Goal: Task Accomplishment & Management: Complete application form

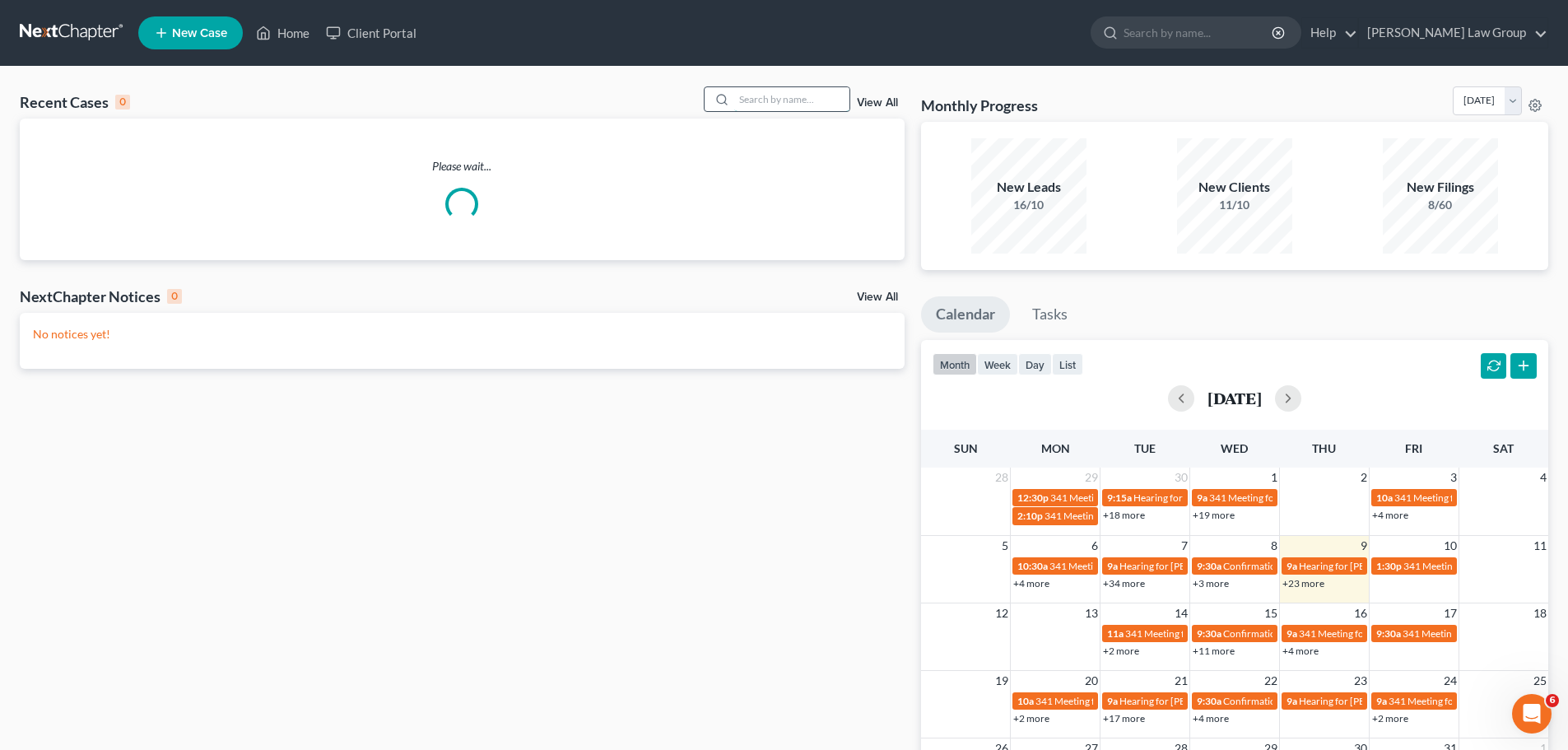
click at [761, 102] on input "search" at bounding box center [792, 99] width 115 height 24
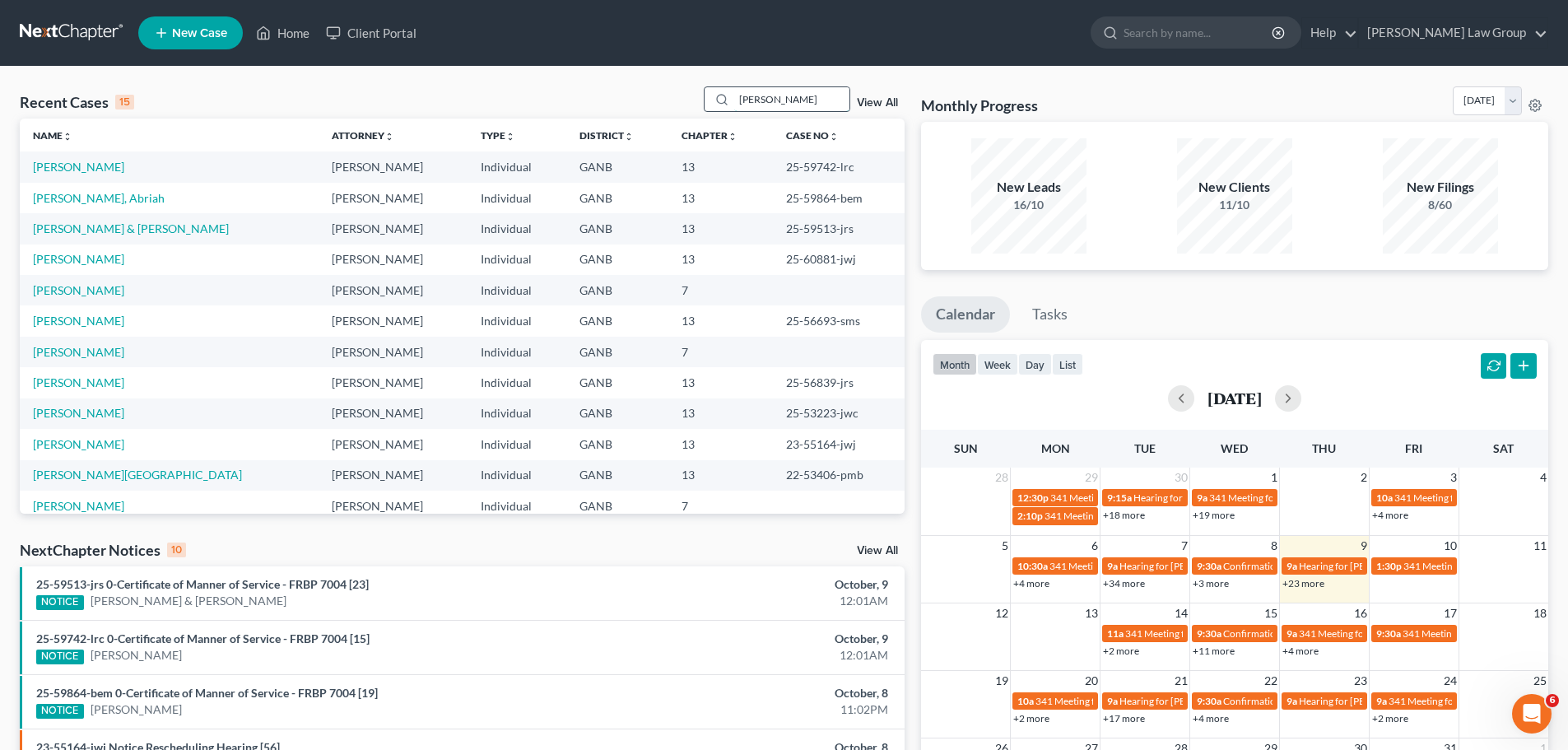
type input "[PERSON_NAME]"
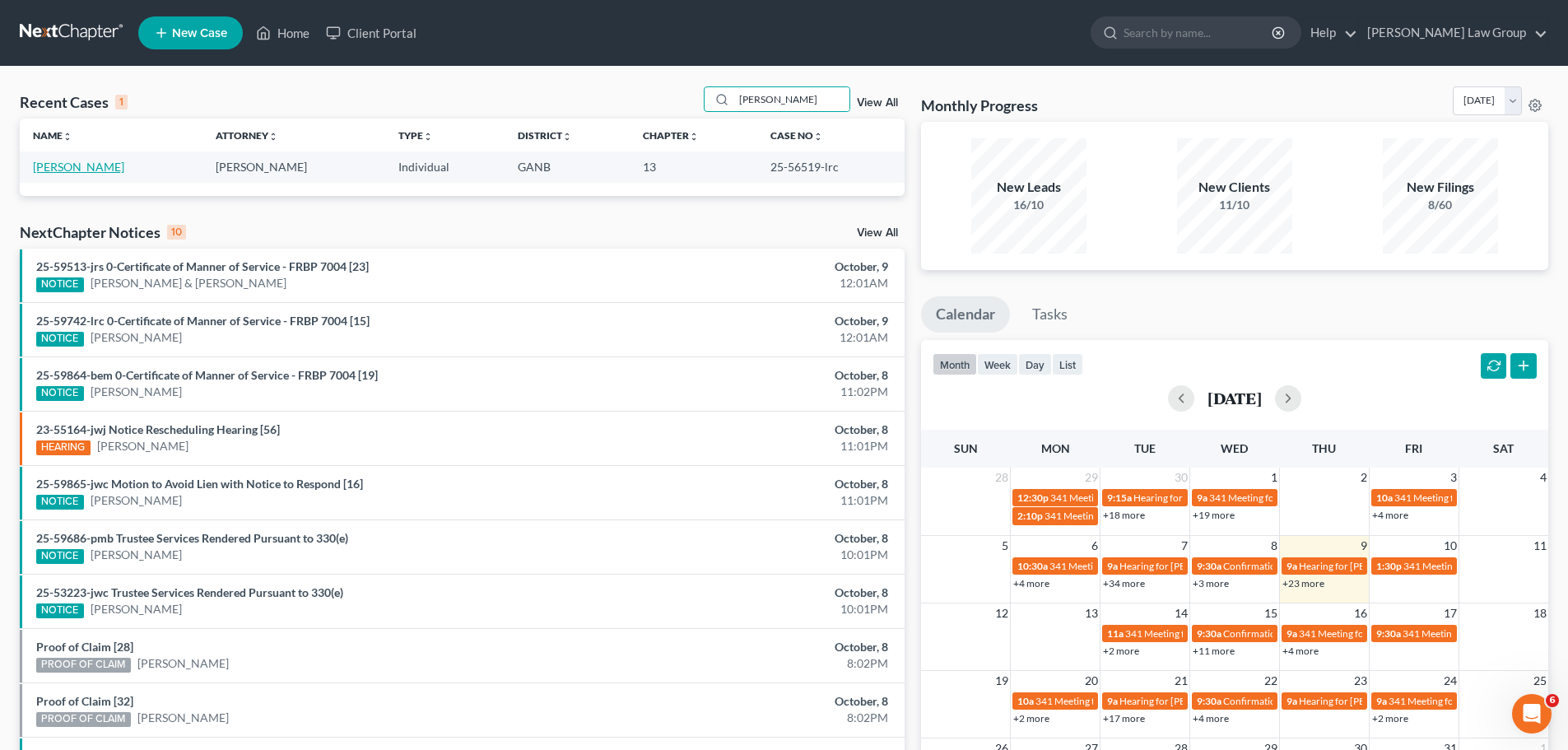
click at [90, 165] on link "[PERSON_NAME]" at bounding box center [79, 166] width 91 height 14
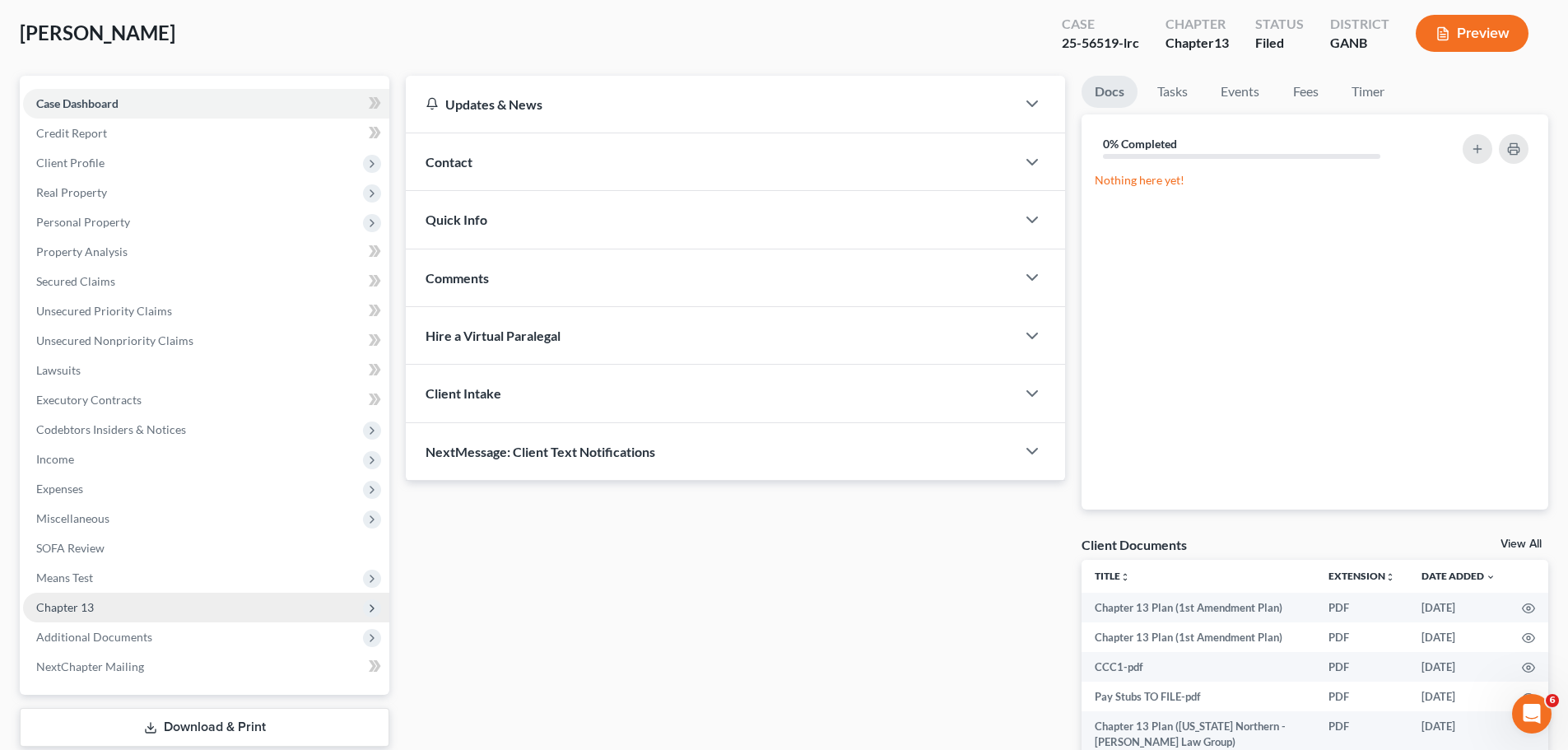
scroll to position [191, 0]
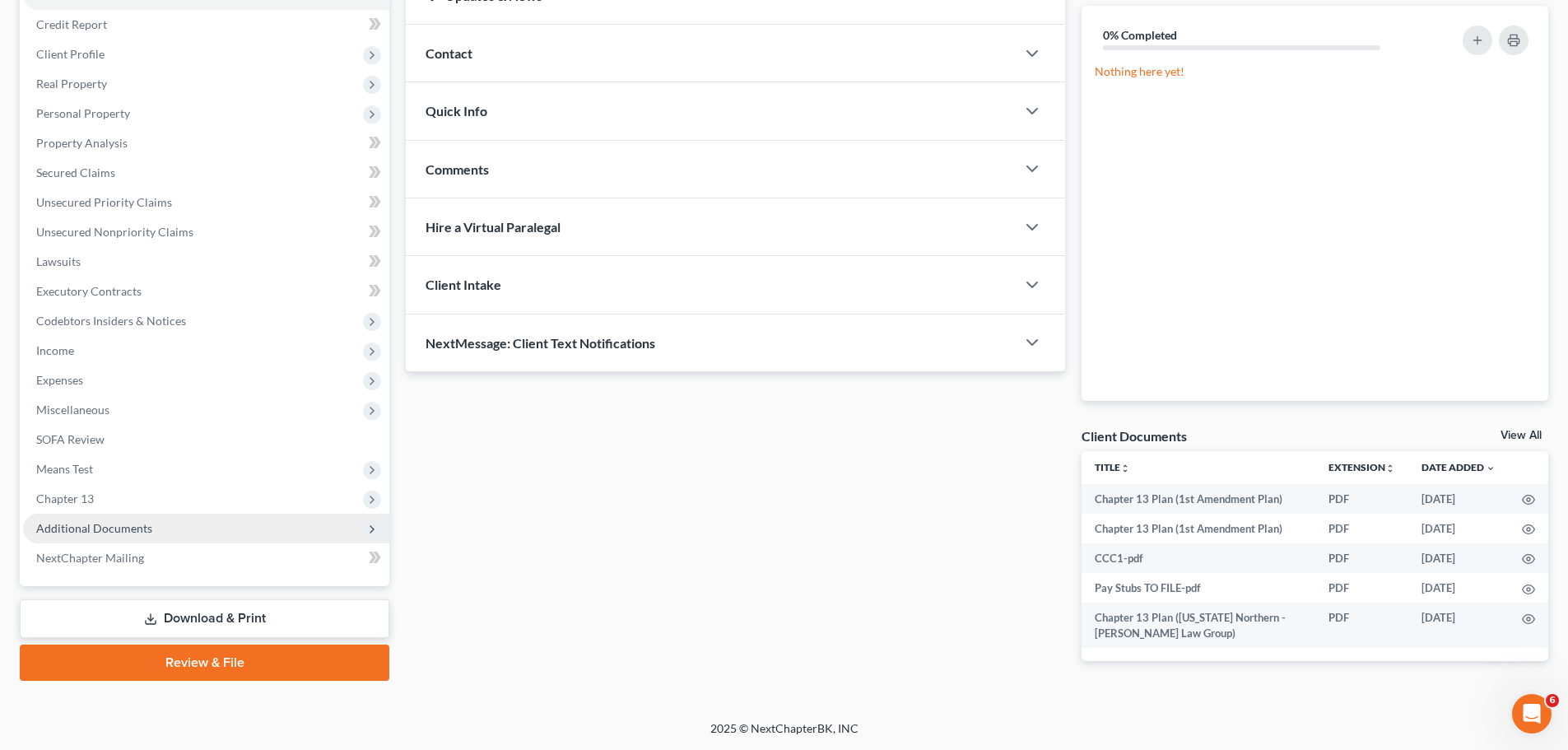
click at [209, 537] on span "Additional Documents" at bounding box center [206, 528] width 366 height 30
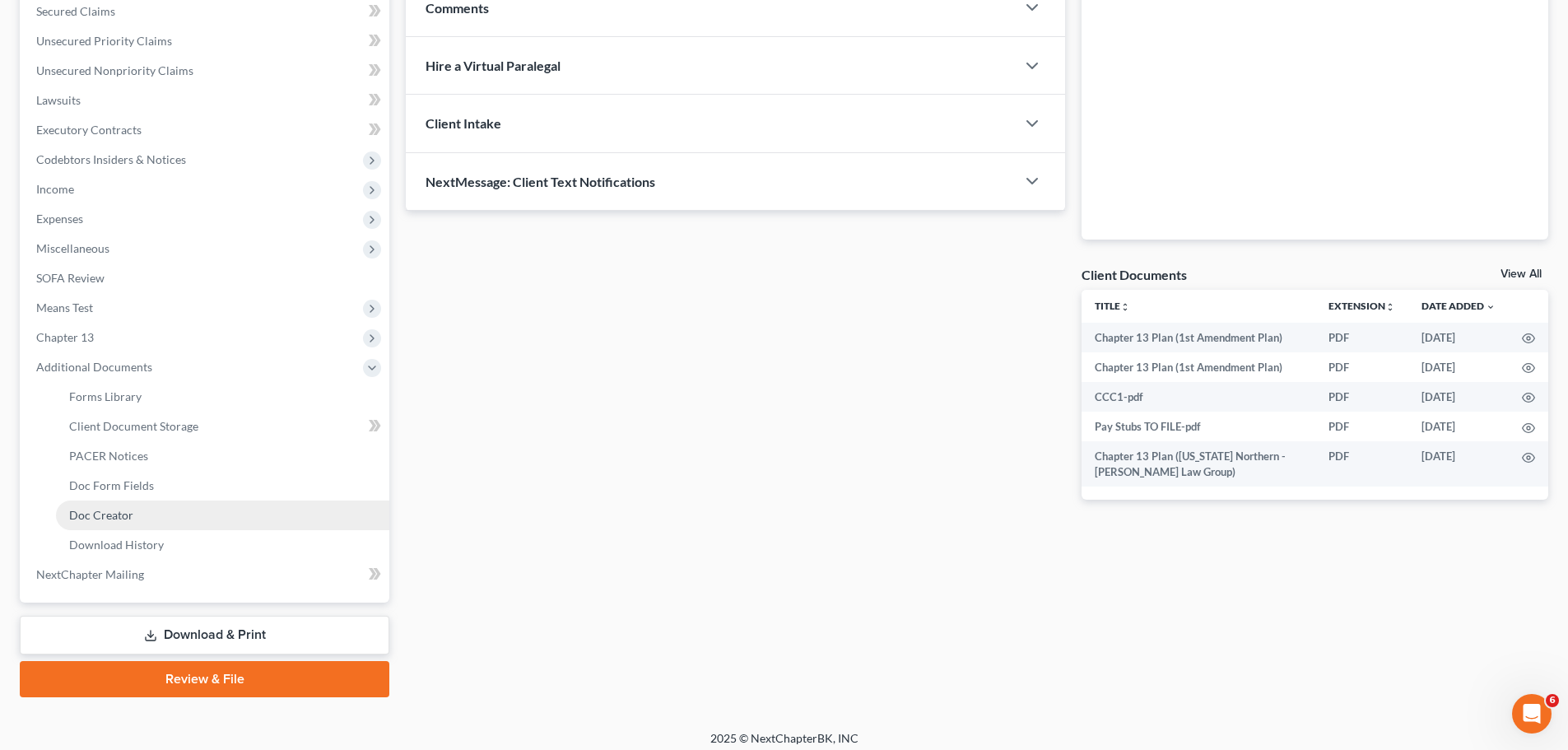
scroll to position [355, 0]
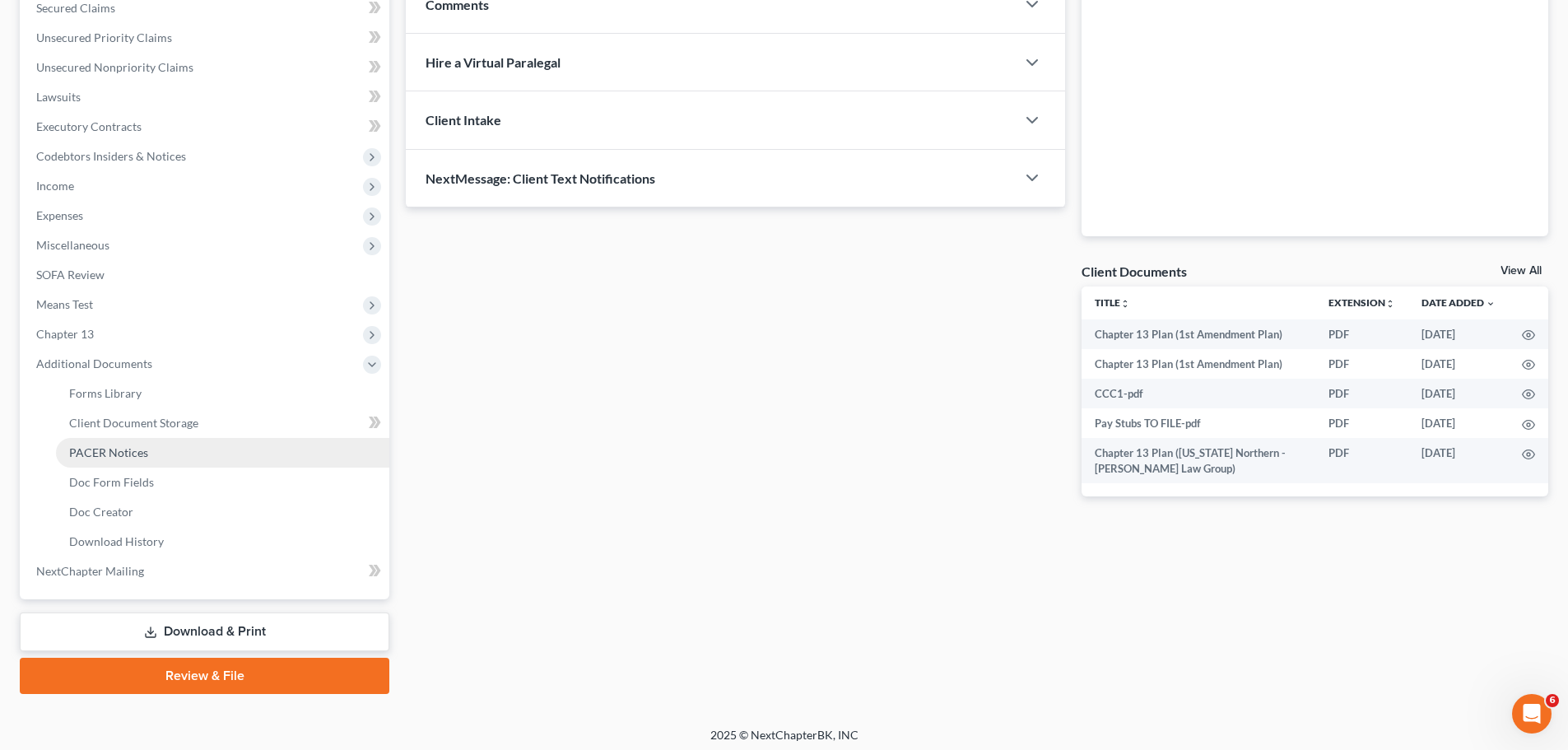
click at [149, 455] on link "PACER Notices" at bounding box center [223, 452] width 334 height 30
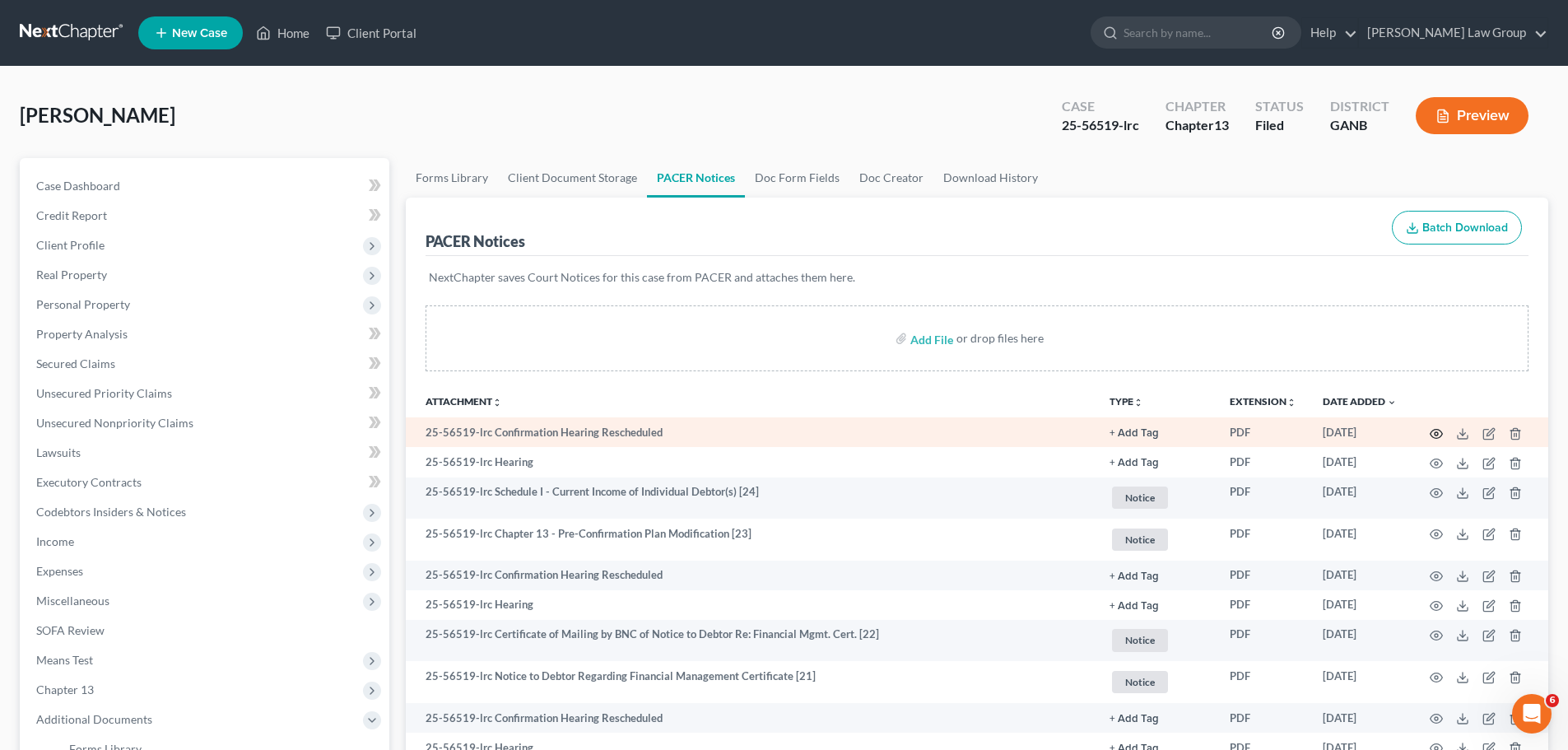
click at [1437, 431] on icon "button" at bounding box center [1436, 433] width 13 height 13
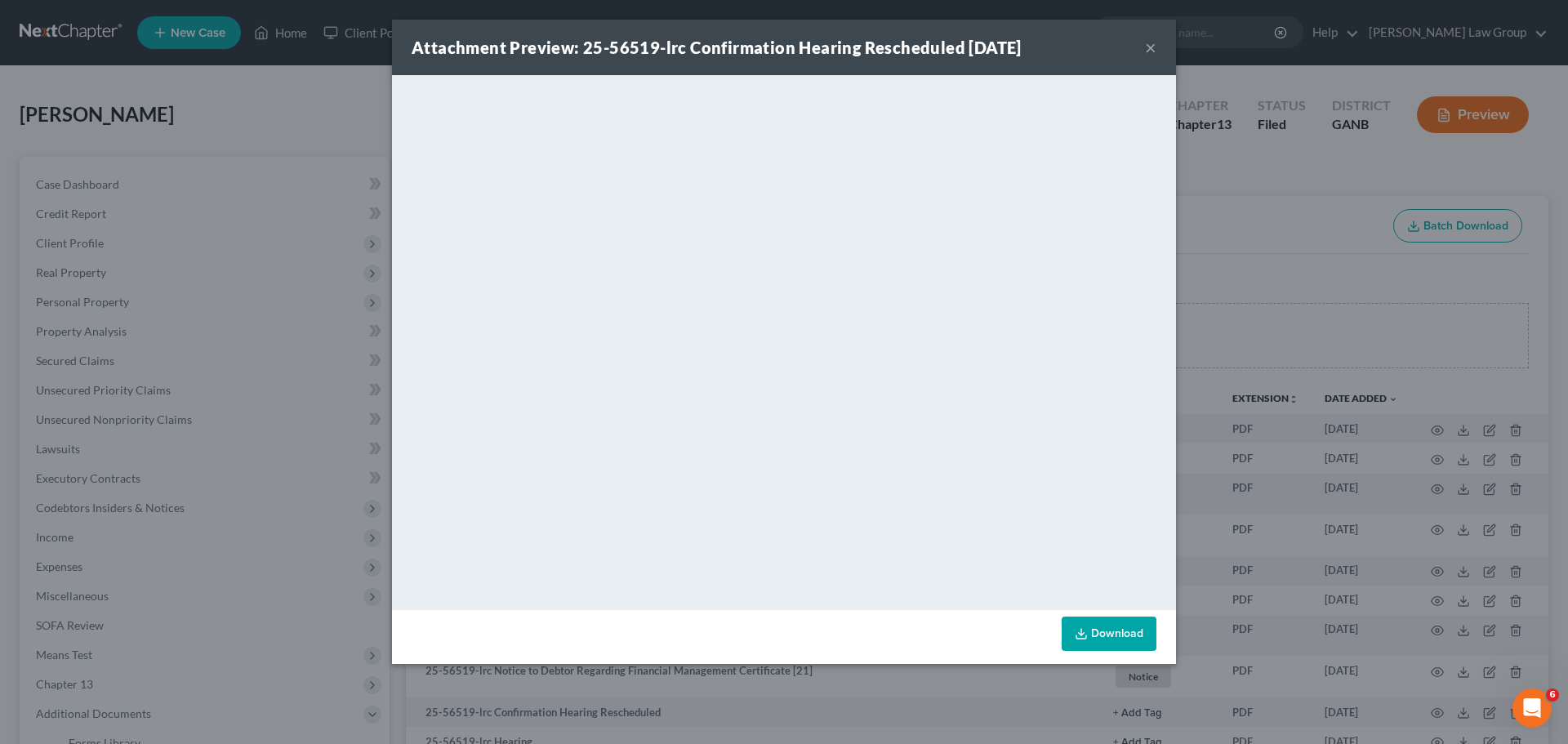
click at [1148, 40] on button "×" at bounding box center [1151, 47] width 12 height 20
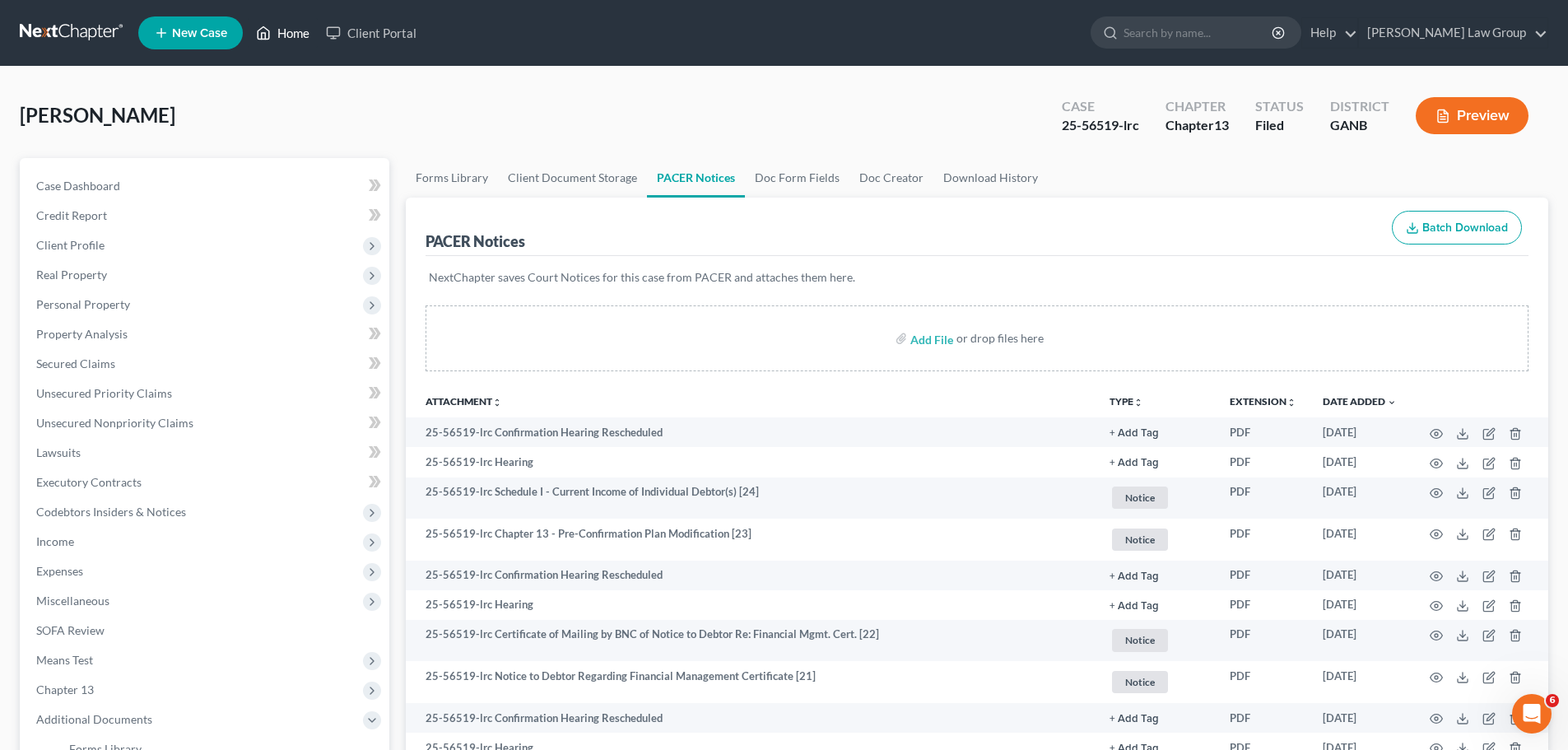
drag, startPoint x: 292, startPoint y: 23, endPoint x: 648, endPoint y: 84, distance: 361.2
click at [292, 23] on link "Home" at bounding box center [283, 32] width 70 height 30
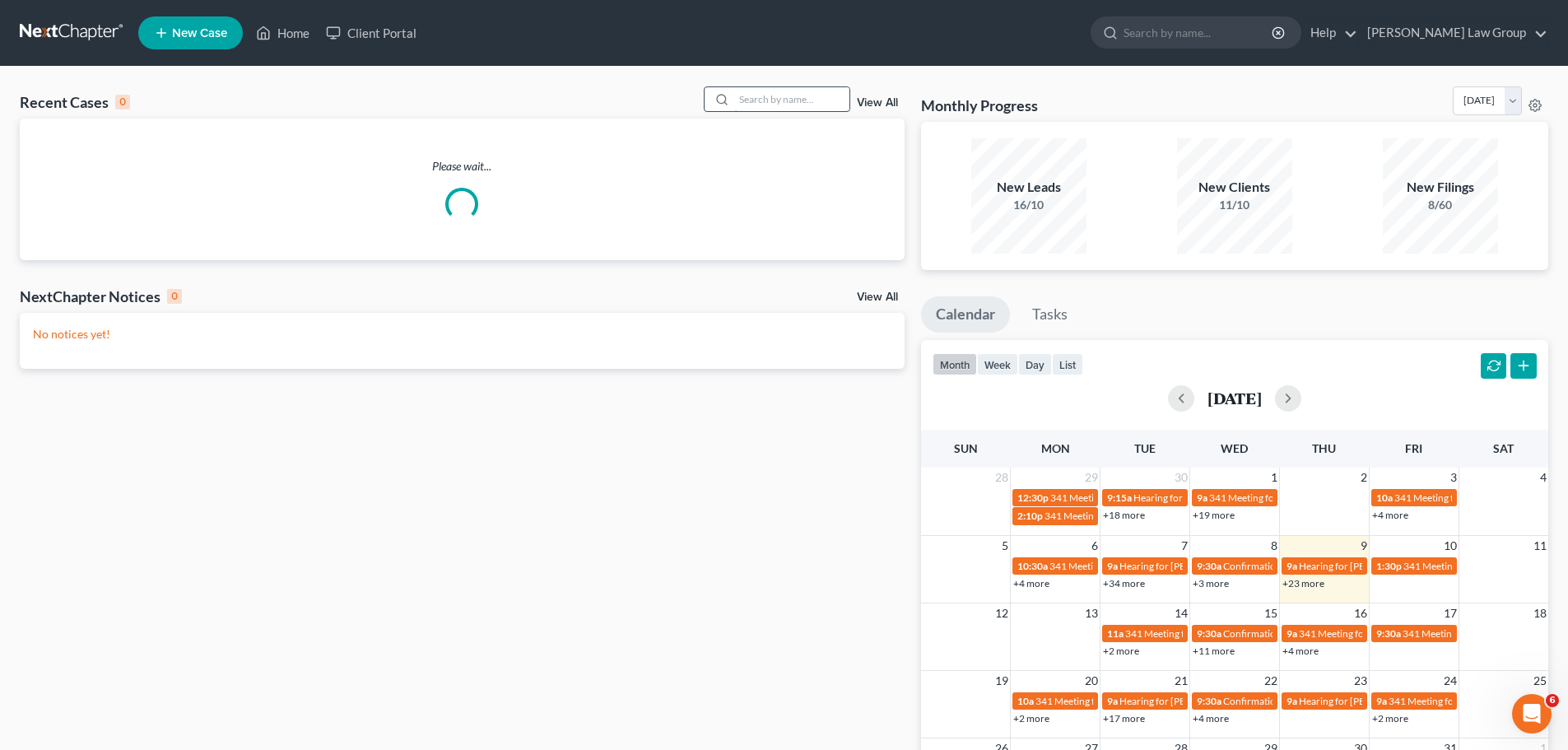
click at [816, 101] on input "search" at bounding box center [792, 99] width 115 height 24
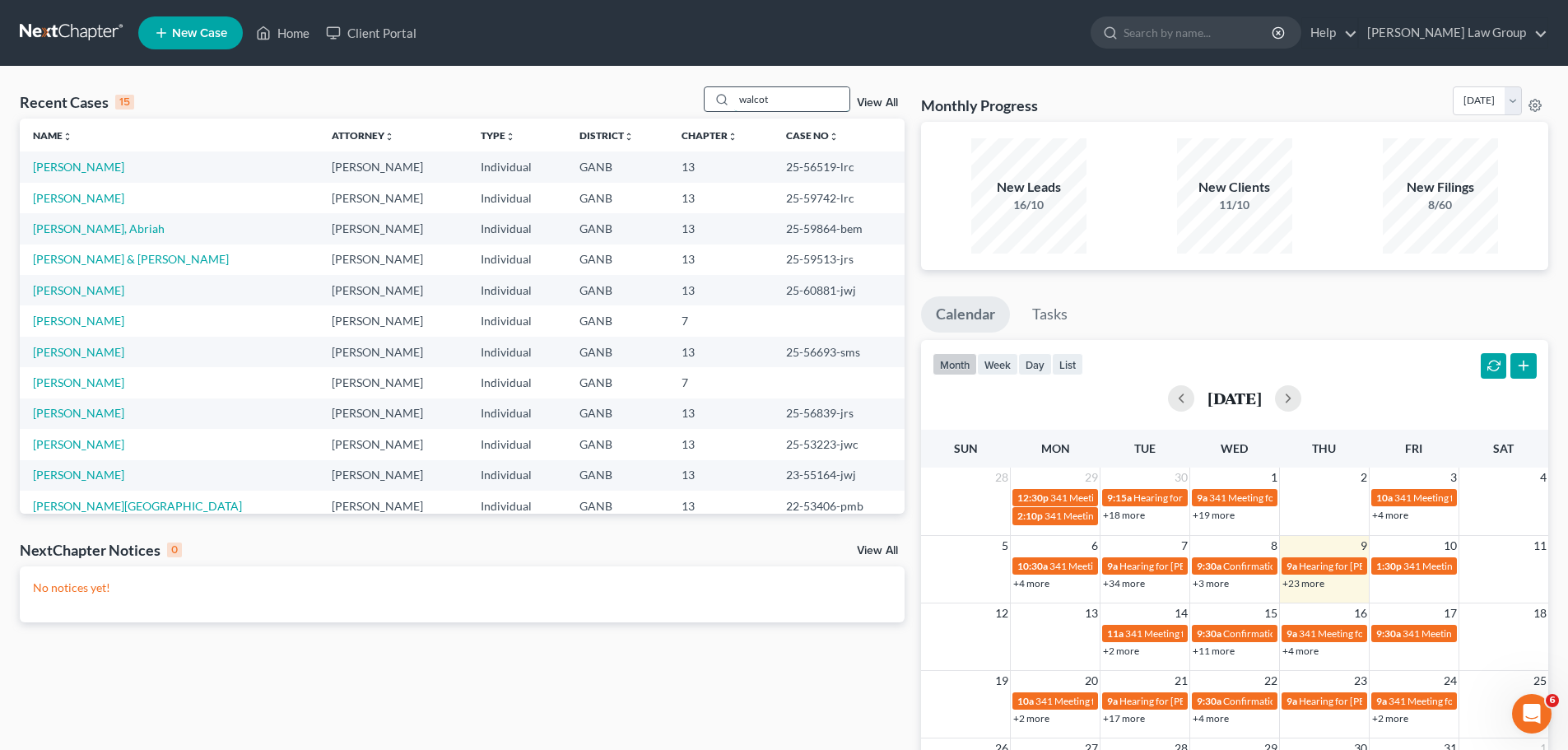
type input "walcot"
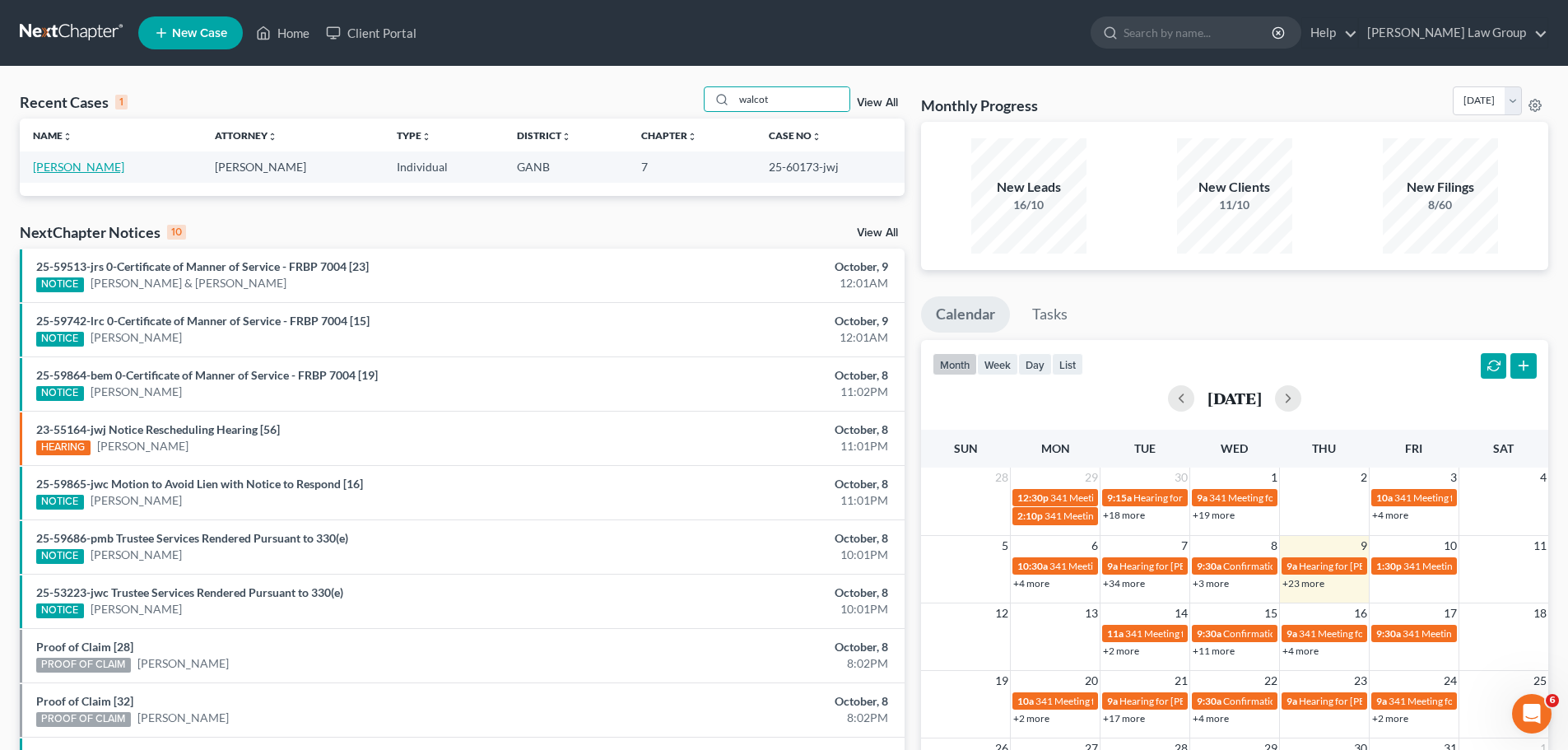
click at [48, 161] on link "[PERSON_NAME]" at bounding box center [79, 166] width 91 height 14
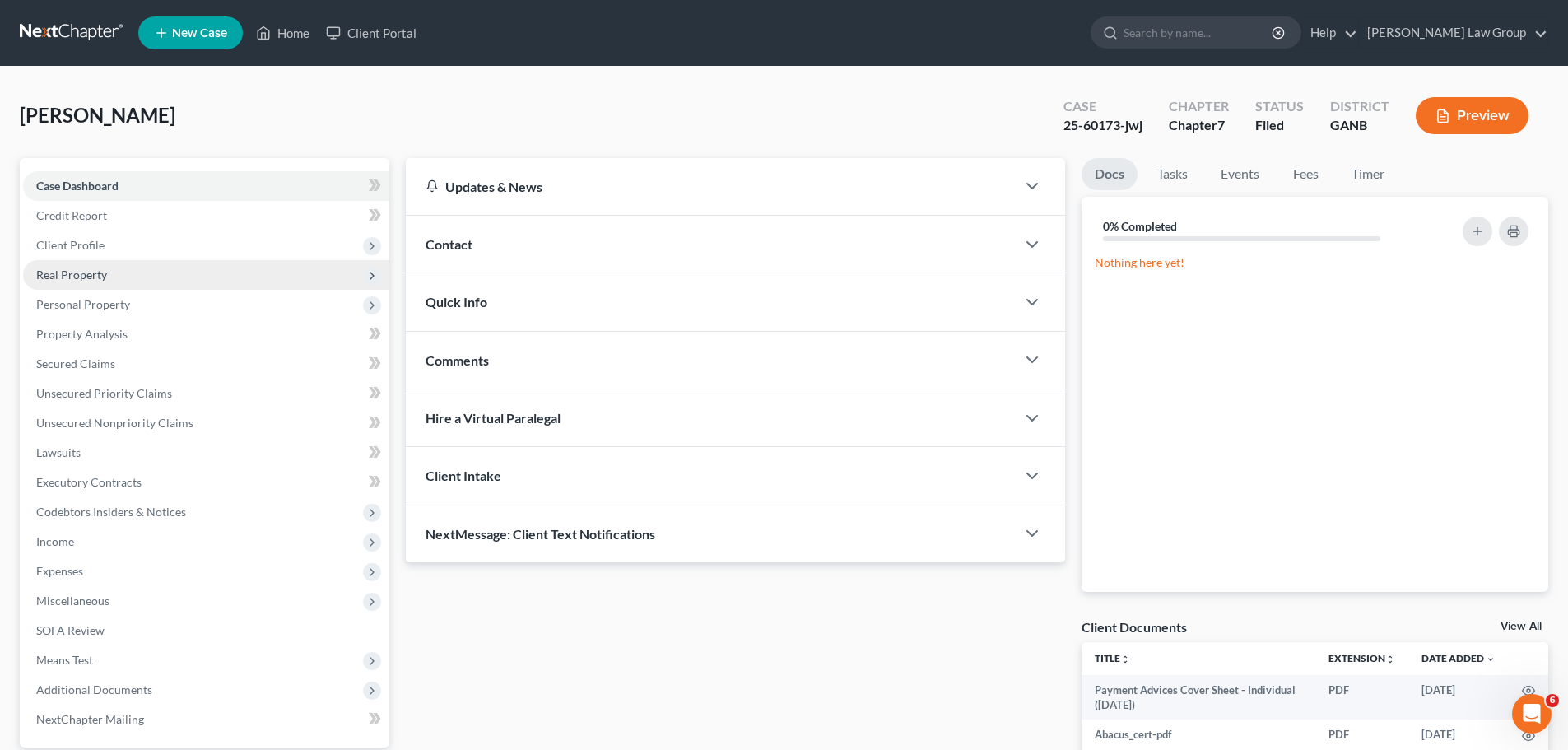
click at [107, 274] on span "Real Property" at bounding box center [206, 275] width 366 height 30
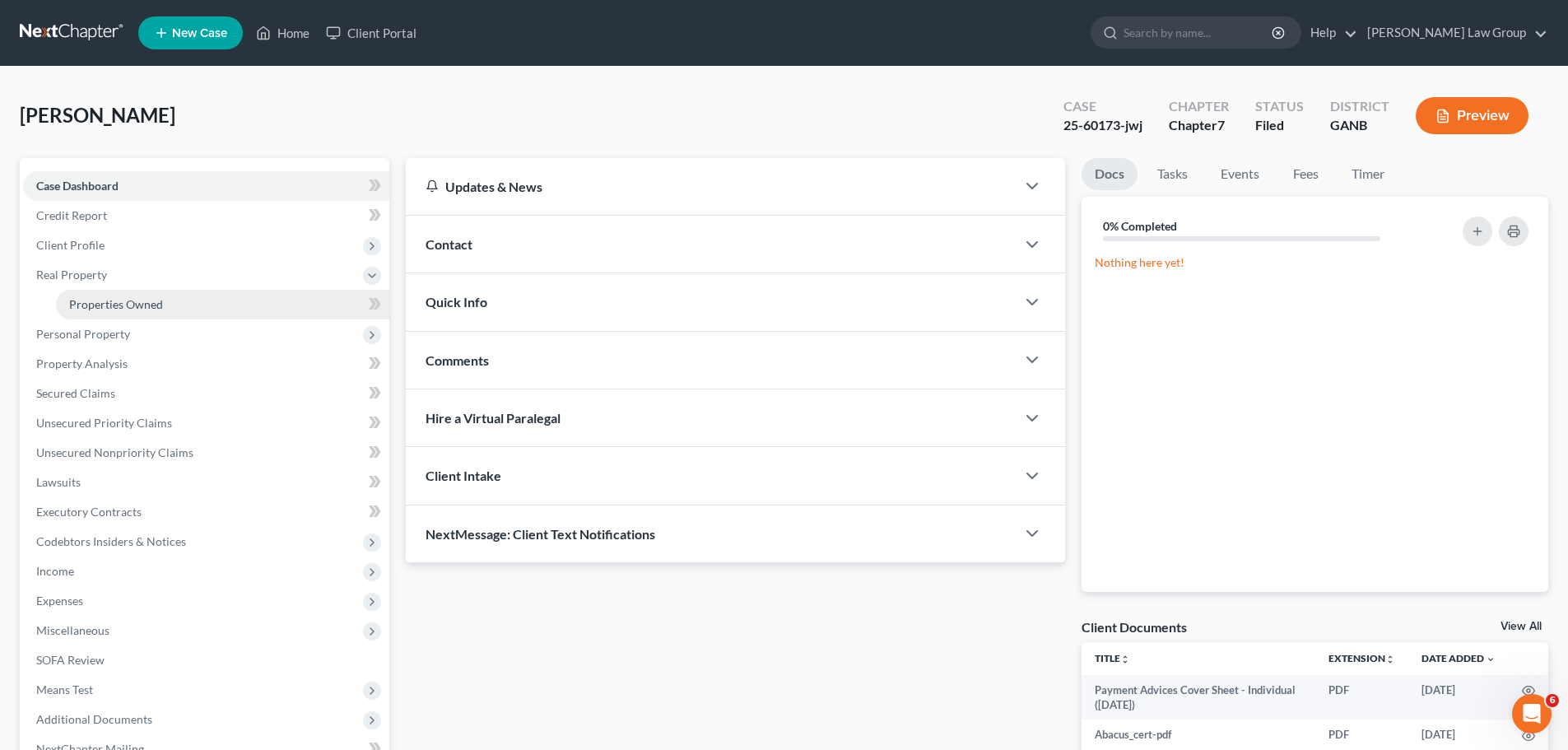
click at [168, 302] on link "Properties Owned" at bounding box center [223, 304] width 334 height 30
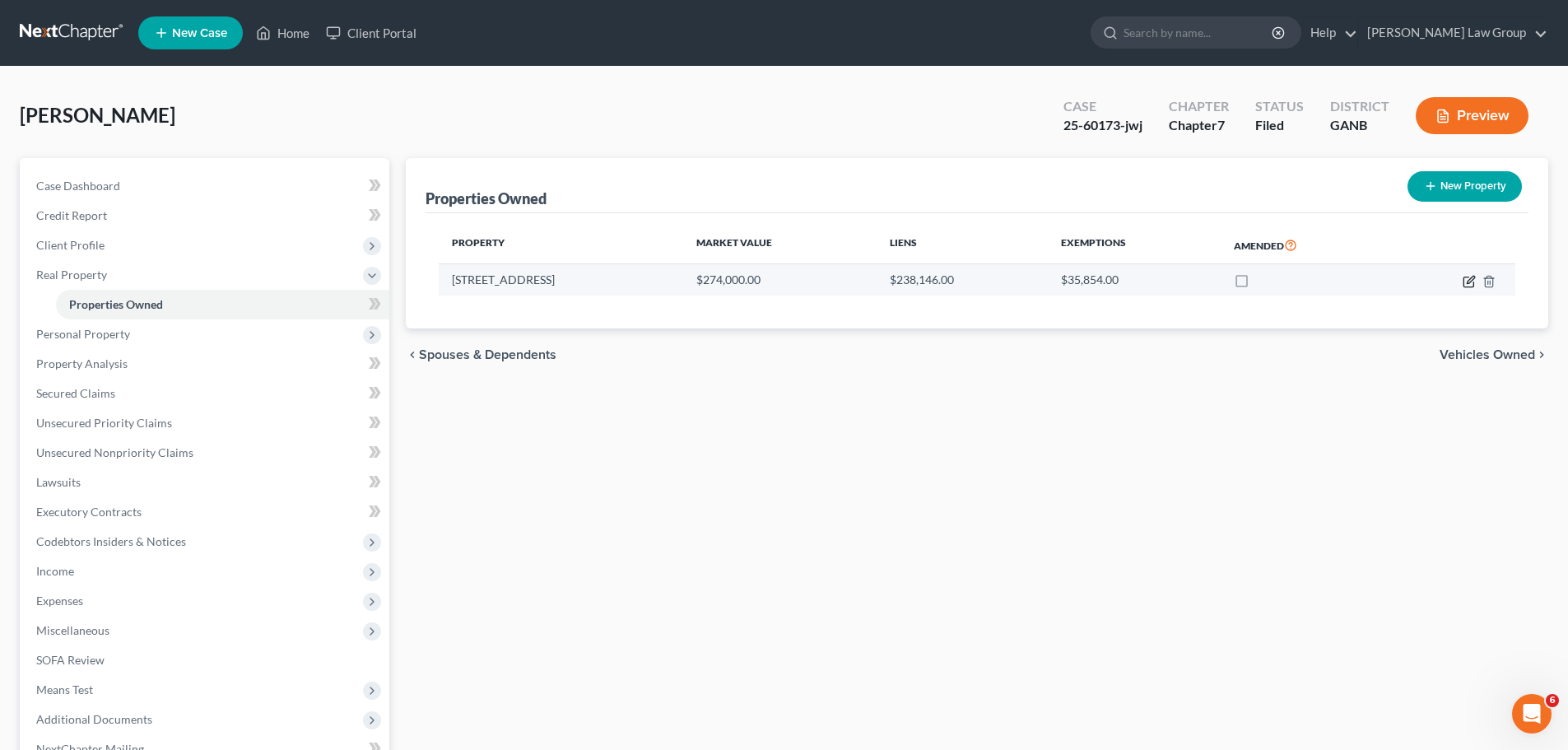
click at [1468, 283] on icon "button" at bounding box center [1470, 279] width 7 height 7
select select "10"
select select "32"
select select "0"
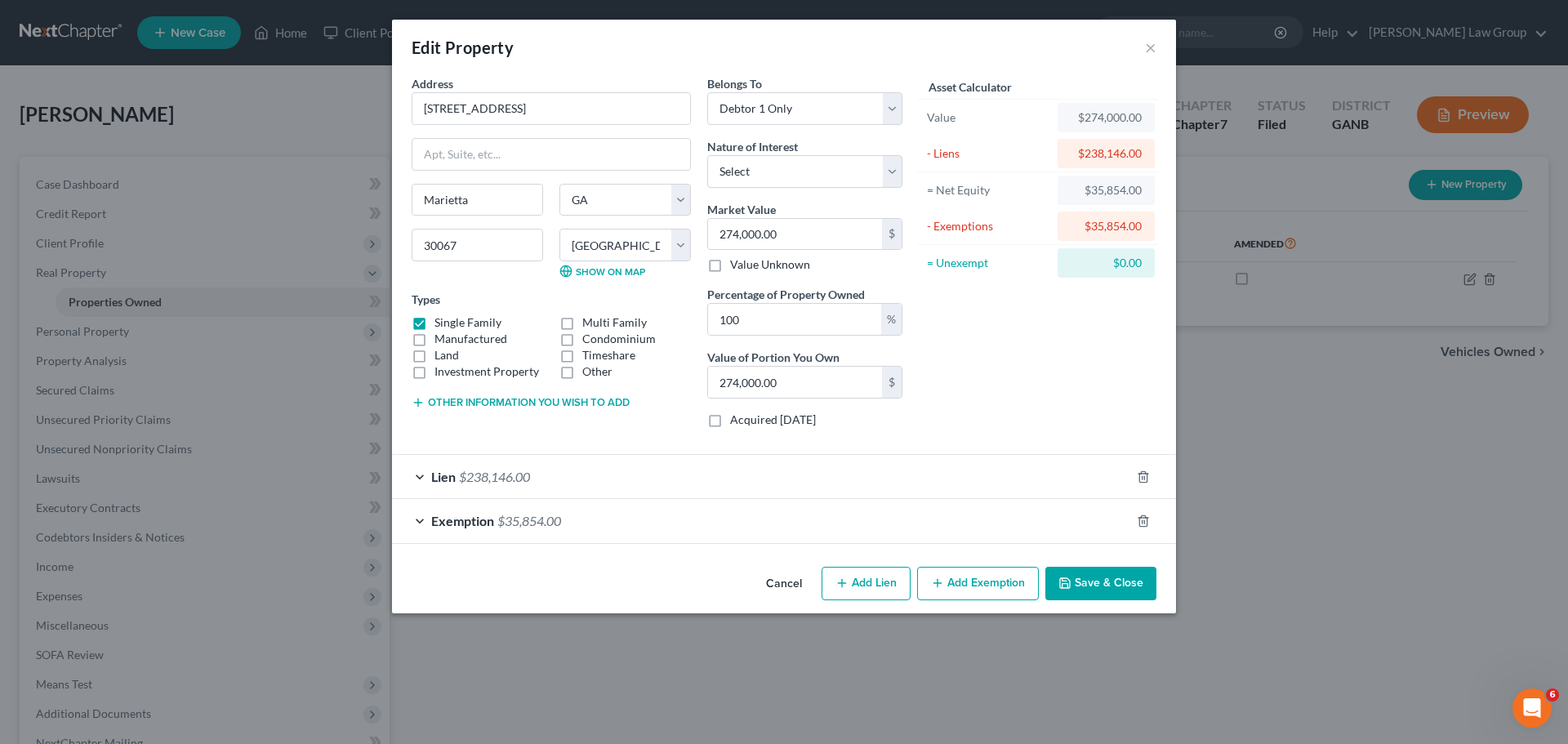
click at [1124, 576] on button "Save & Close" at bounding box center [1101, 583] width 111 height 35
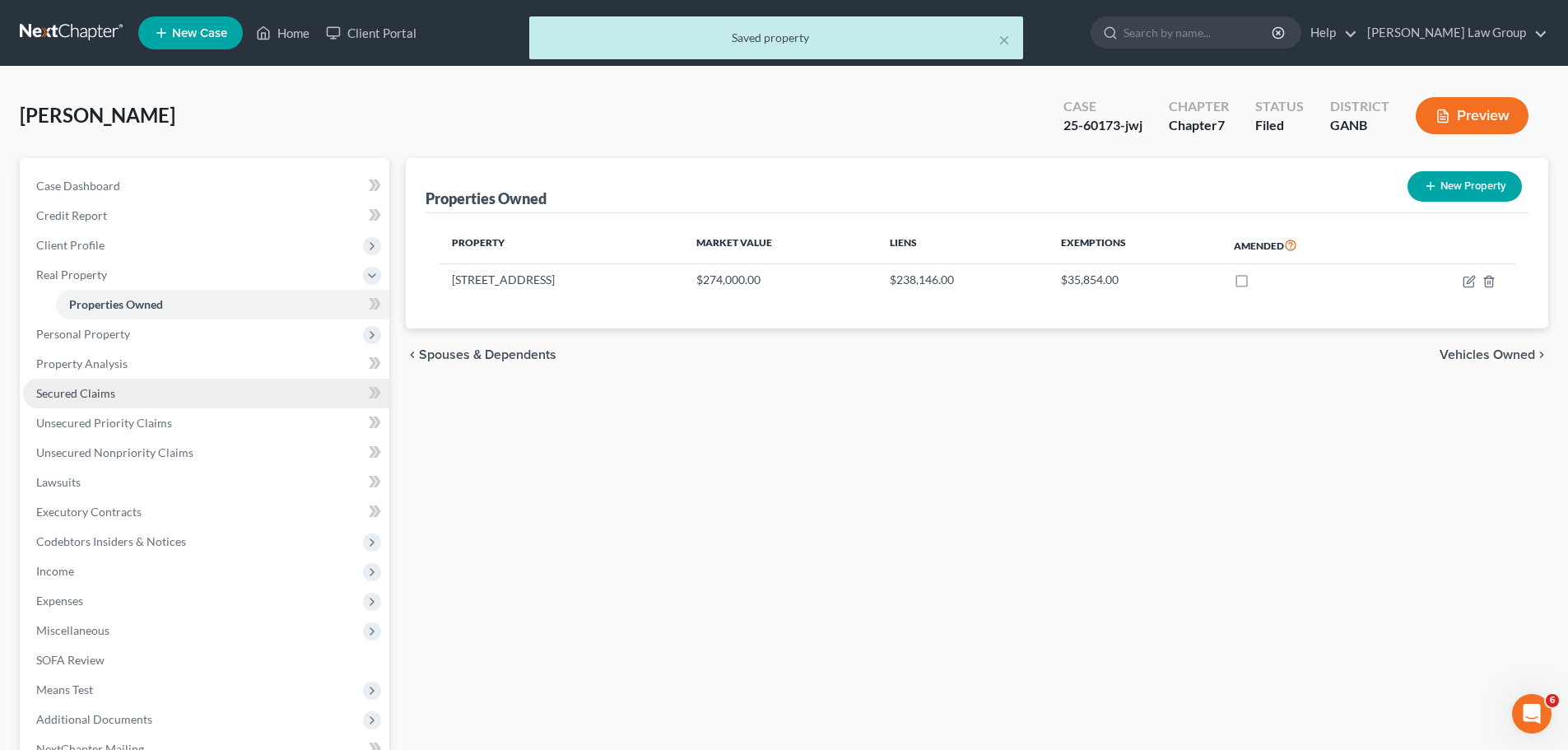
click at [82, 393] on span "Secured Claims" at bounding box center [75, 393] width 79 height 14
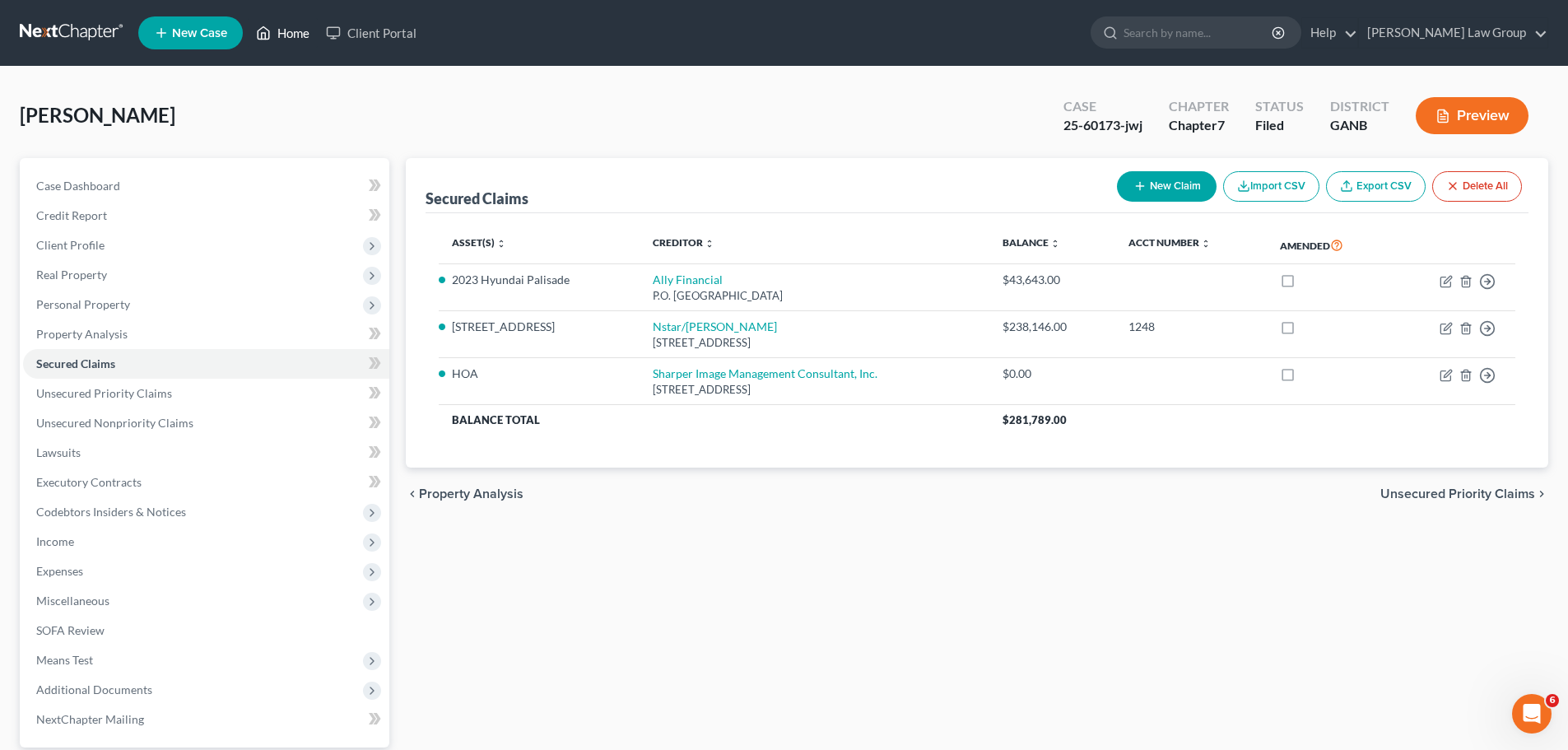
click at [303, 32] on link "Home" at bounding box center [283, 32] width 70 height 30
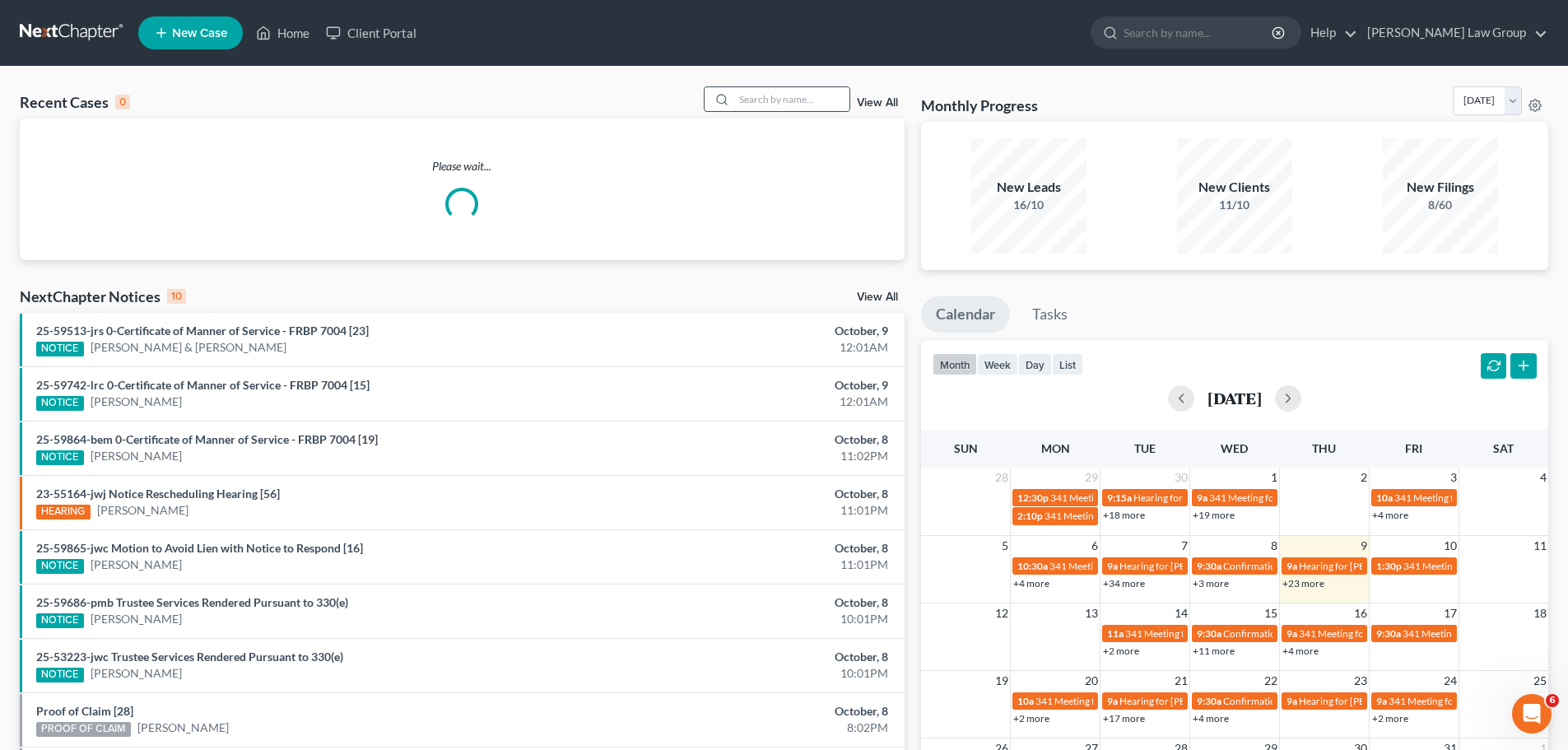
click at [777, 100] on input "search" at bounding box center [792, 99] width 115 height 24
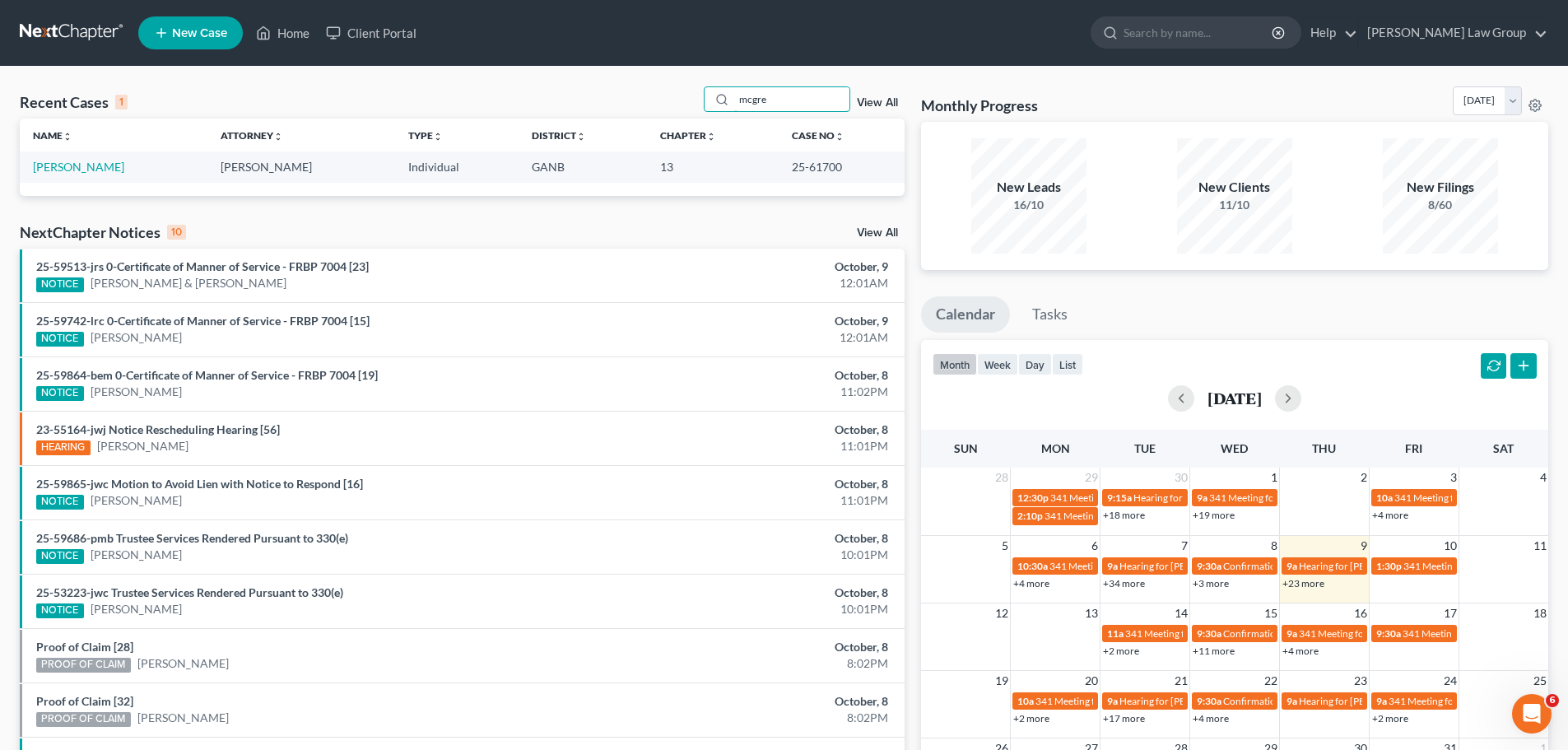
drag, startPoint x: 802, startPoint y: 102, endPoint x: 638, endPoint y: 81, distance: 165.3
click at [624, 87] on div "Recent Cases 1 mcgre View All" at bounding box center [462, 103] width 885 height 32
type input "[PERSON_NAME]"
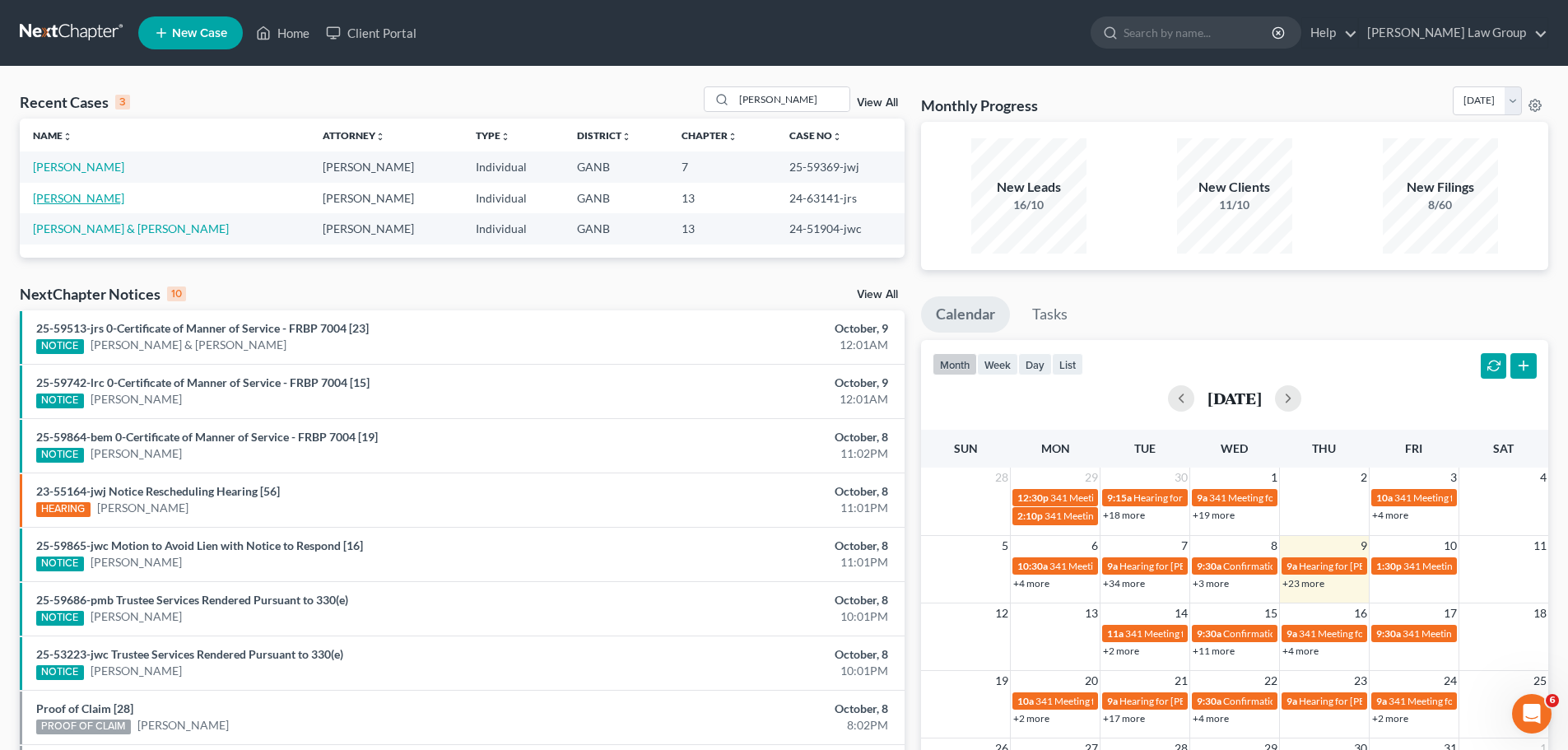
click at [63, 191] on link "[PERSON_NAME]" at bounding box center [79, 198] width 91 height 14
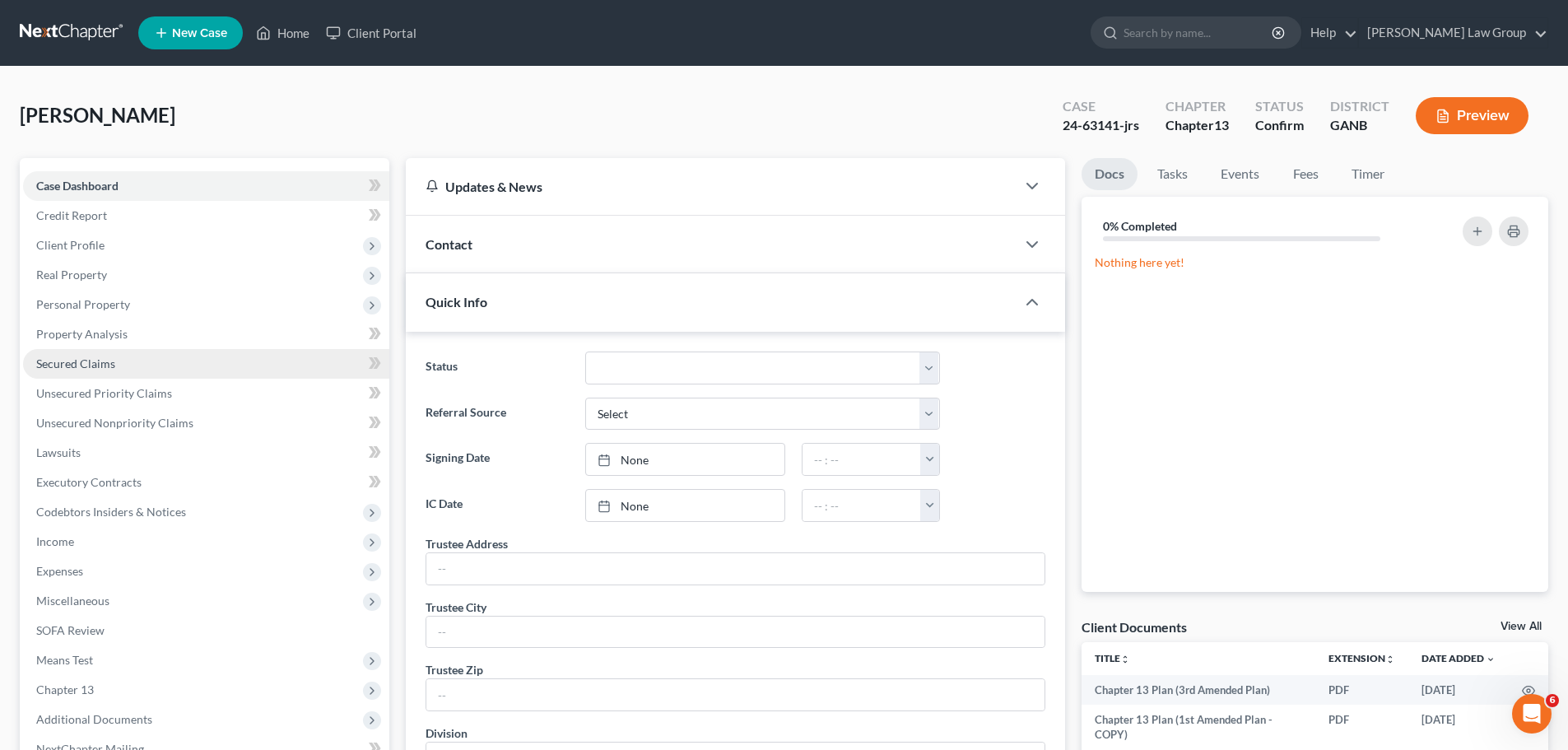
click at [60, 354] on link "Secured Claims" at bounding box center [206, 363] width 366 height 30
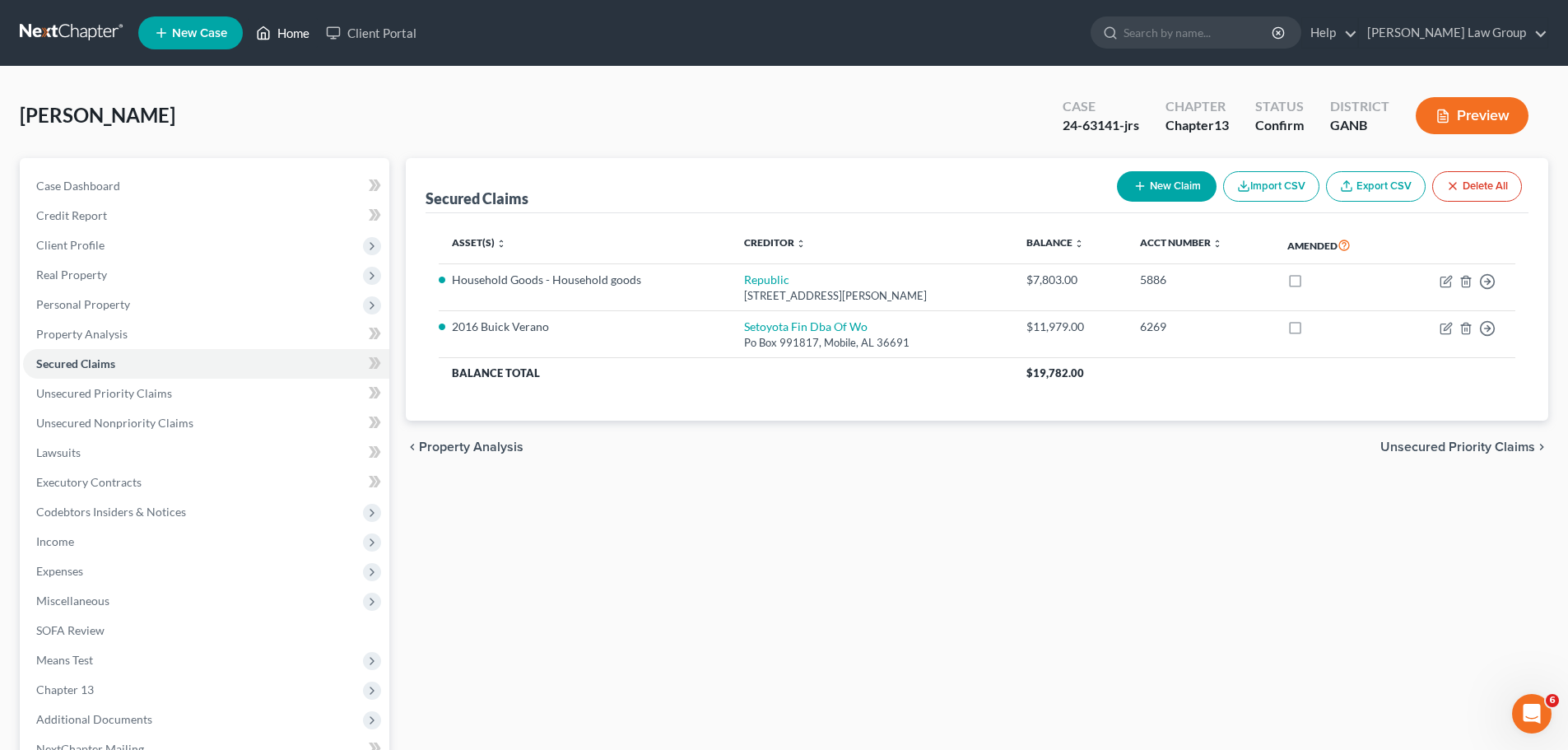
click at [296, 26] on link "Home" at bounding box center [283, 32] width 70 height 30
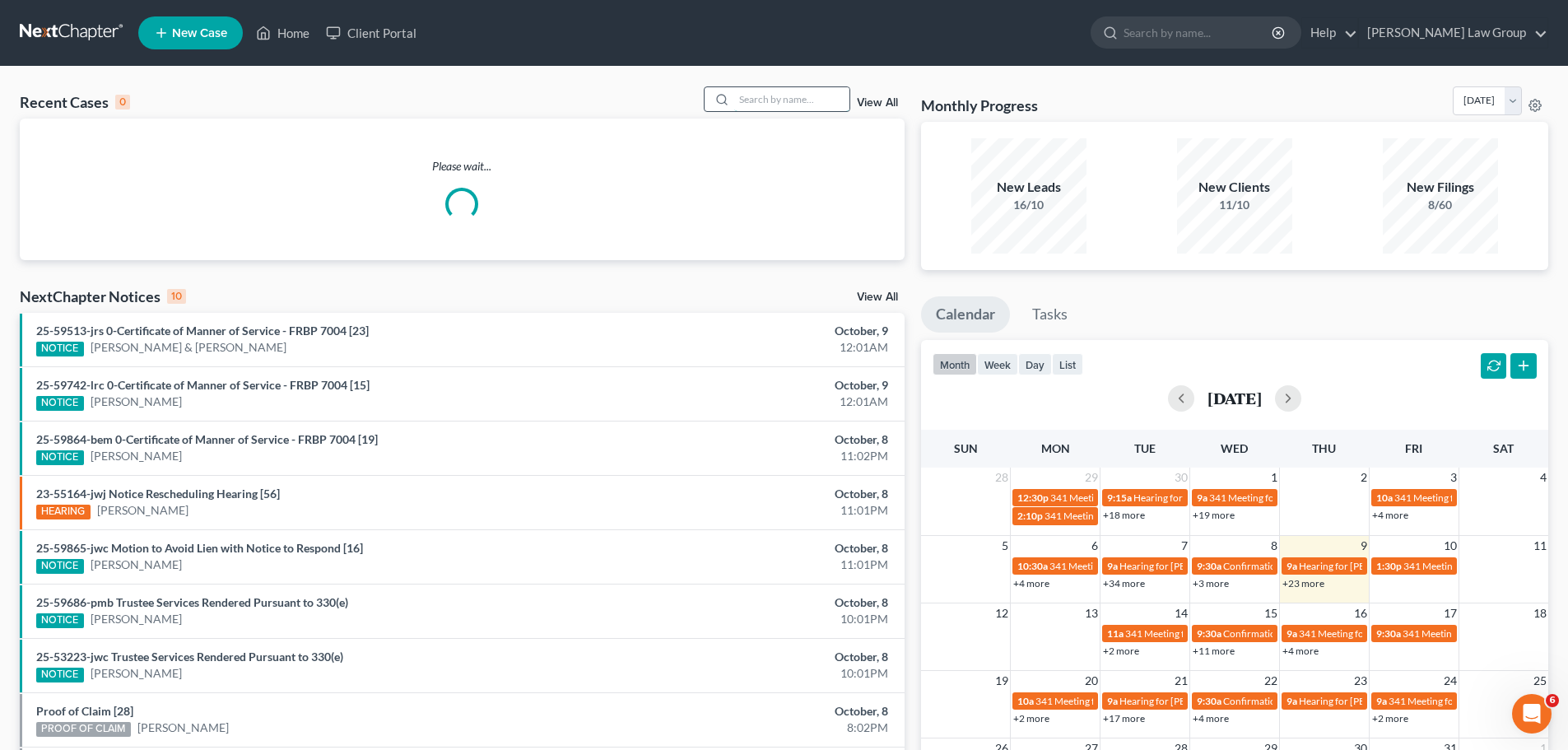
click at [759, 100] on input "search" at bounding box center [792, 99] width 115 height 24
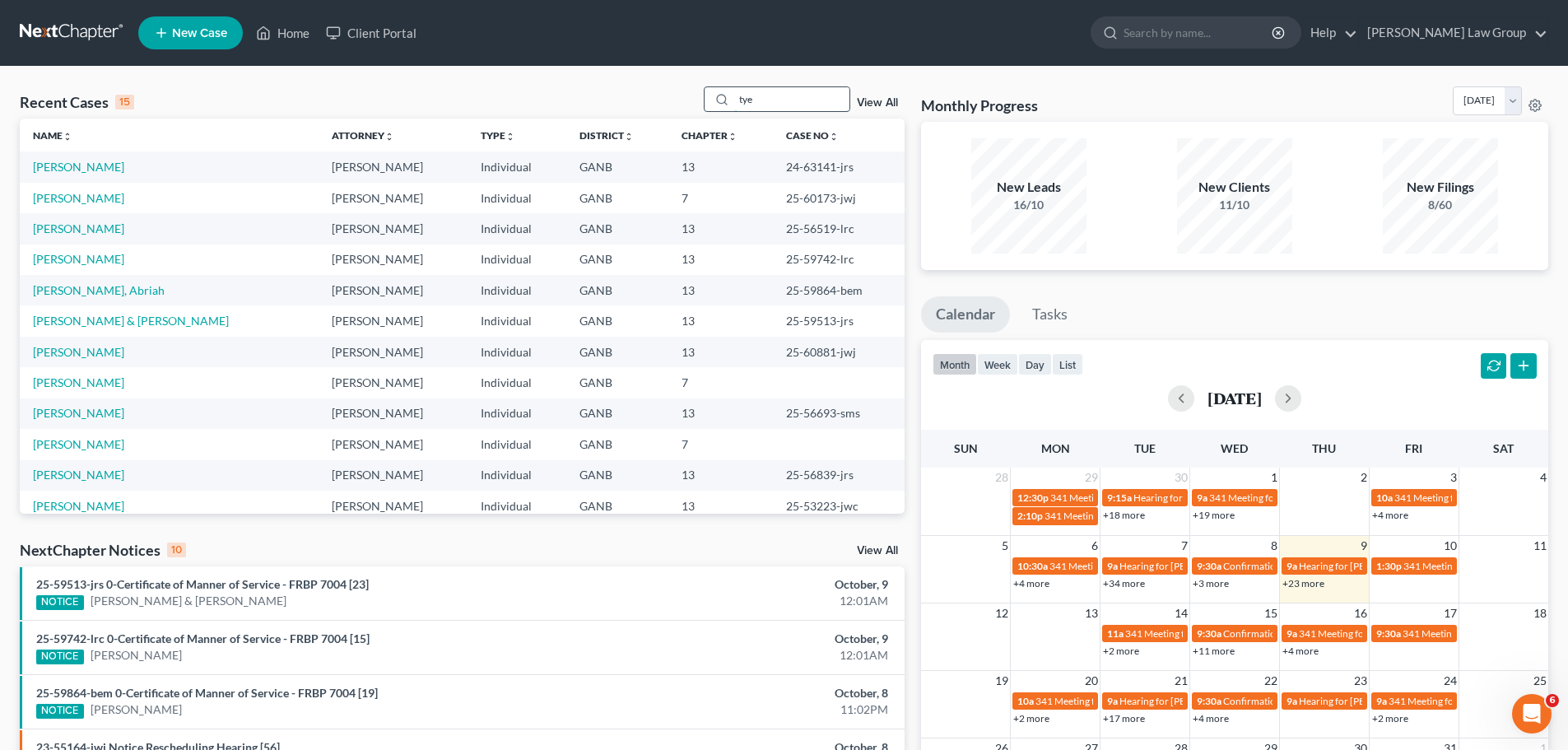
type input "tye"
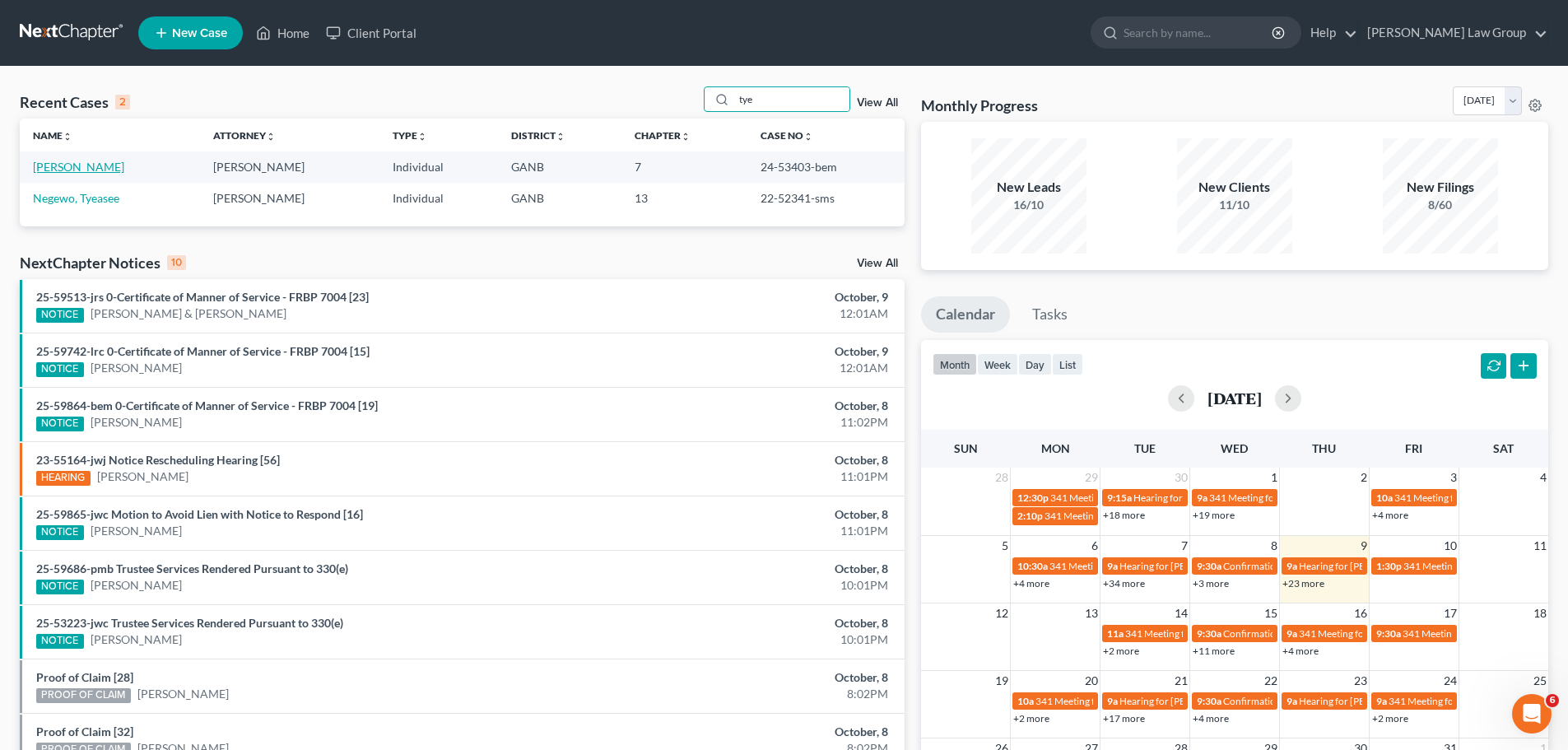
click at [74, 159] on td "[PERSON_NAME]" at bounding box center [109, 166] width 180 height 30
click at [72, 164] on link "[PERSON_NAME]" at bounding box center [79, 166] width 91 height 14
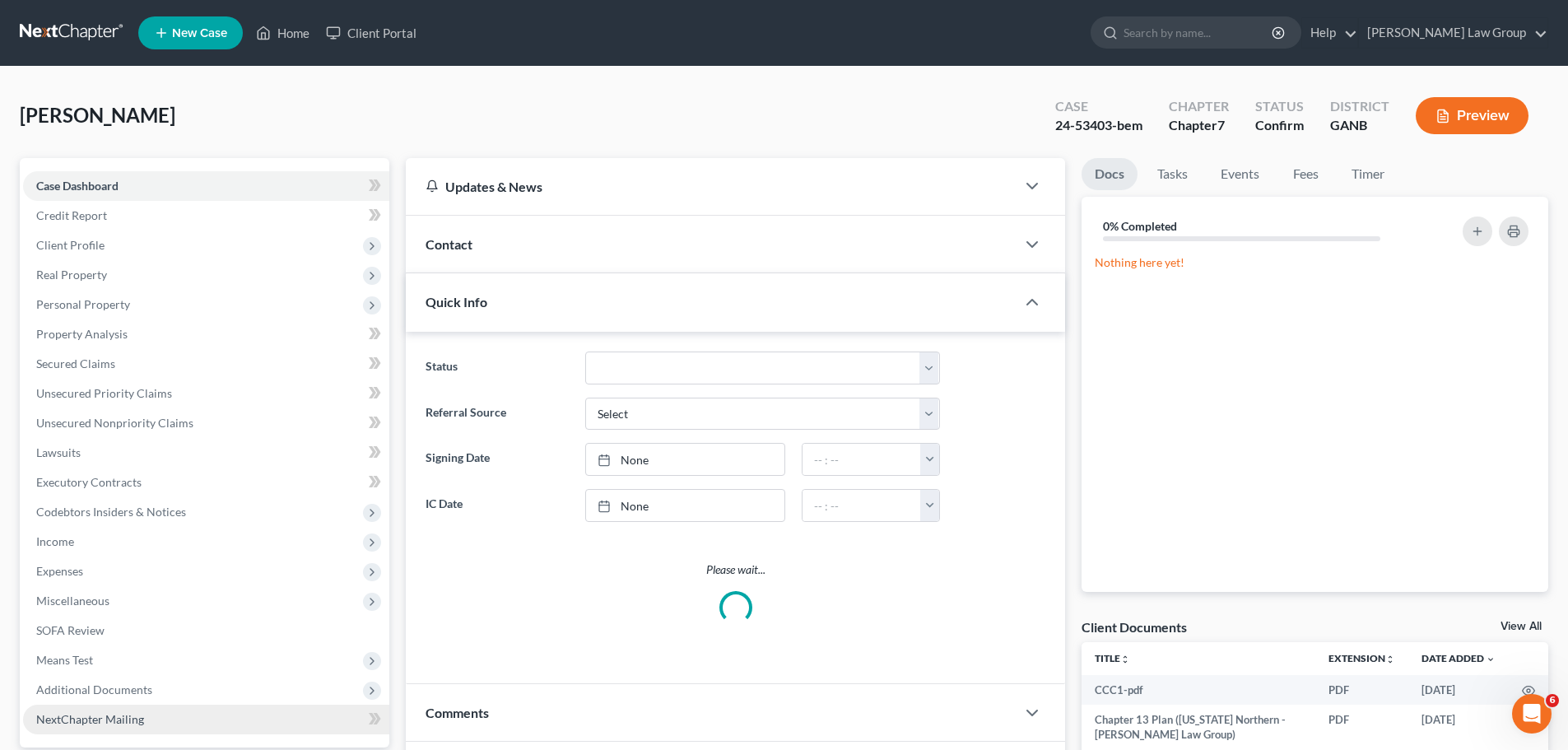
scroll to position [228, 0]
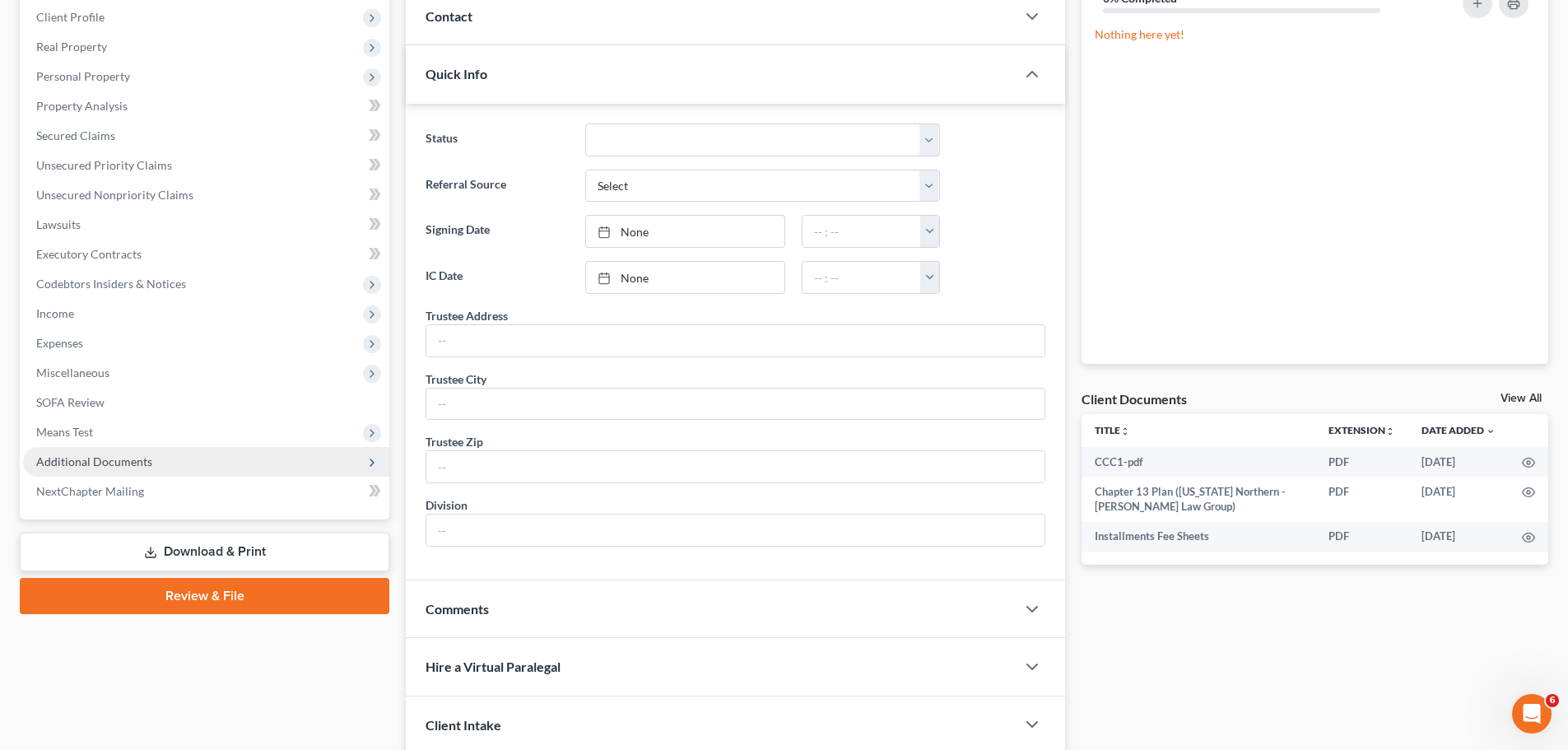
click at [166, 460] on span "Additional Documents" at bounding box center [206, 462] width 366 height 30
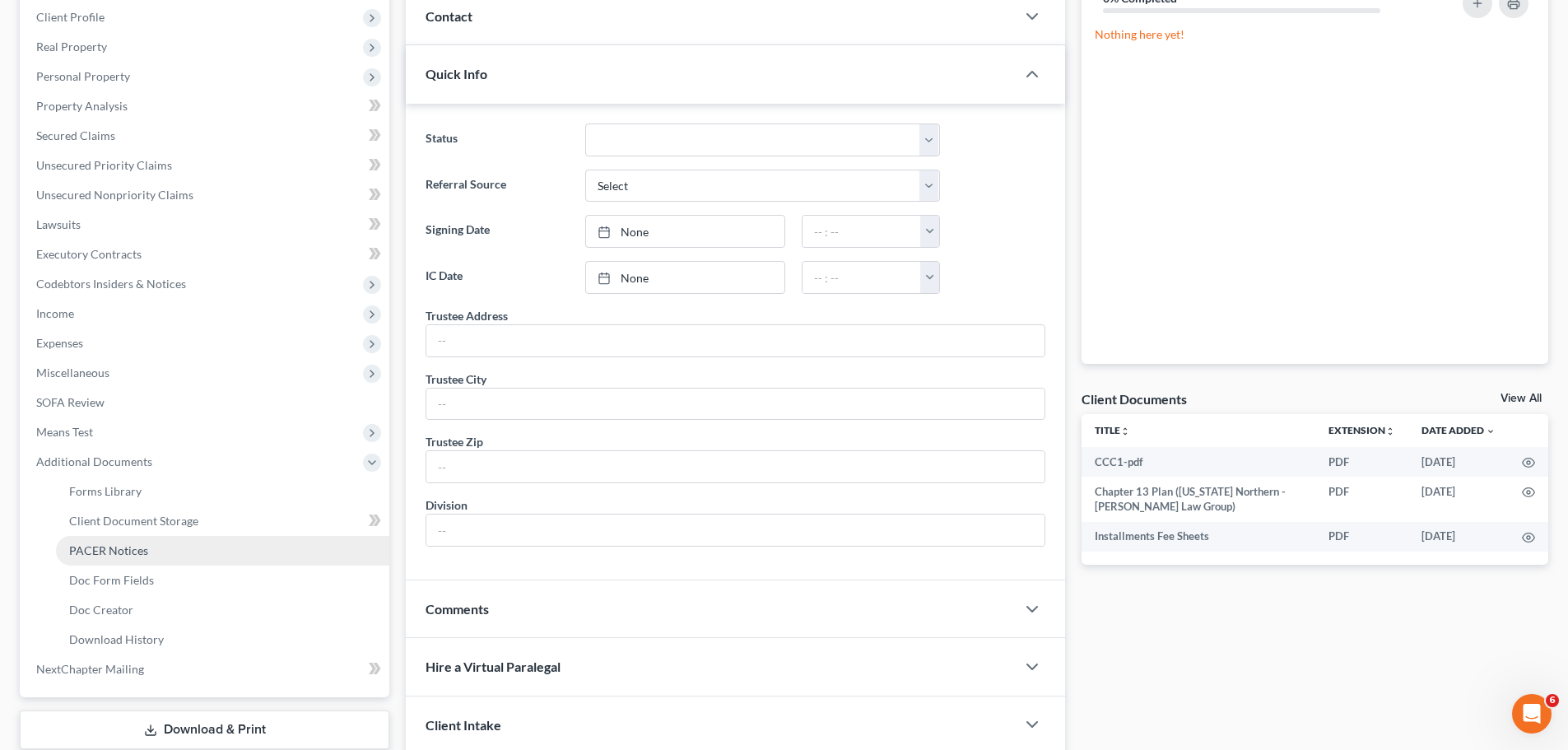
click at [154, 554] on link "PACER Notices" at bounding box center [223, 550] width 334 height 30
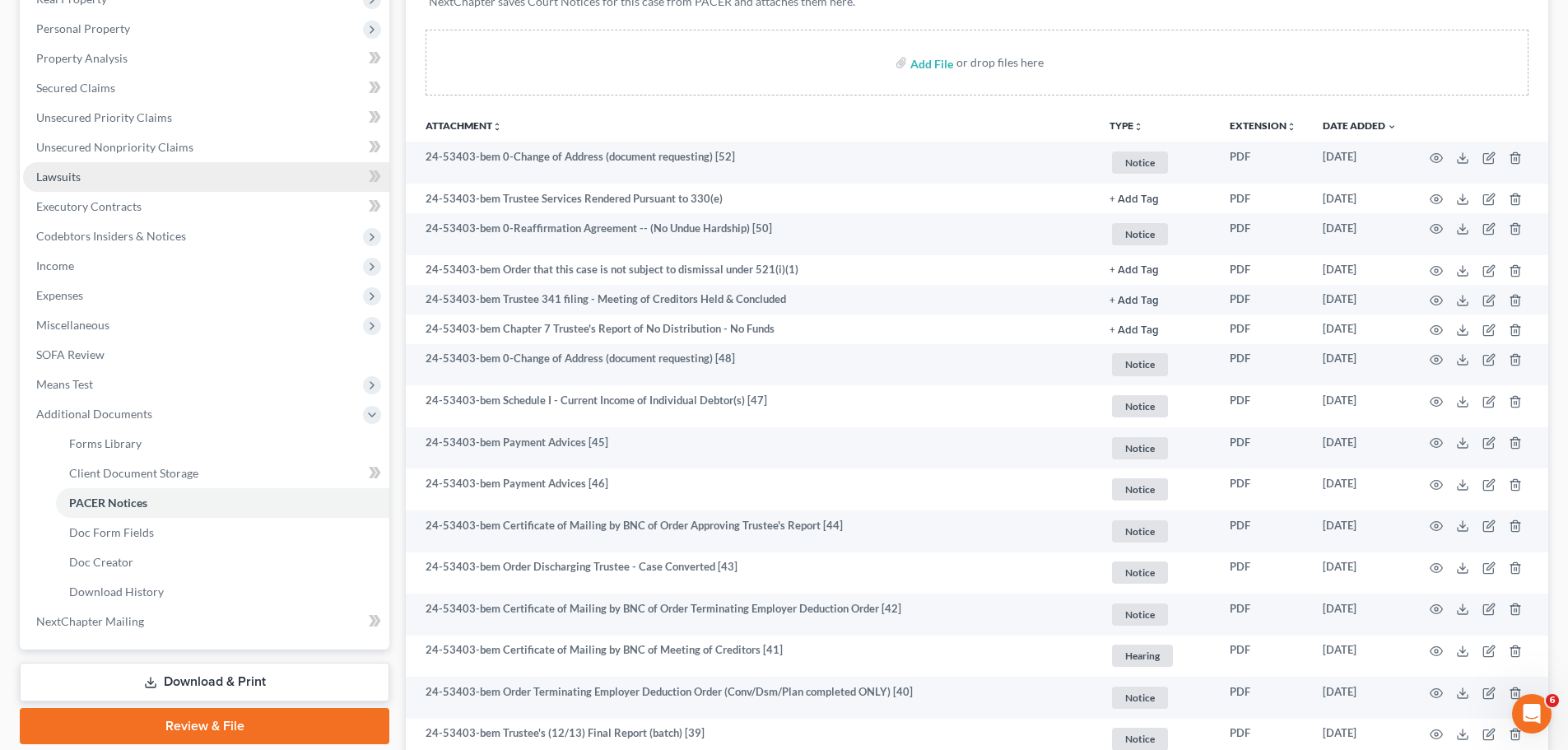
scroll to position [247, 0]
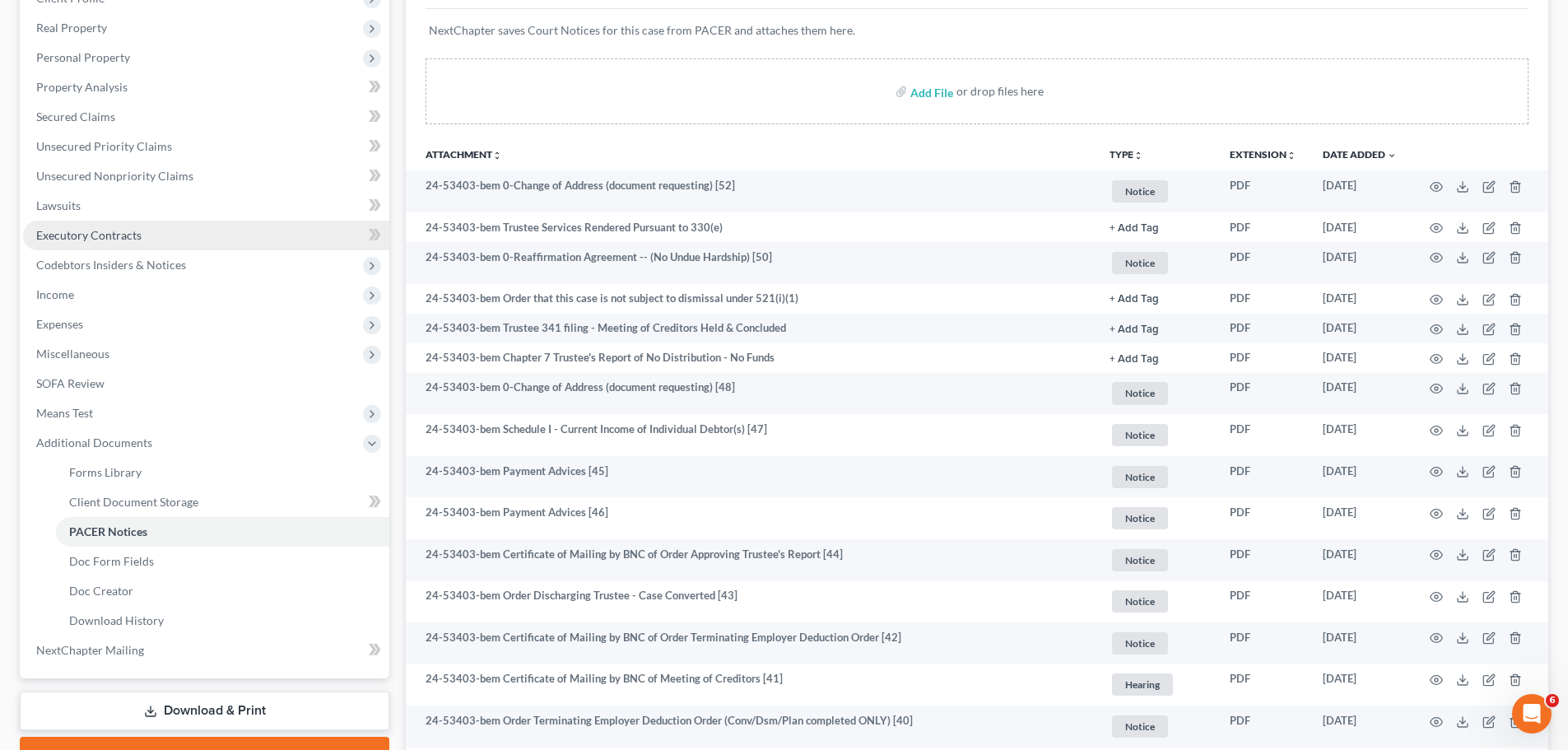
click at [115, 233] on span "Executory Contracts" at bounding box center [89, 235] width 106 height 14
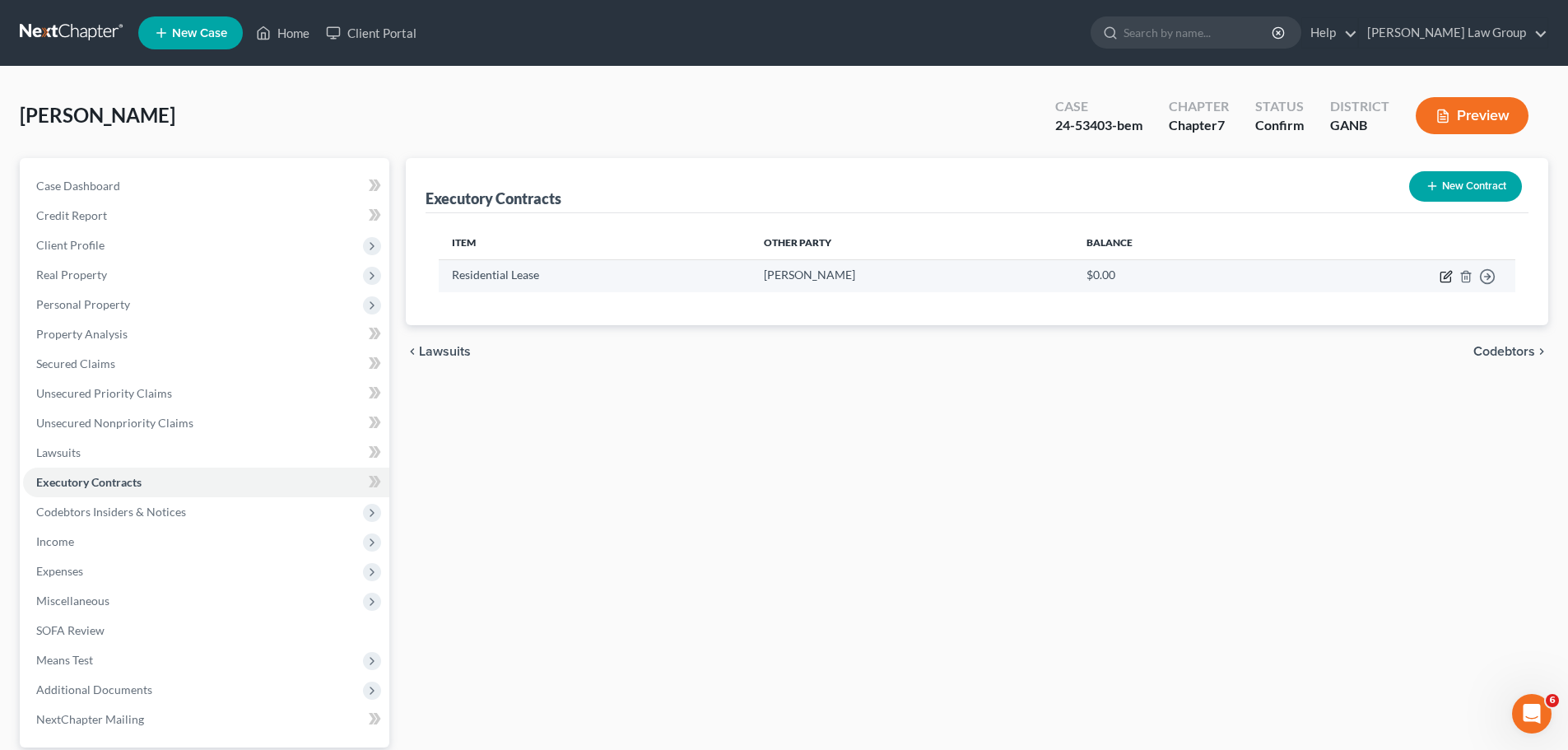
click at [1447, 276] on icon "button" at bounding box center [1447, 275] width 7 height 7
select select "3"
select select "10"
select select "0"
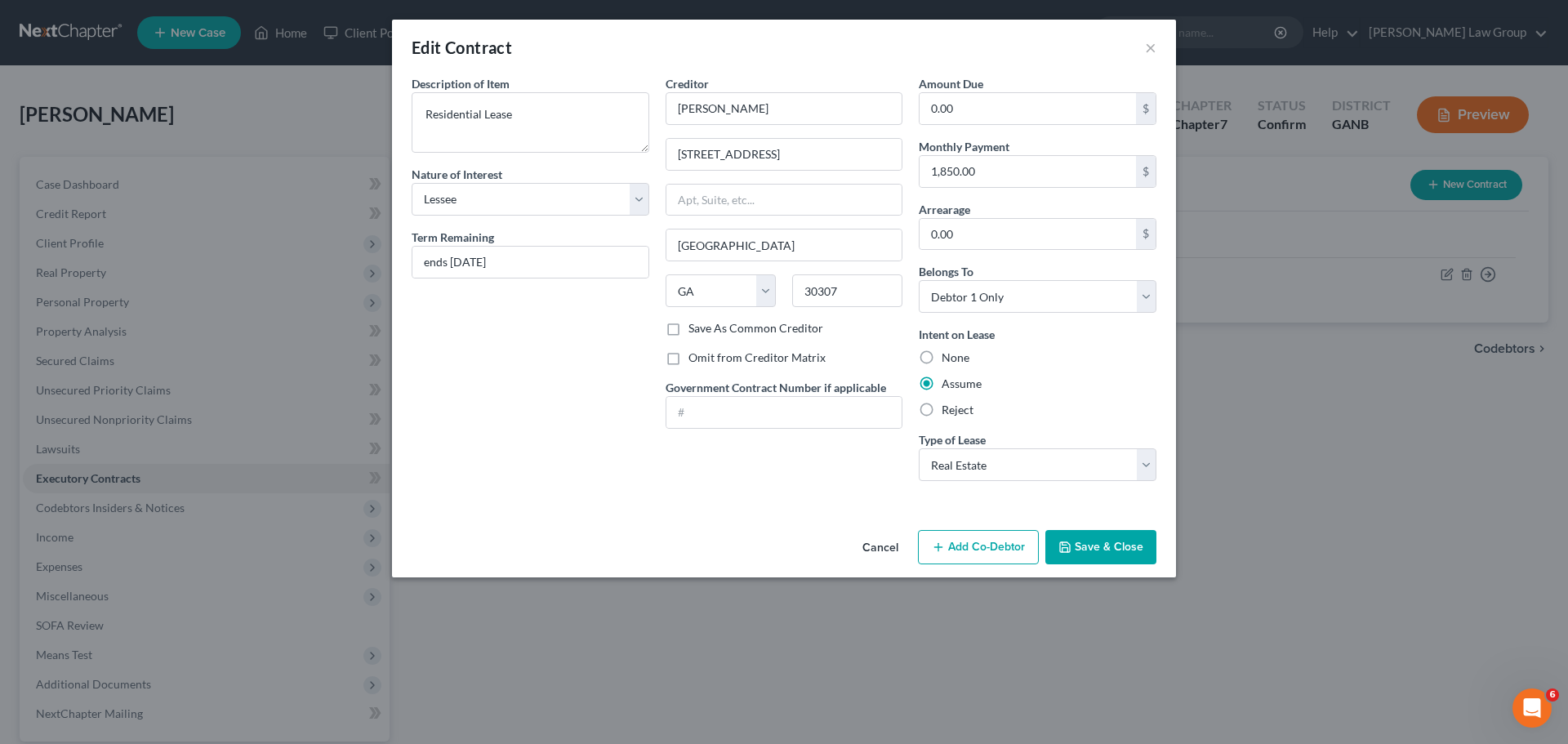
click at [1102, 536] on button "Save & Close" at bounding box center [1101, 547] width 111 height 35
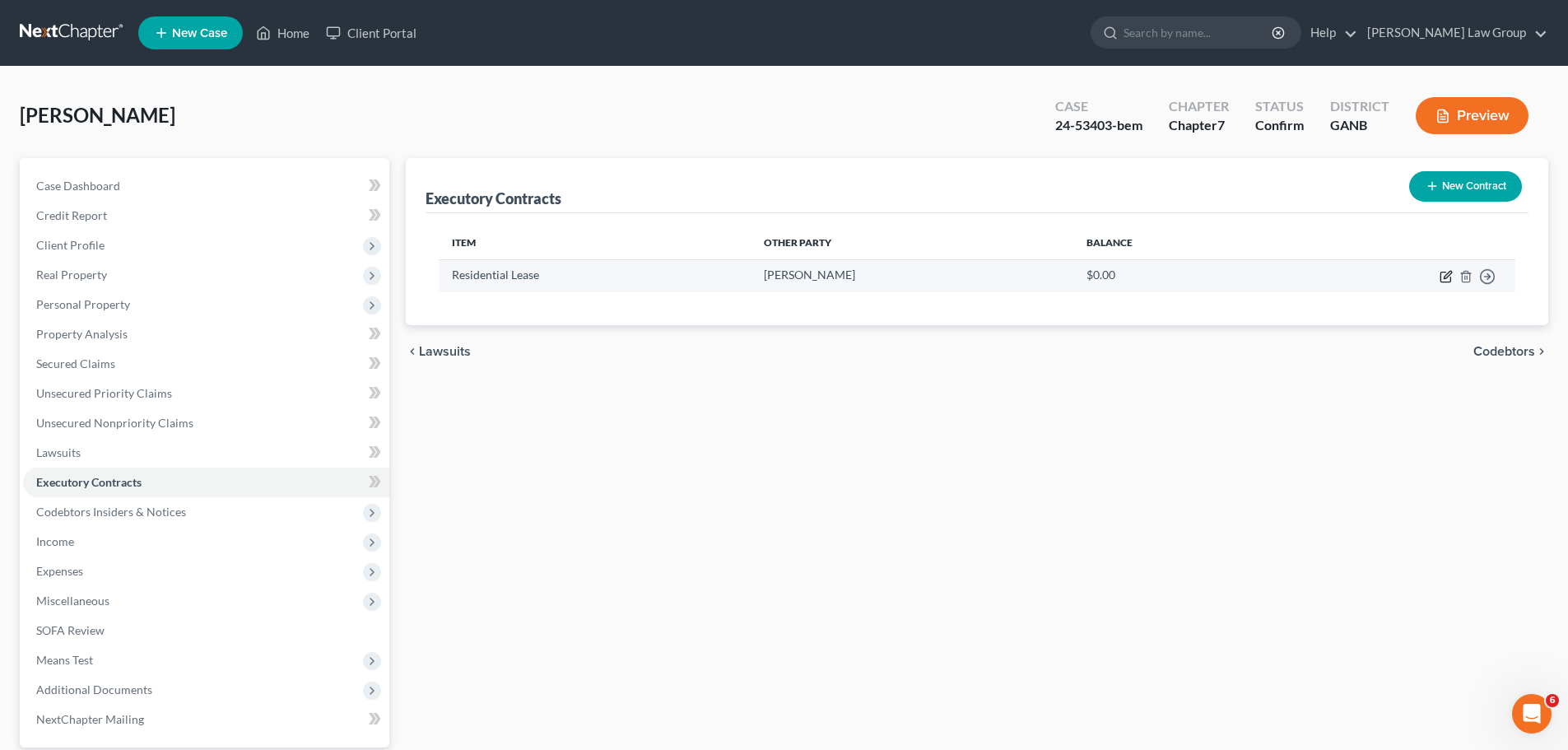
click at [1450, 273] on icon "button" at bounding box center [1445, 277] width 13 height 13
select select "3"
select select "10"
select select "0"
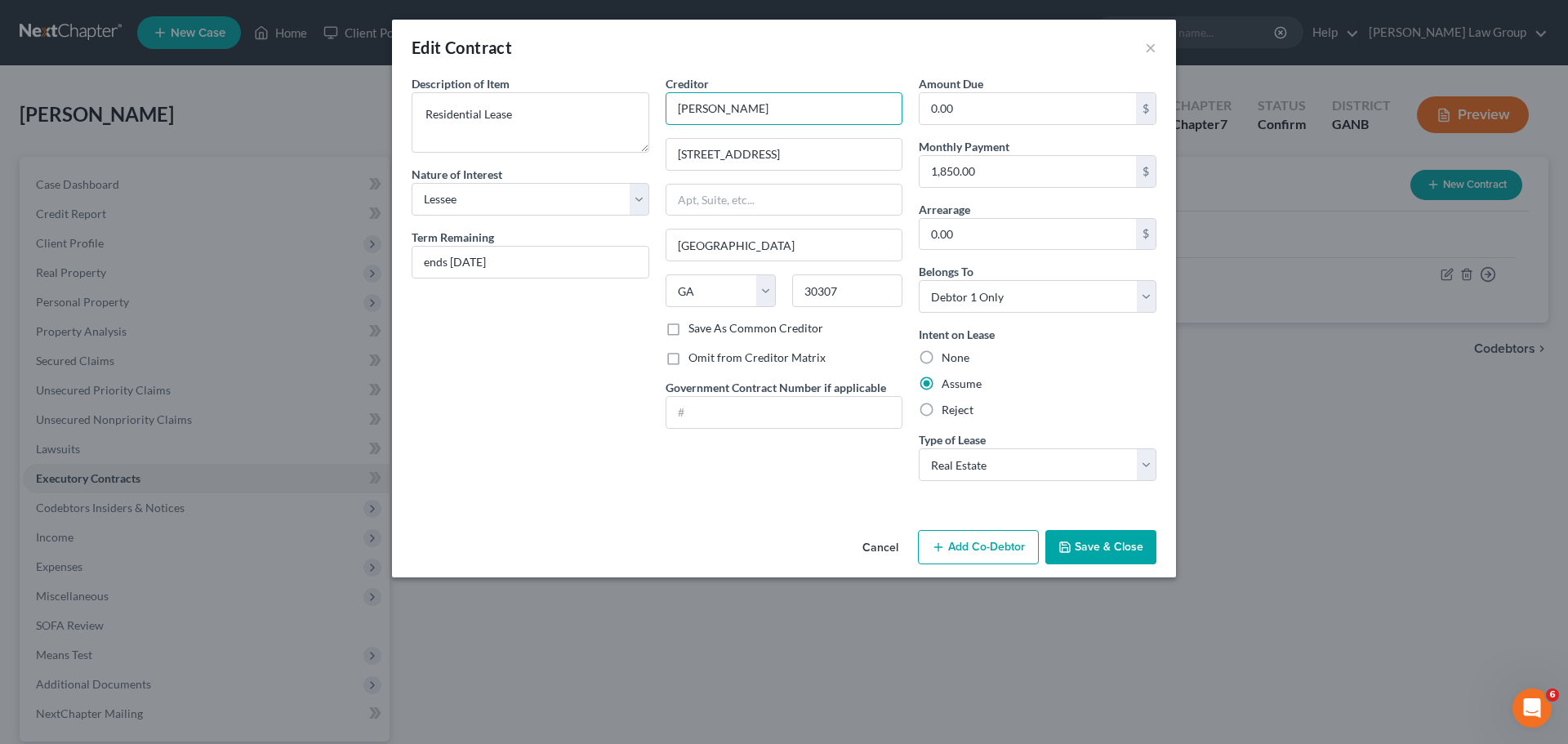
drag, startPoint x: 788, startPoint y: 117, endPoint x: 742, endPoint y: 125, distance: 46.7
click at [670, 110] on input "[PERSON_NAME]" at bounding box center [785, 108] width 238 height 33
click at [1151, 44] on button "×" at bounding box center [1151, 47] width 12 height 20
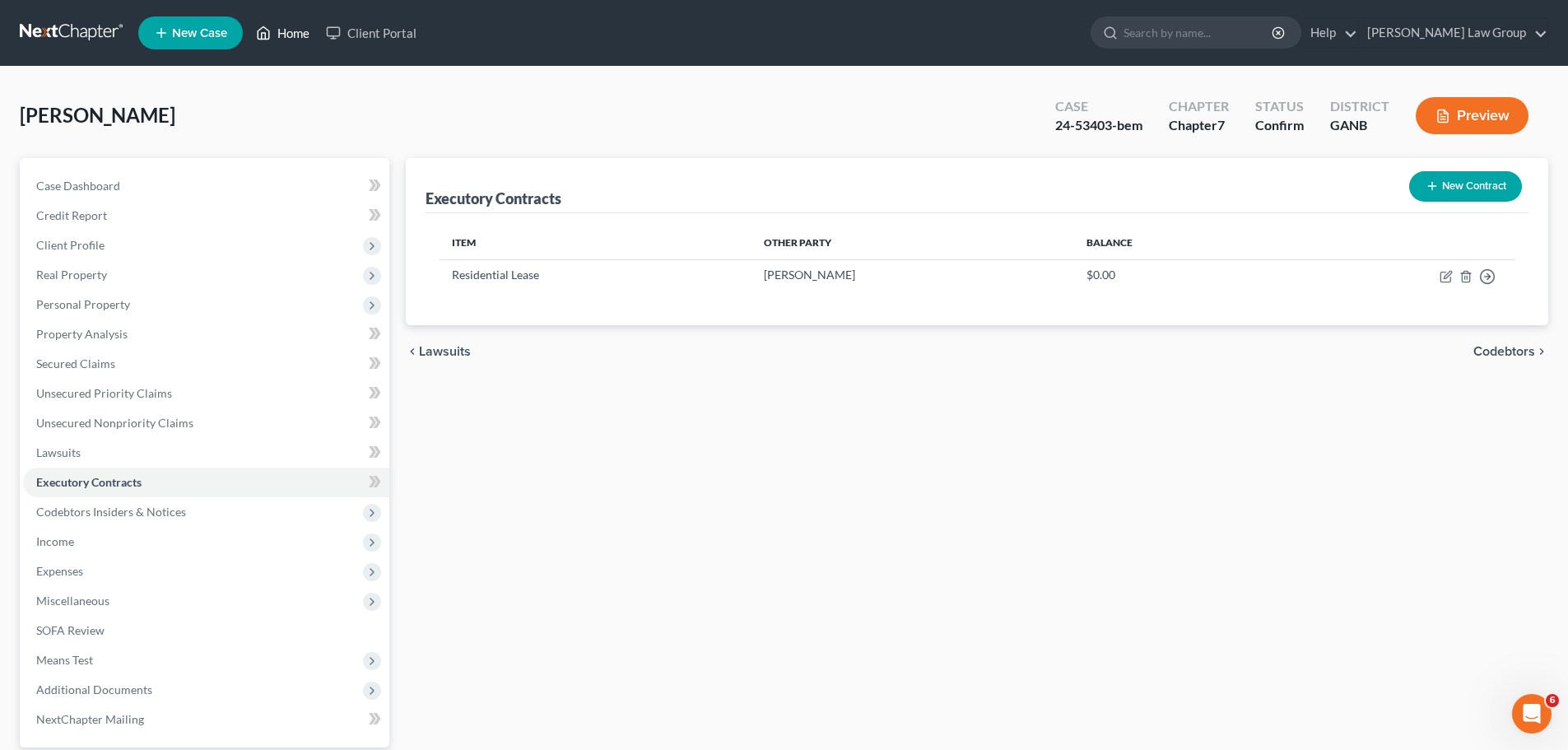
click at [304, 24] on link "Home" at bounding box center [283, 32] width 70 height 30
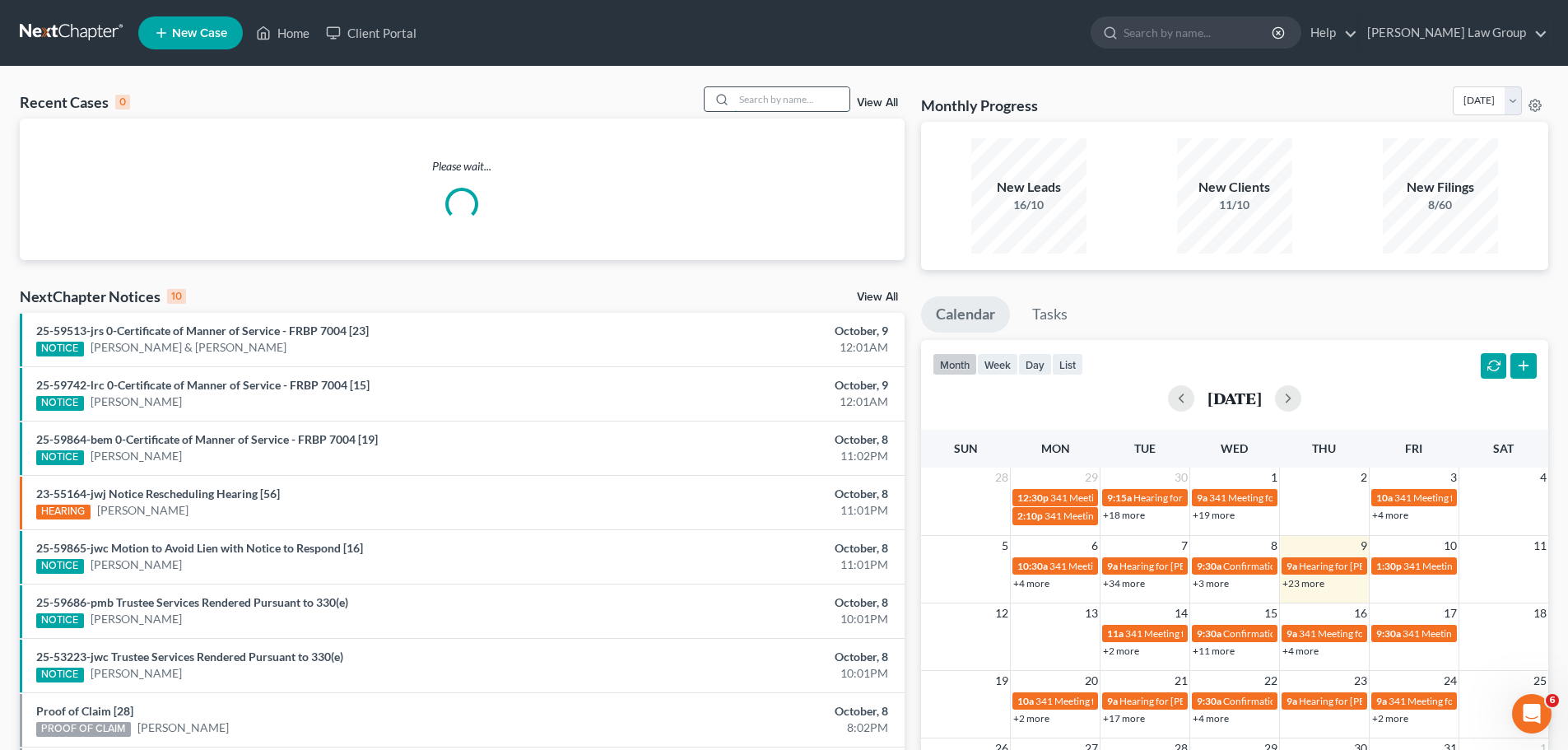
click at [766, 106] on input "search" at bounding box center [792, 99] width 115 height 24
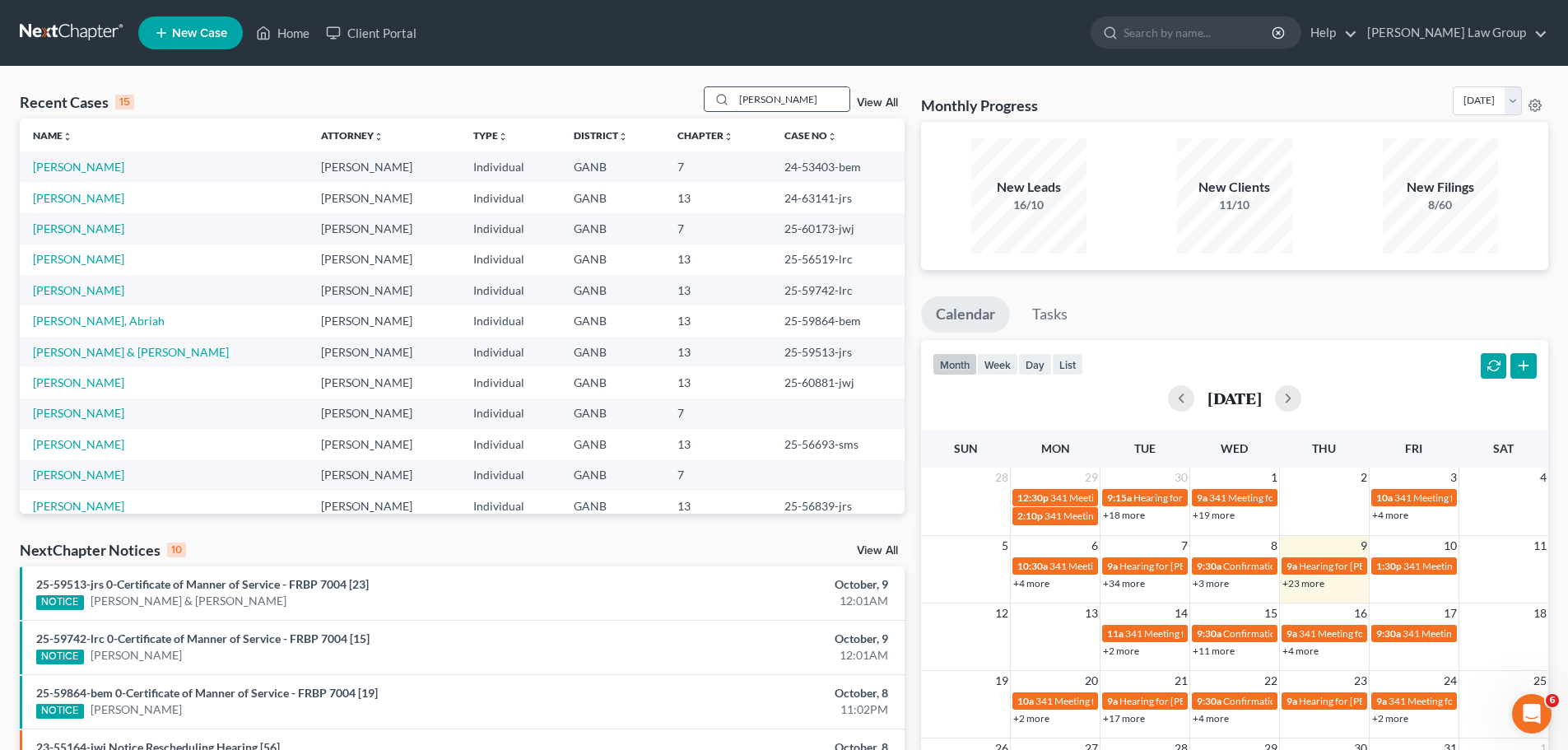
type input "[PERSON_NAME]"
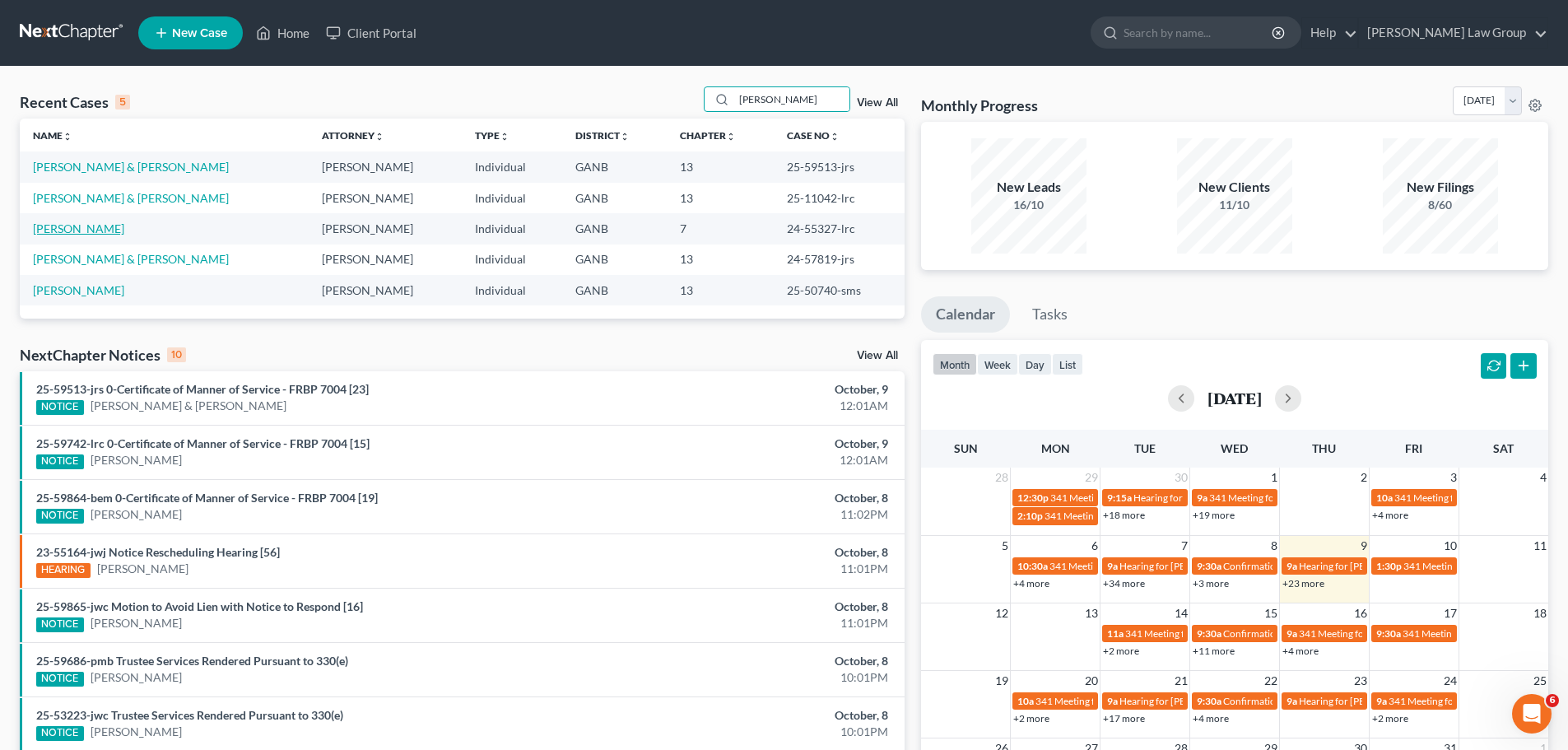
click at [67, 221] on link "[PERSON_NAME]" at bounding box center [79, 228] width 91 height 14
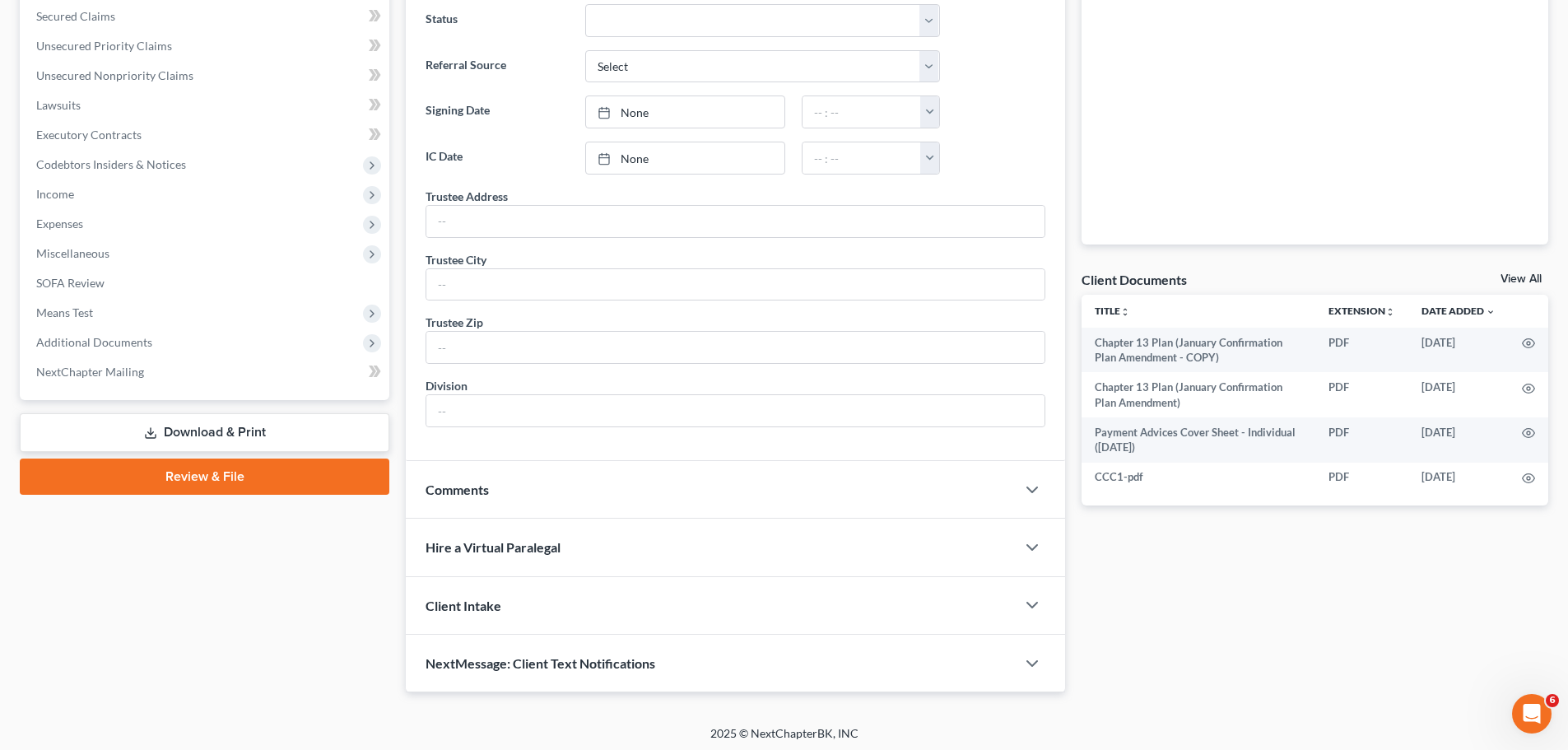
scroll to position [353, 0]
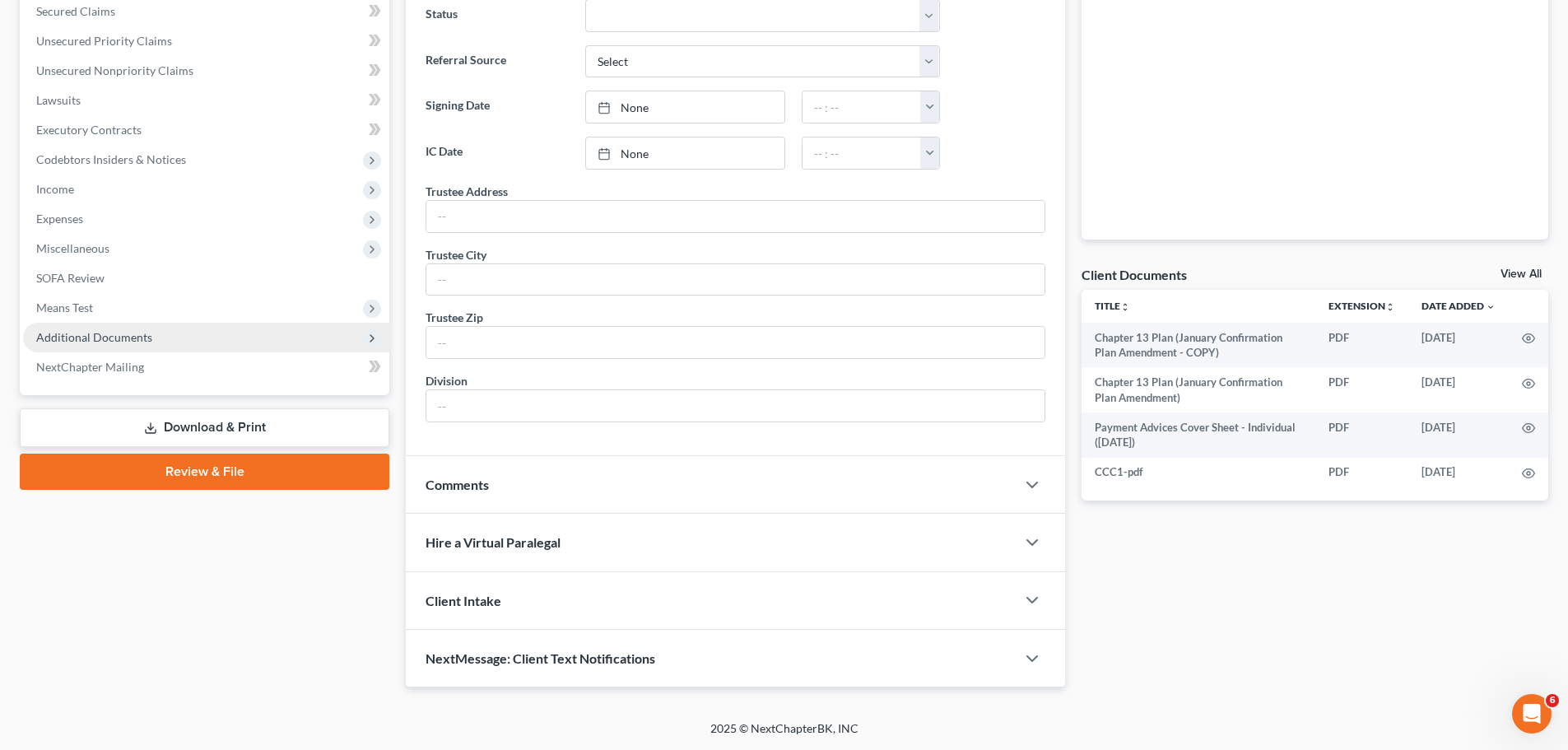
click at [242, 349] on span "Additional Documents" at bounding box center [206, 337] width 366 height 30
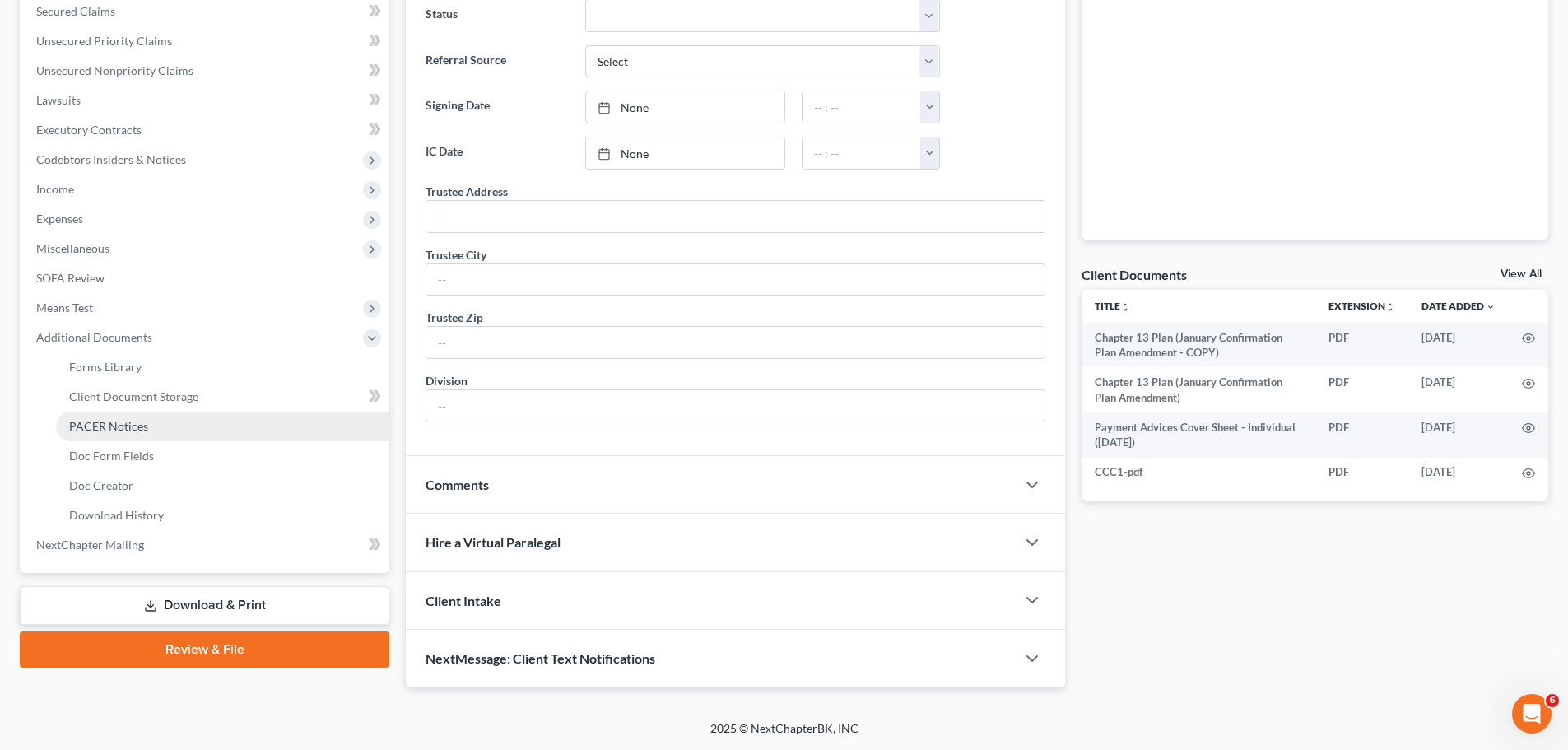
click at [187, 427] on link "PACER Notices" at bounding box center [223, 426] width 334 height 30
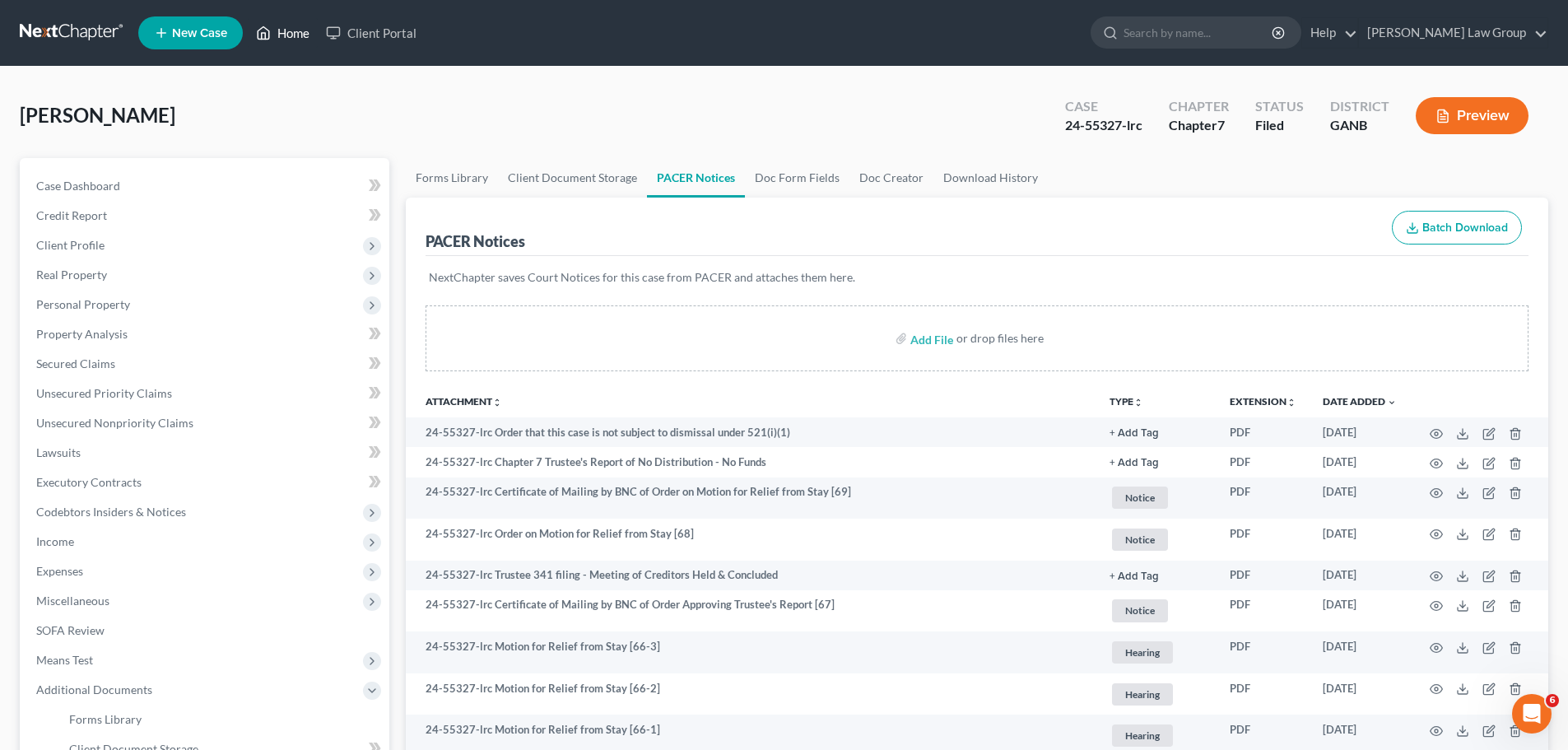
click at [276, 30] on link "Home" at bounding box center [283, 32] width 70 height 30
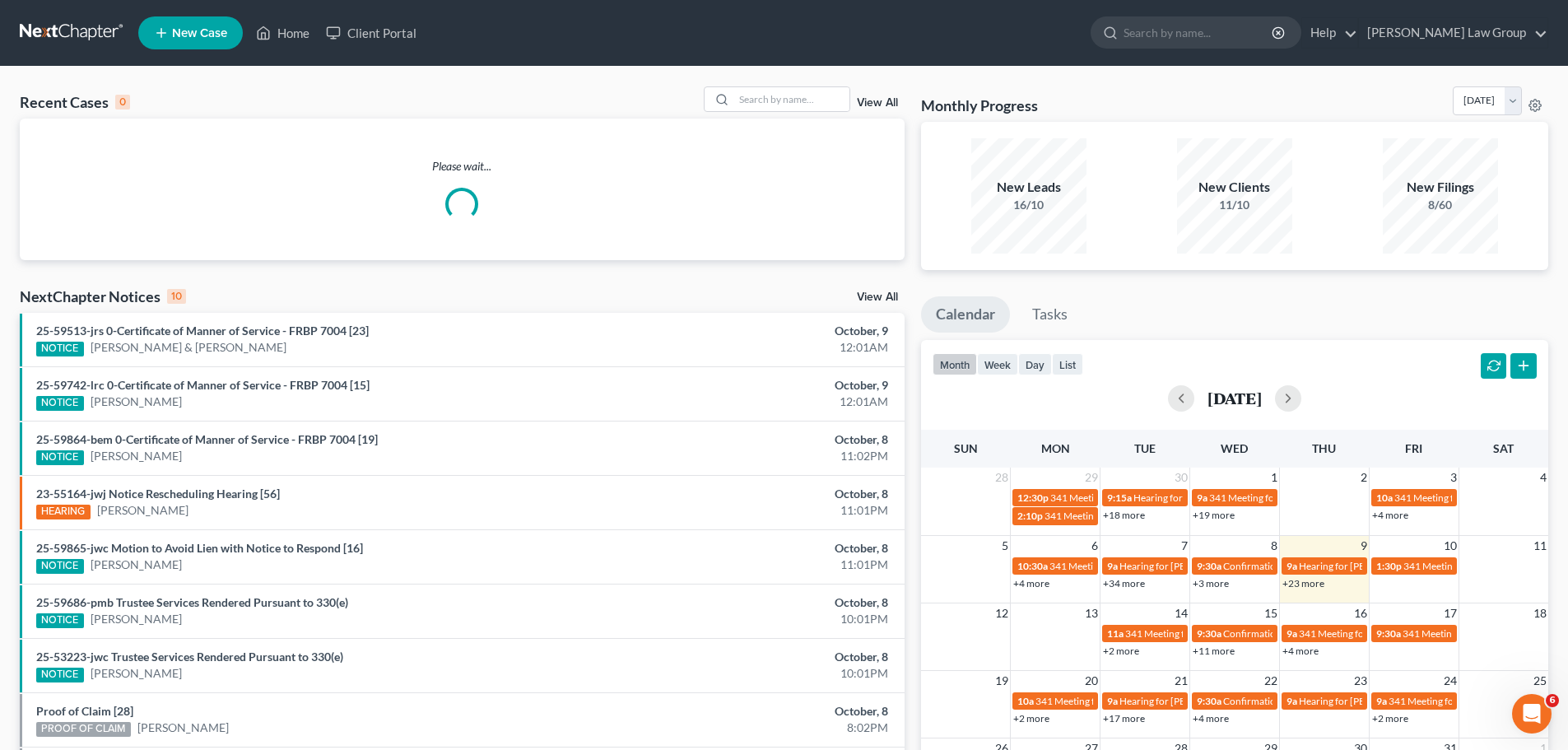
click at [777, 83] on div "Recent Cases 0 View All Please wait... NextChapter Notices 10 View All 25-59513…" at bounding box center [784, 494] width 1568 height 855
drag, startPoint x: 771, startPoint y: 100, endPoint x: 783, endPoint y: 93, distance: 13.9
click at [771, 99] on input "search" at bounding box center [792, 99] width 115 height 24
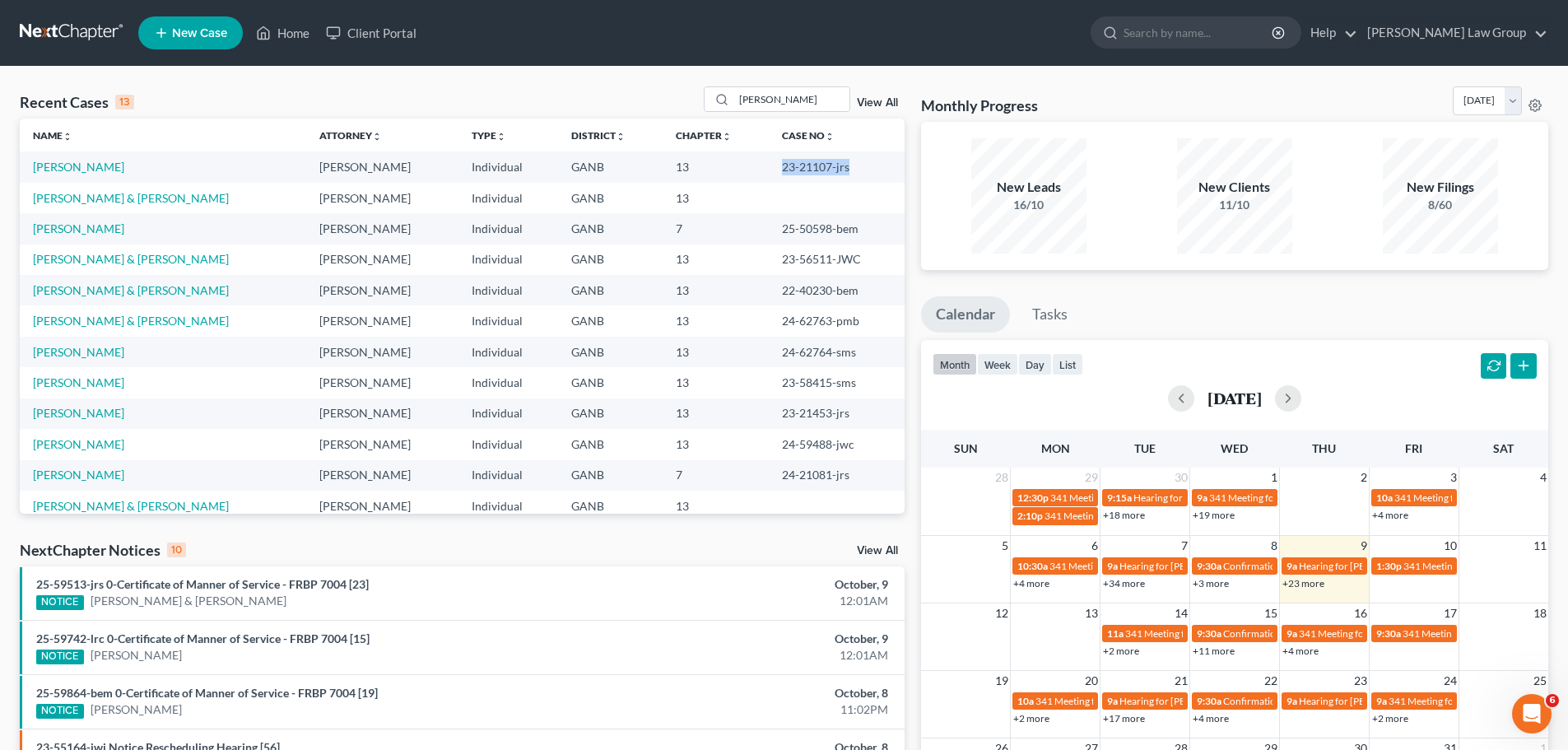
drag, startPoint x: 843, startPoint y: 170, endPoint x: 763, endPoint y: 167, distance: 80.1
click at [768, 167] on td "23-21107-jrs" at bounding box center [836, 166] width 136 height 30
copy td "23-21107-jrs"
click at [776, 97] on input "[PERSON_NAME]" at bounding box center [792, 99] width 115 height 24
drag, startPoint x: 776, startPoint y: 97, endPoint x: 676, endPoint y: 87, distance: 100.5
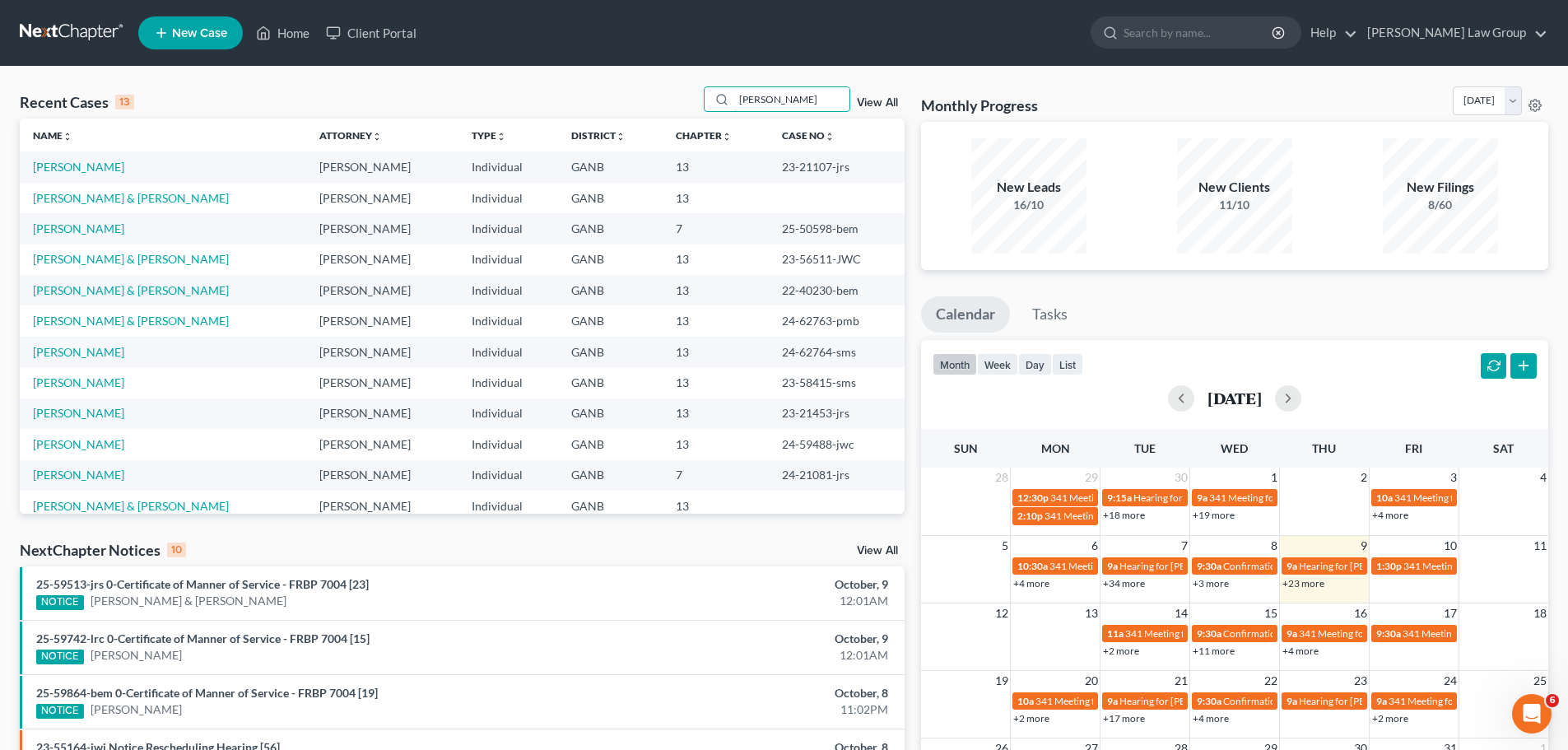
click at [676, 87] on div "Recent Cases 13 [PERSON_NAME] View All" at bounding box center [462, 103] width 885 height 32
type input "[PERSON_NAME]"
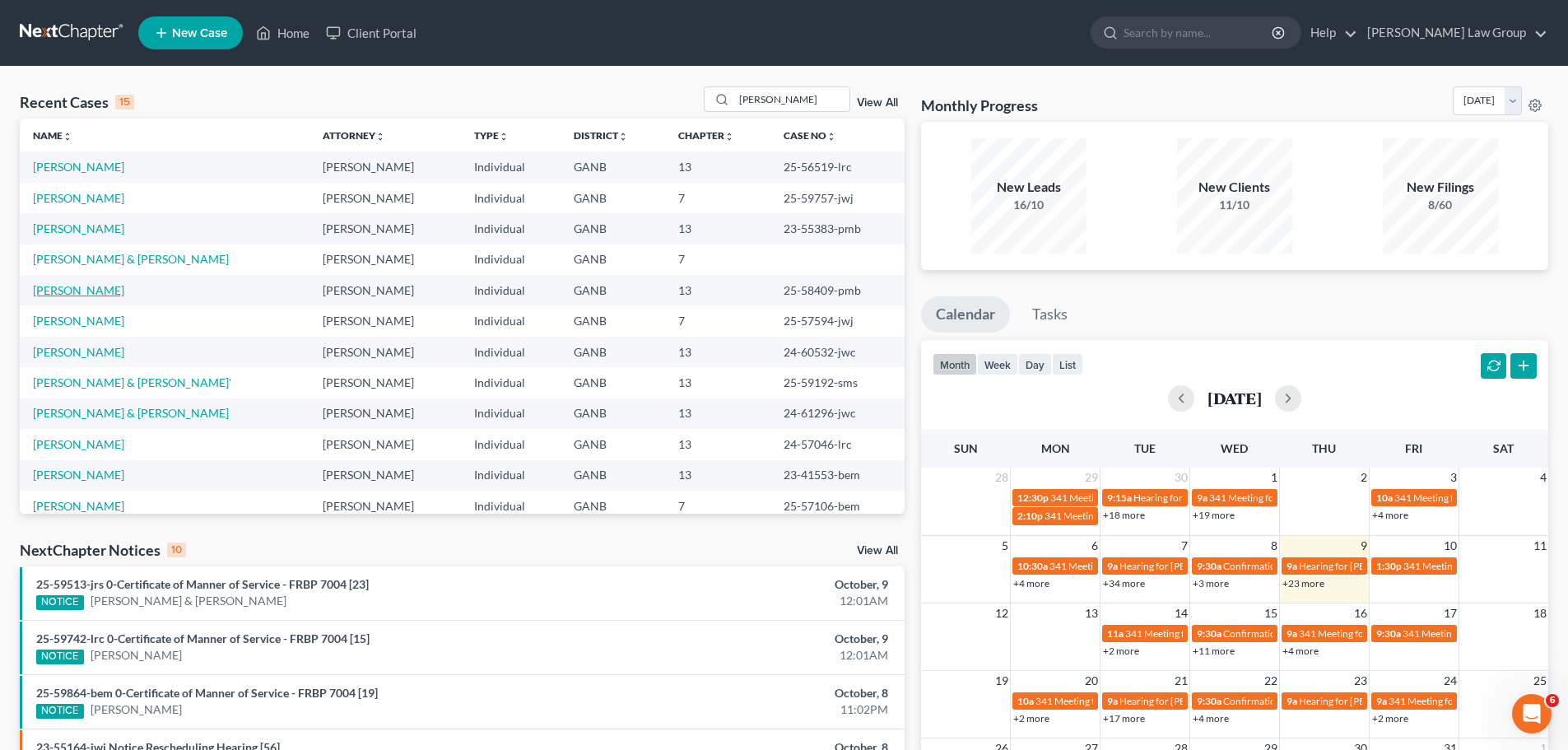
click at [59, 293] on link "[PERSON_NAME]" at bounding box center [79, 290] width 91 height 14
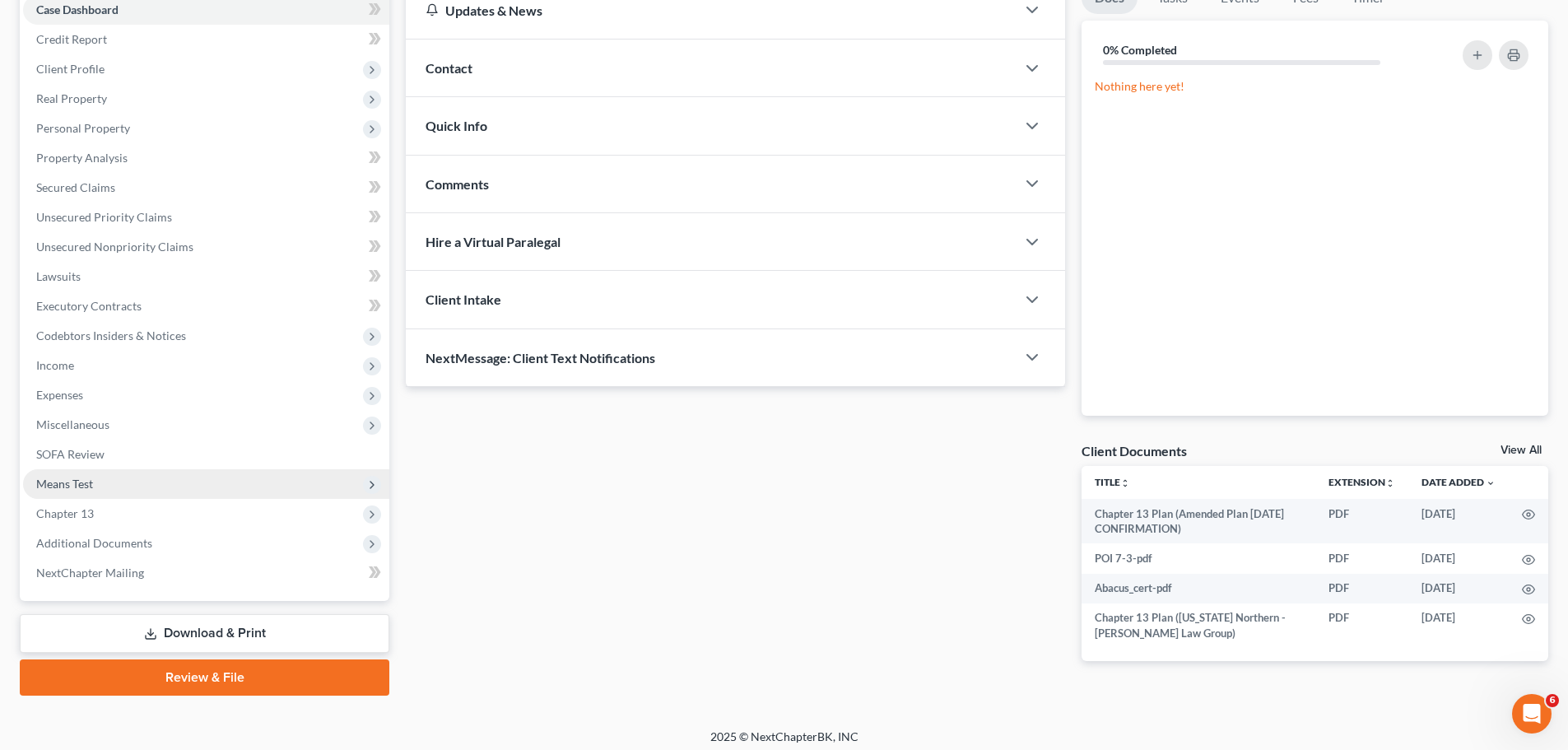
scroll to position [184, 0]
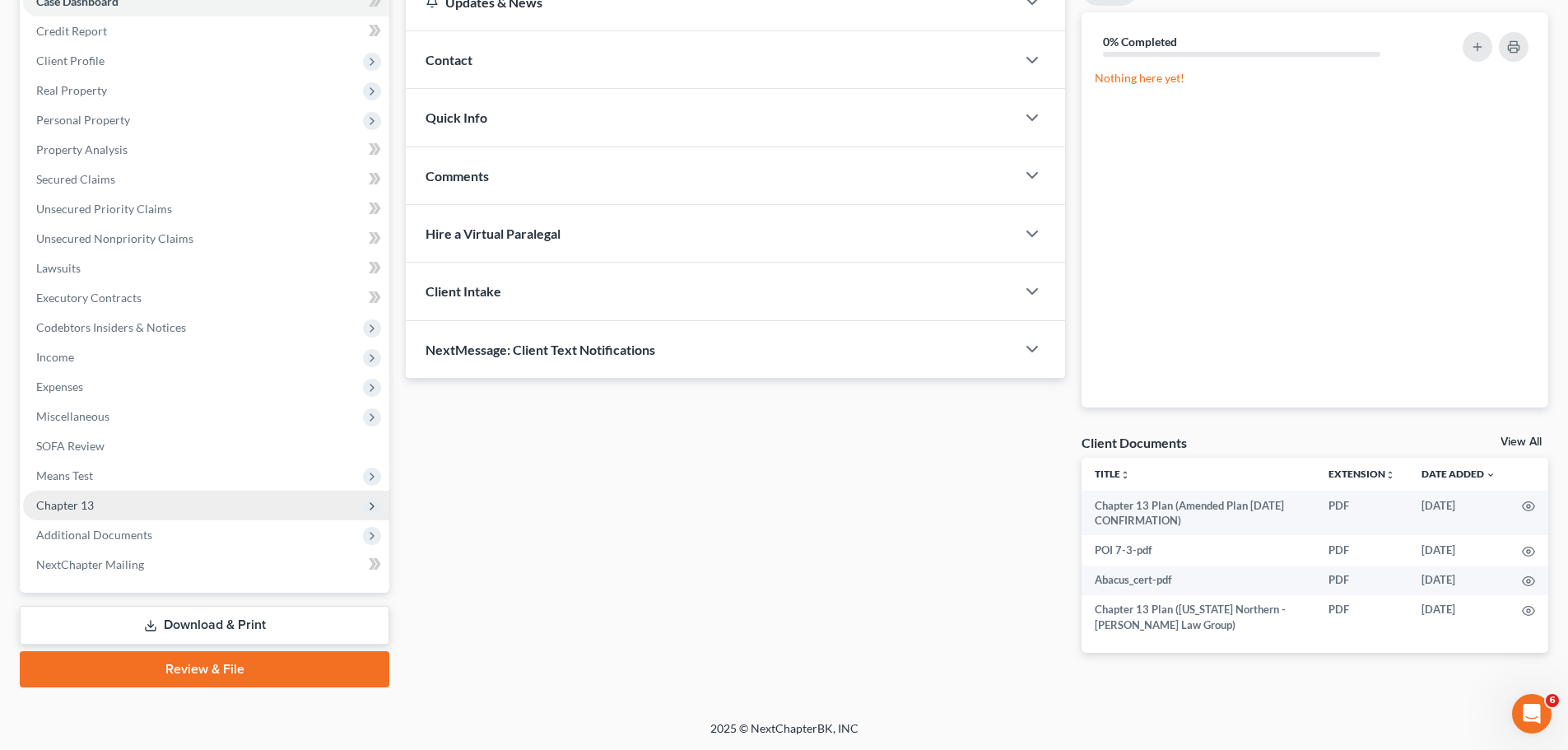
click at [116, 499] on span "Chapter 13" at bounding box center [206, 505] width 366 height 30
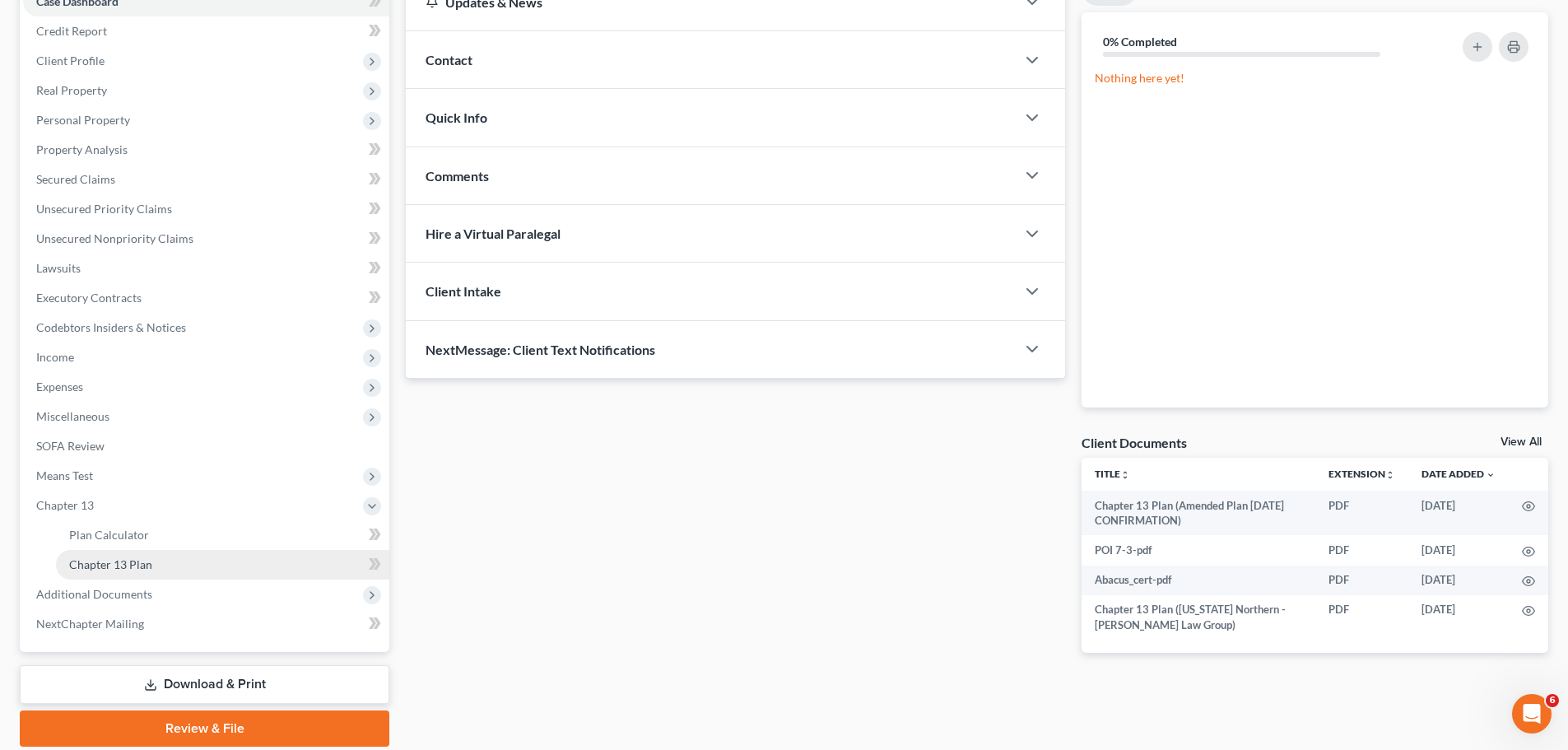
click at [182, 563] on link "Chapter 13 Plan" at bounding box center [223, 565] width 334 height 30
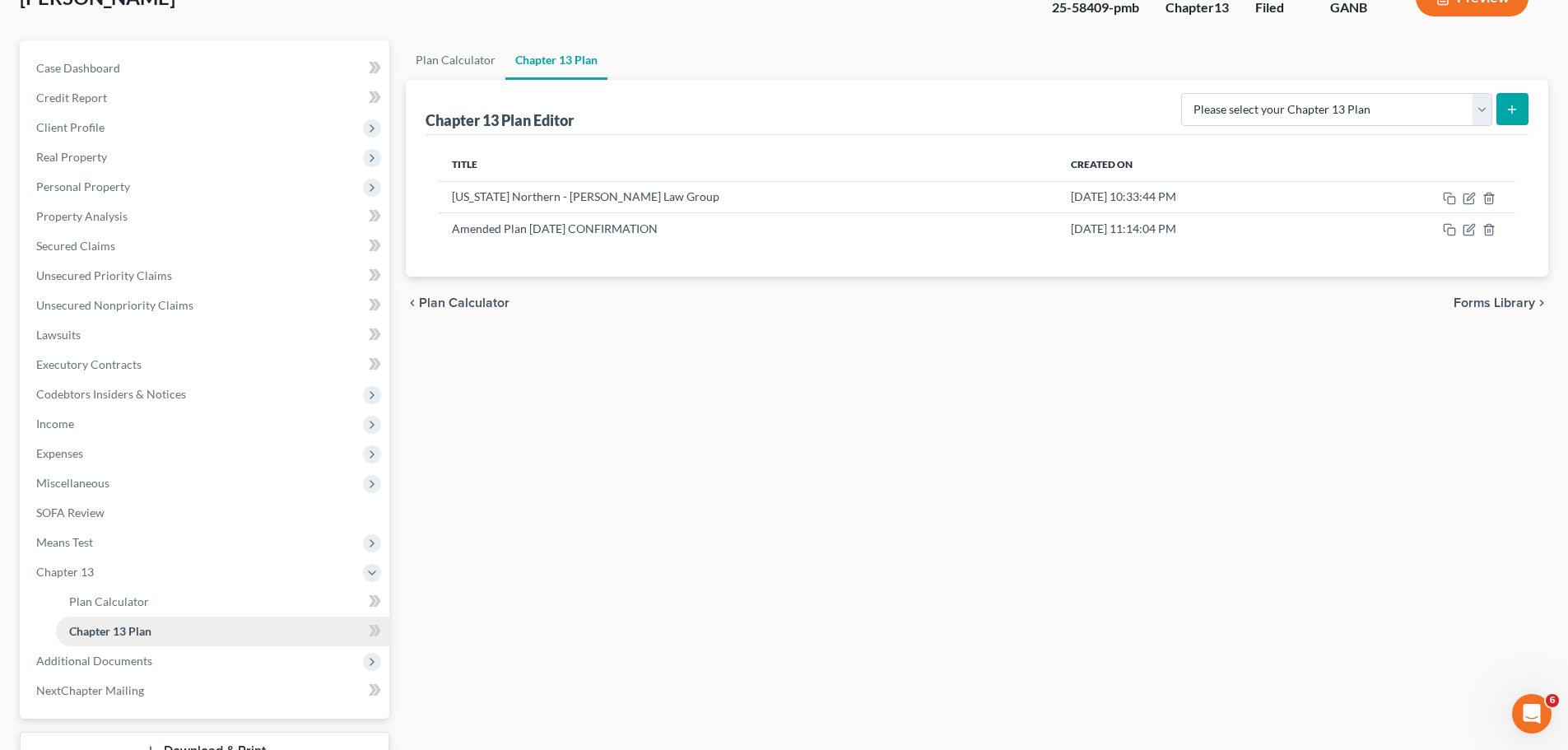
scroll to position [243, 0]
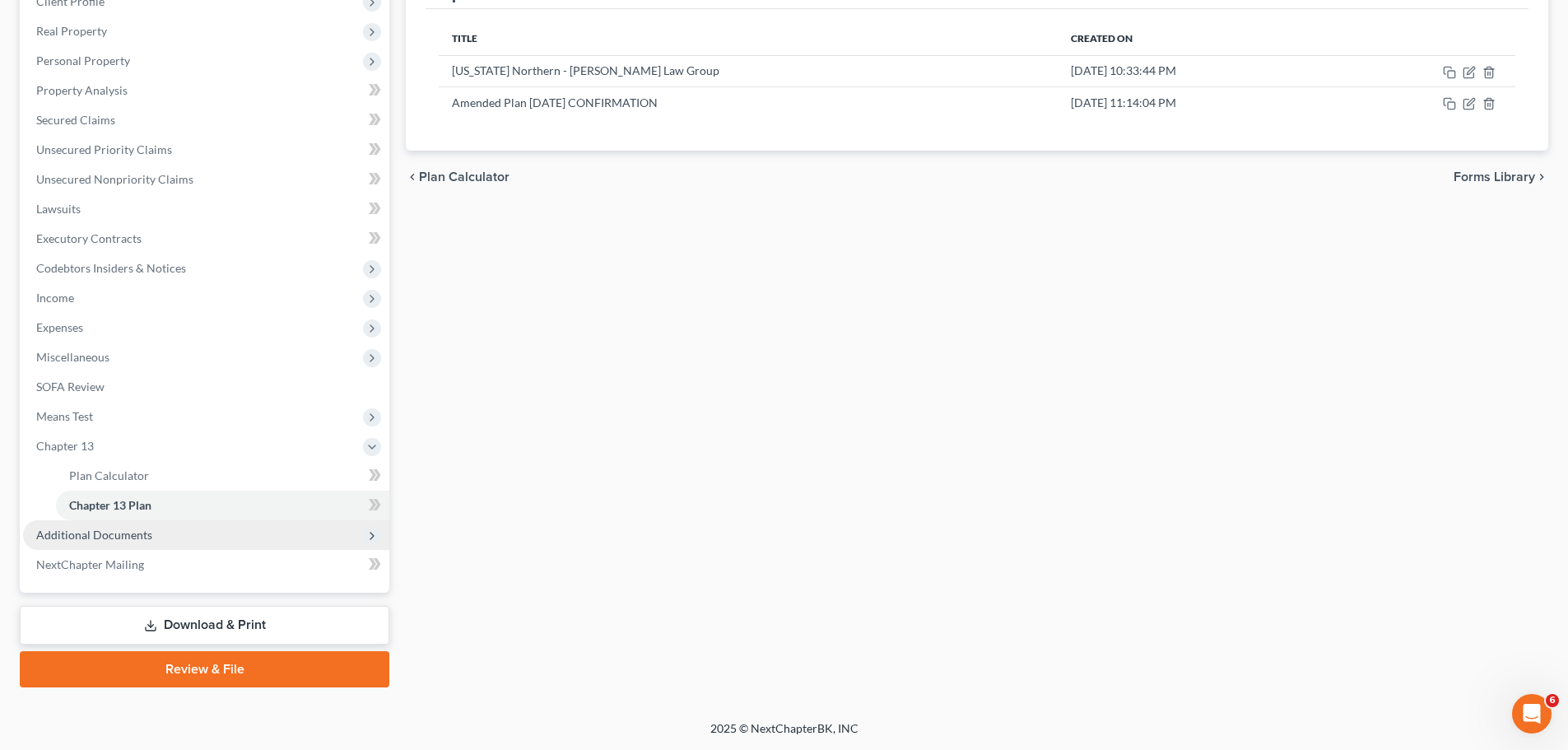
click at [169, 533] on span "Additional Documents" at bounding box center [206, 534] width 366 height 30
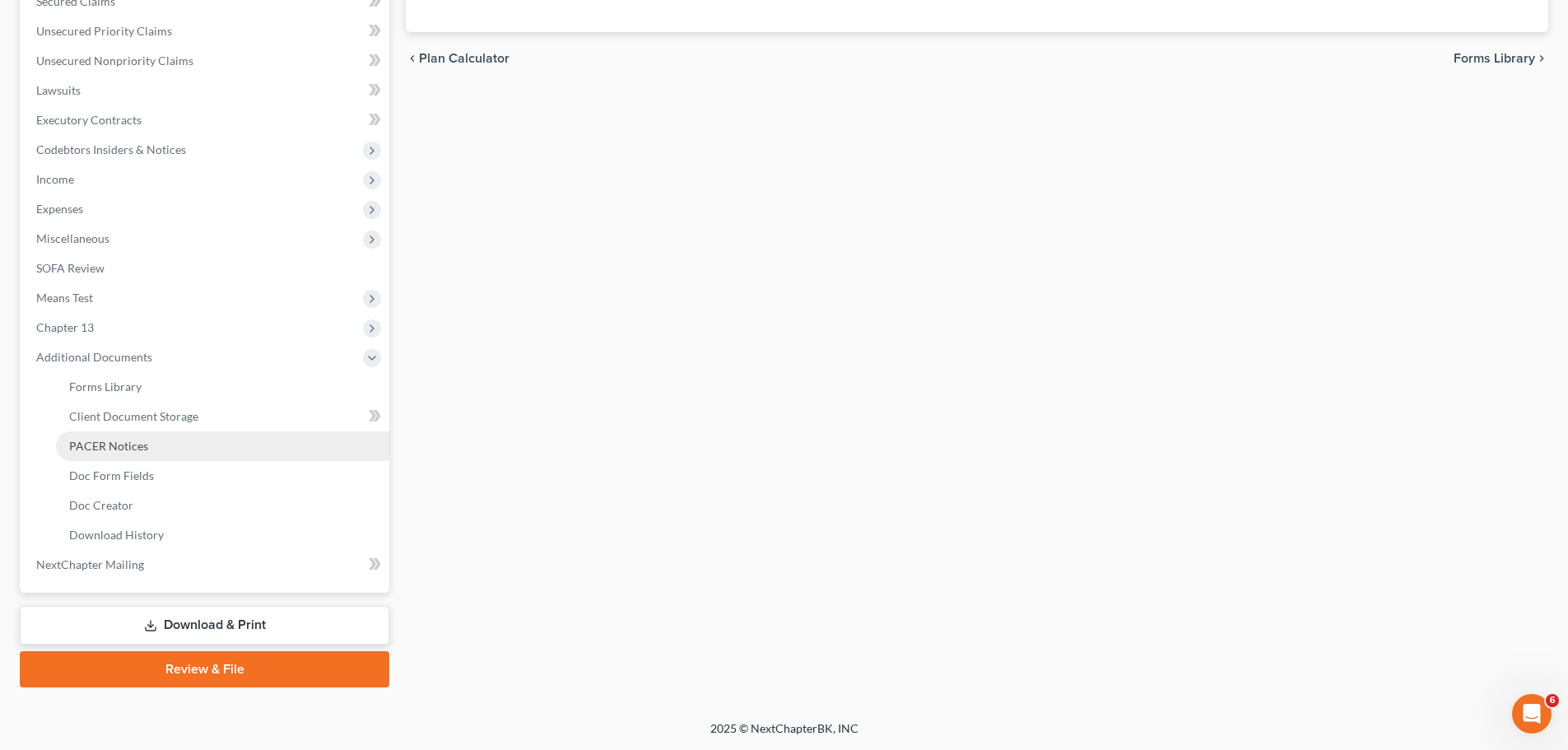
click at [176, 433] on link "PACER Notices" at bounding box center [223, 446] width 334 height 30
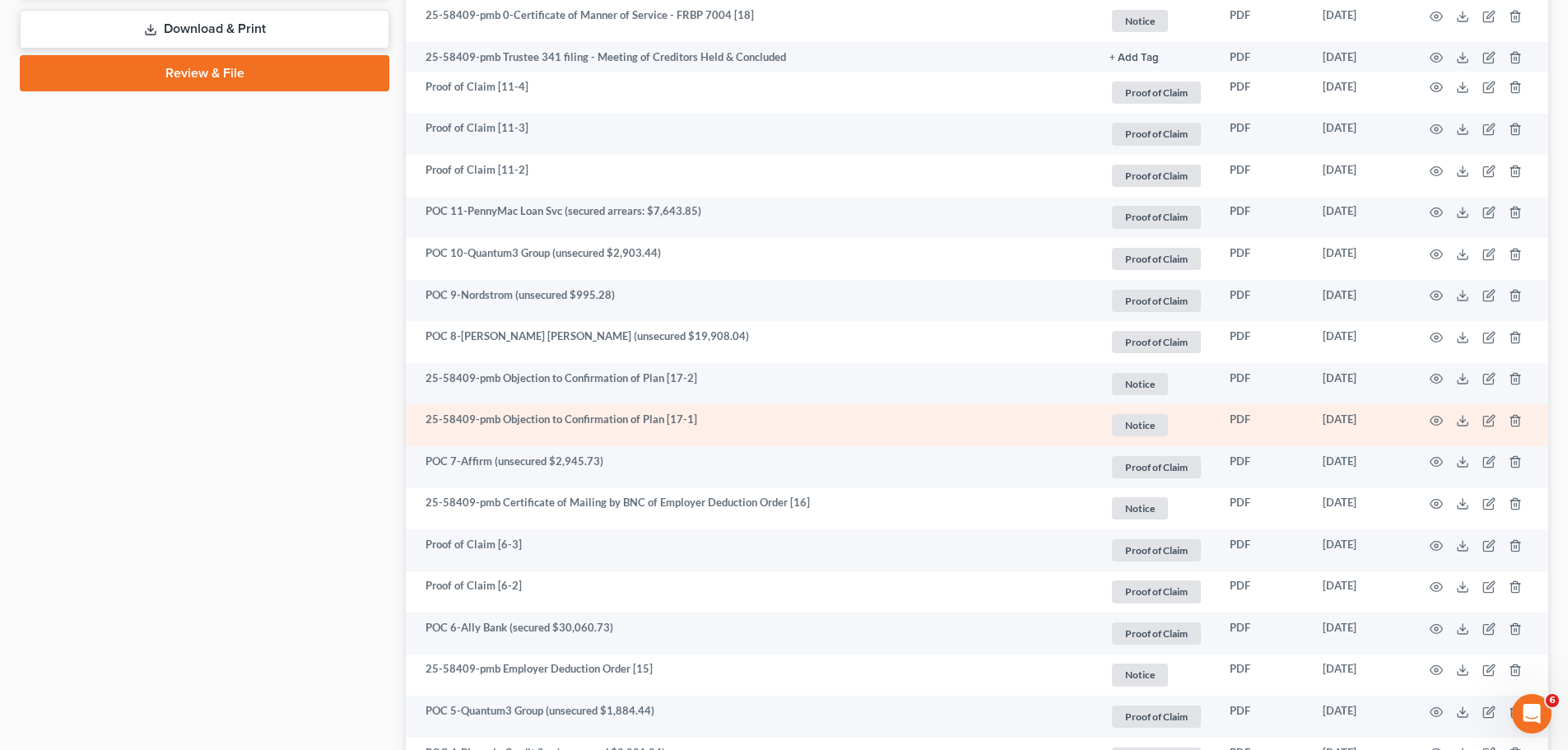
scroll to position [988, 0]
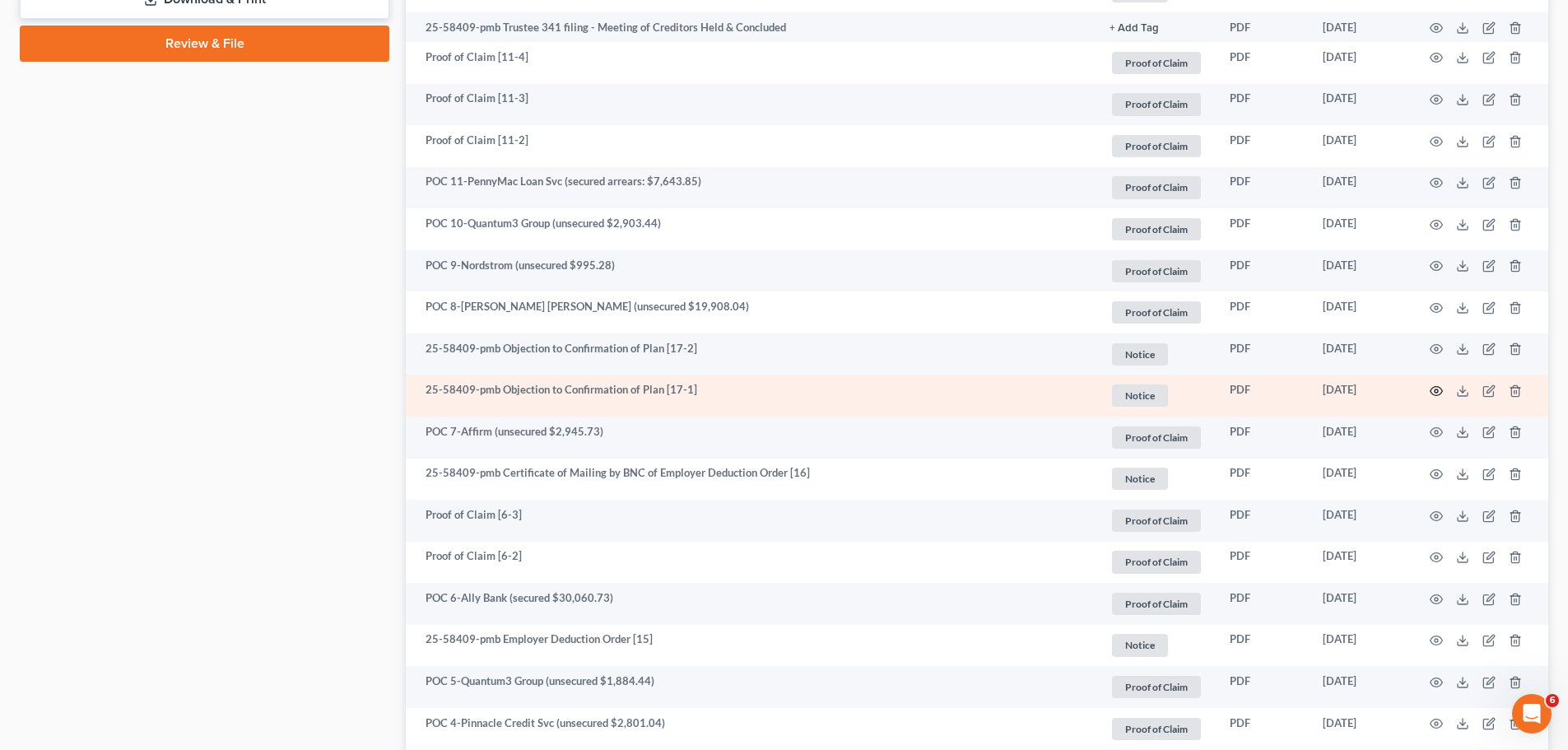
click at [1437, 388] on icon "button" at bounding box center [1436, 391] width 13 height 13
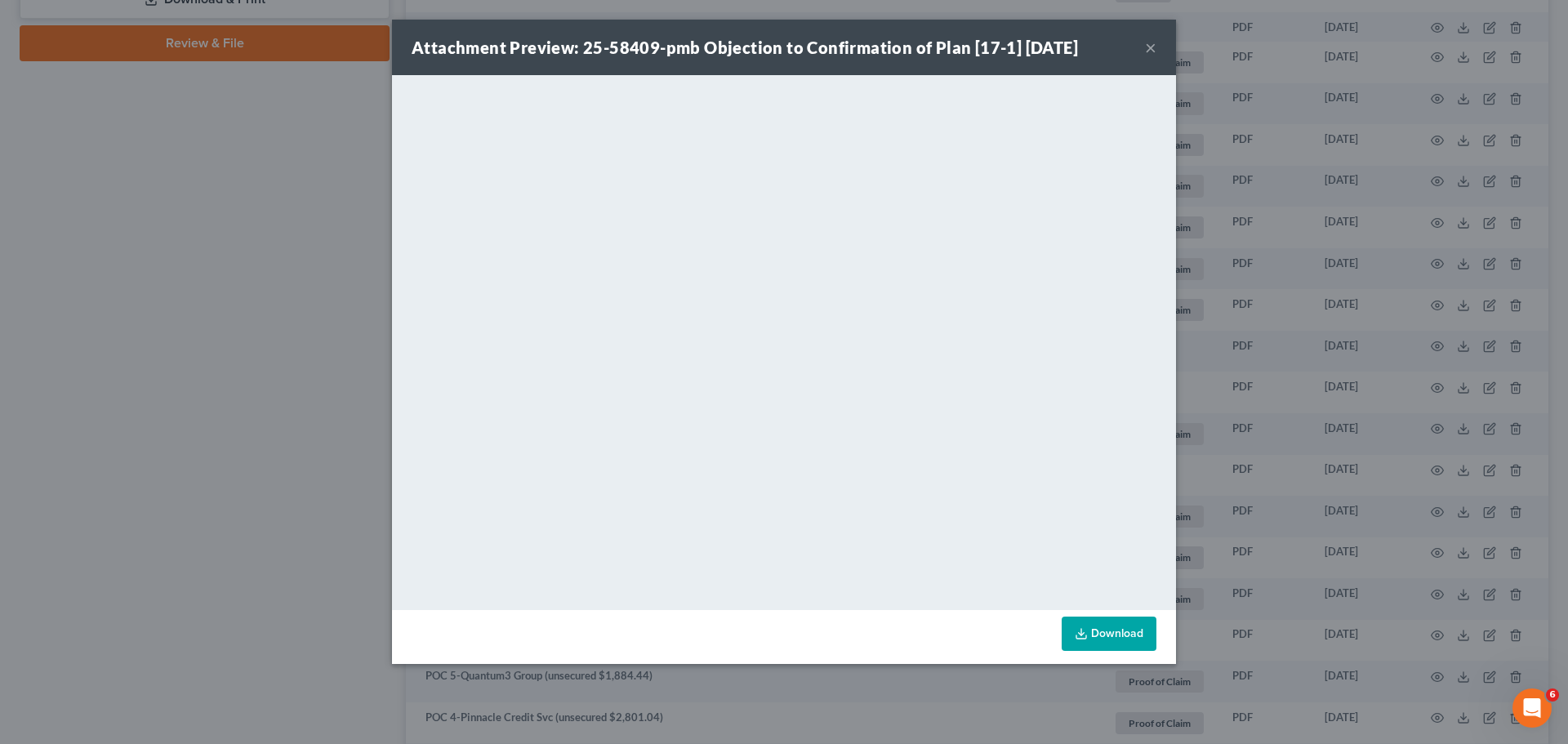
click at [1152, 51] on button "×" at bounding box center [1151, 47] width 12 height 20
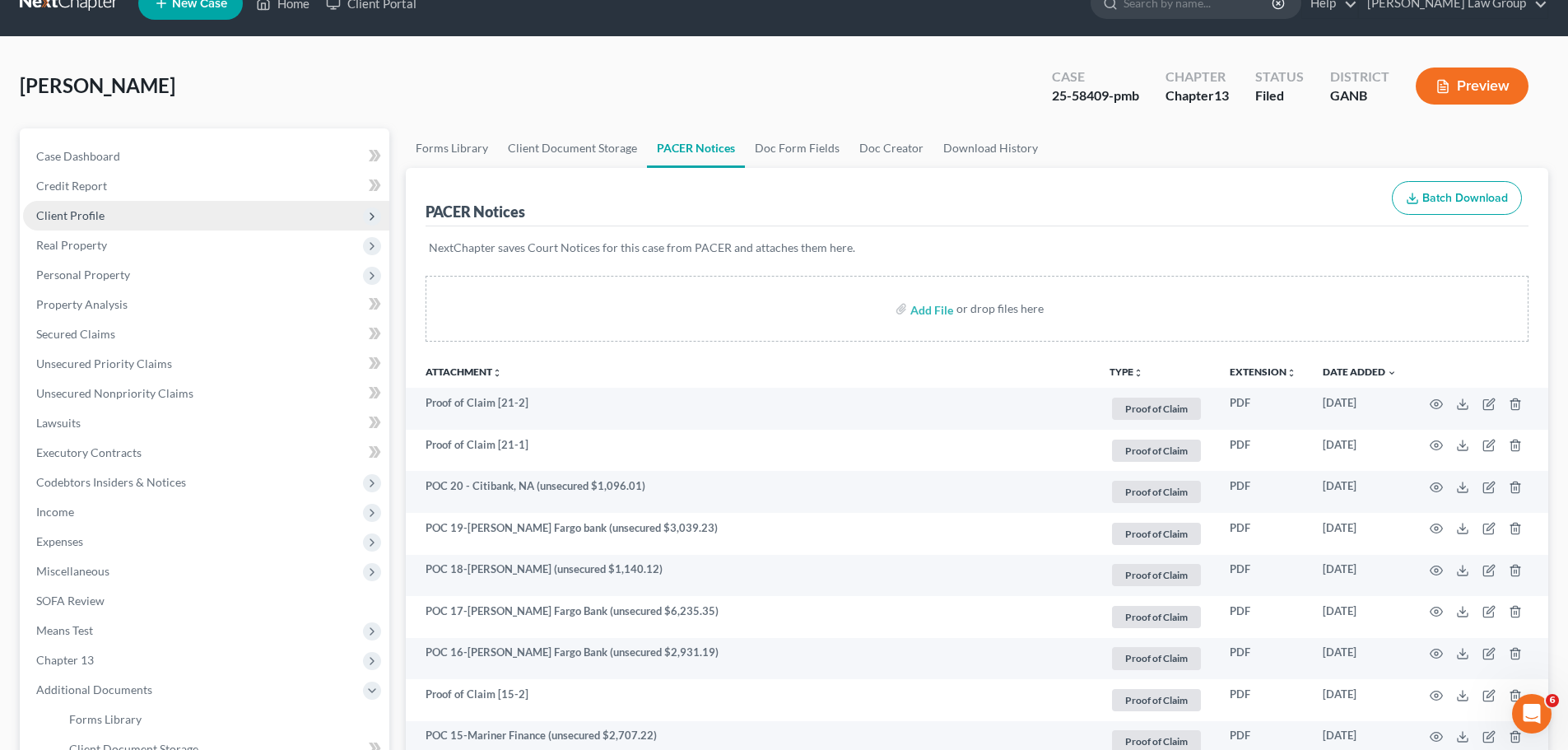
scroll to position [0, 0]
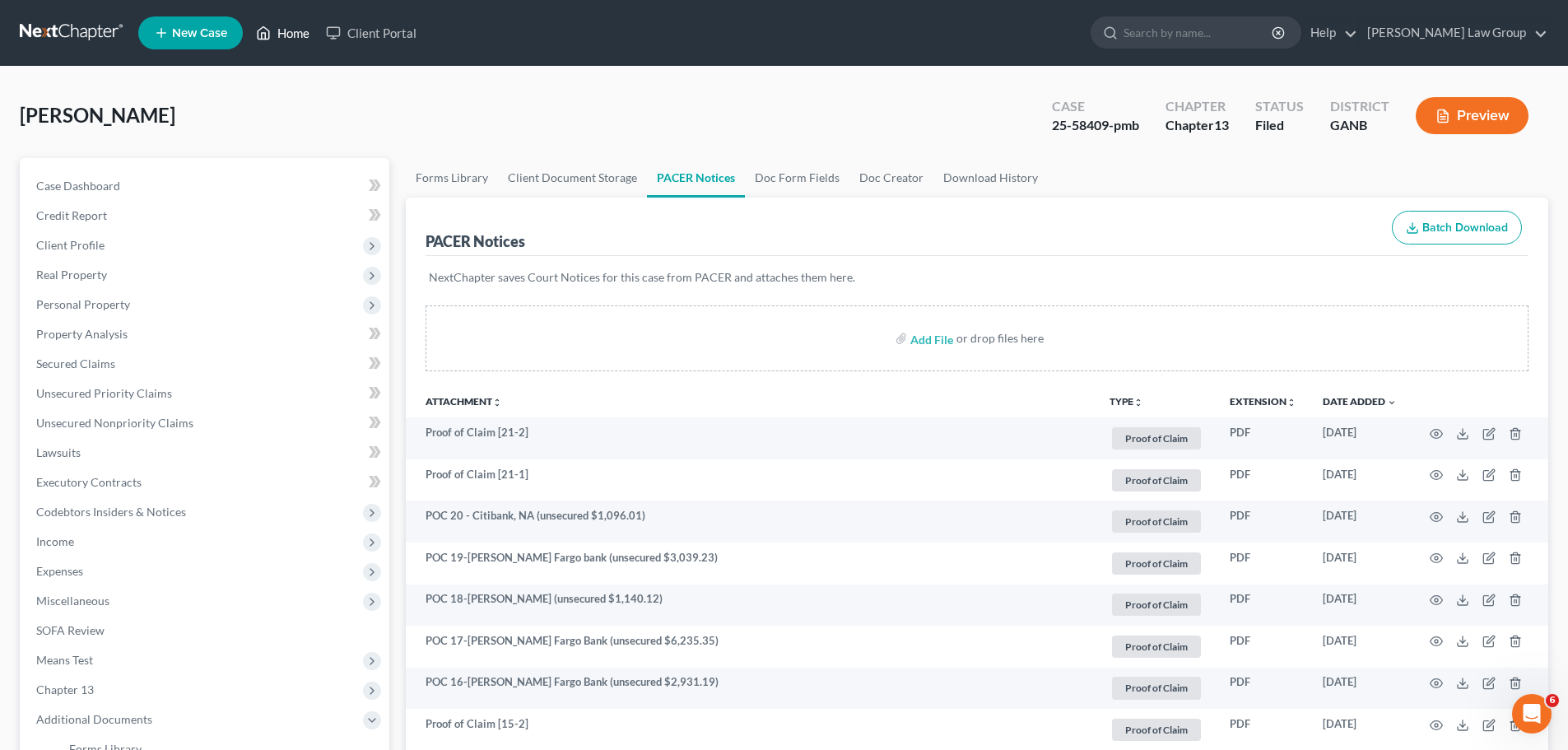
click at [295, 45] on link "Home" at bounding box center [283, 32] width 70 height 30
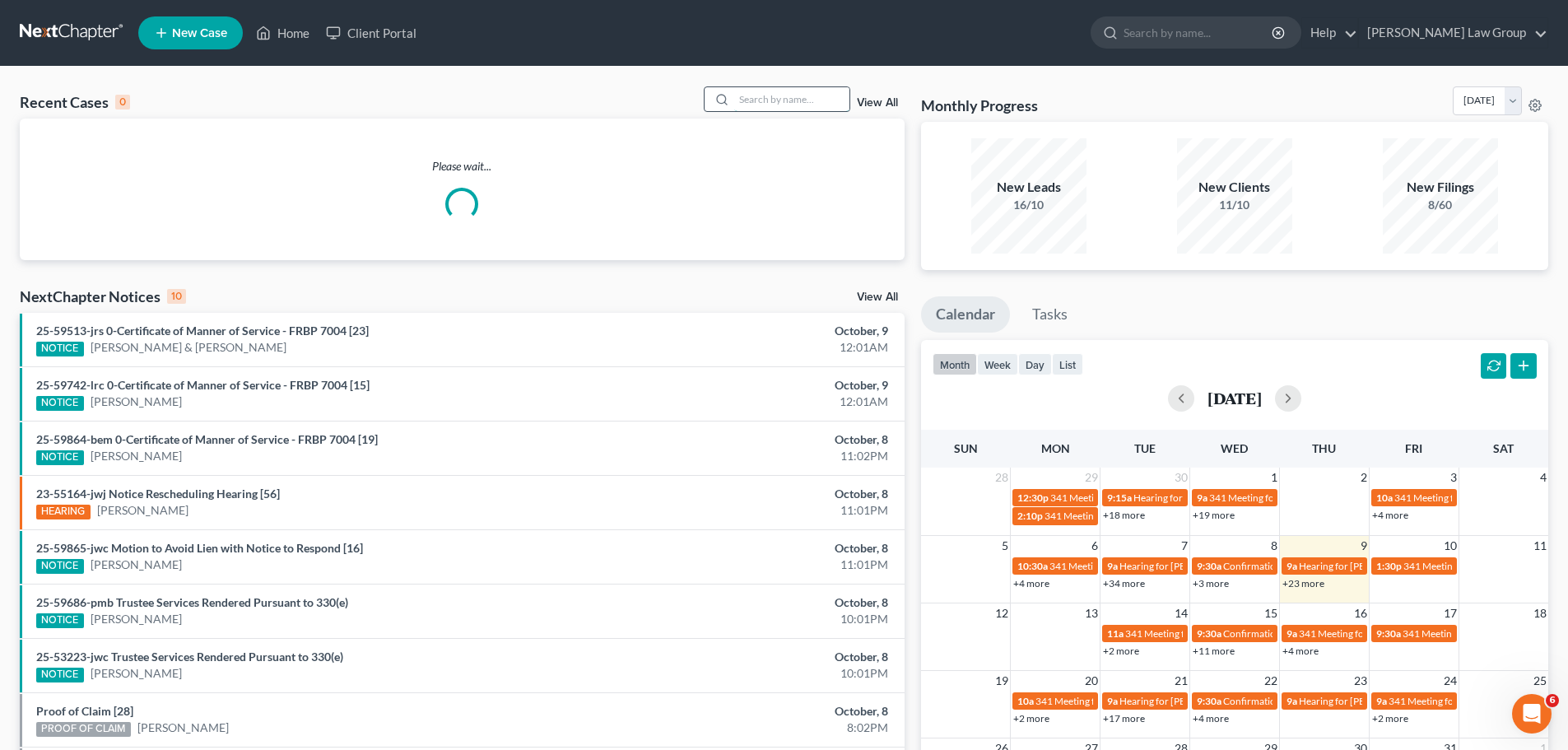
click at [756, 89] on input "search" at bounding box center [792, 99] width 115 height 24
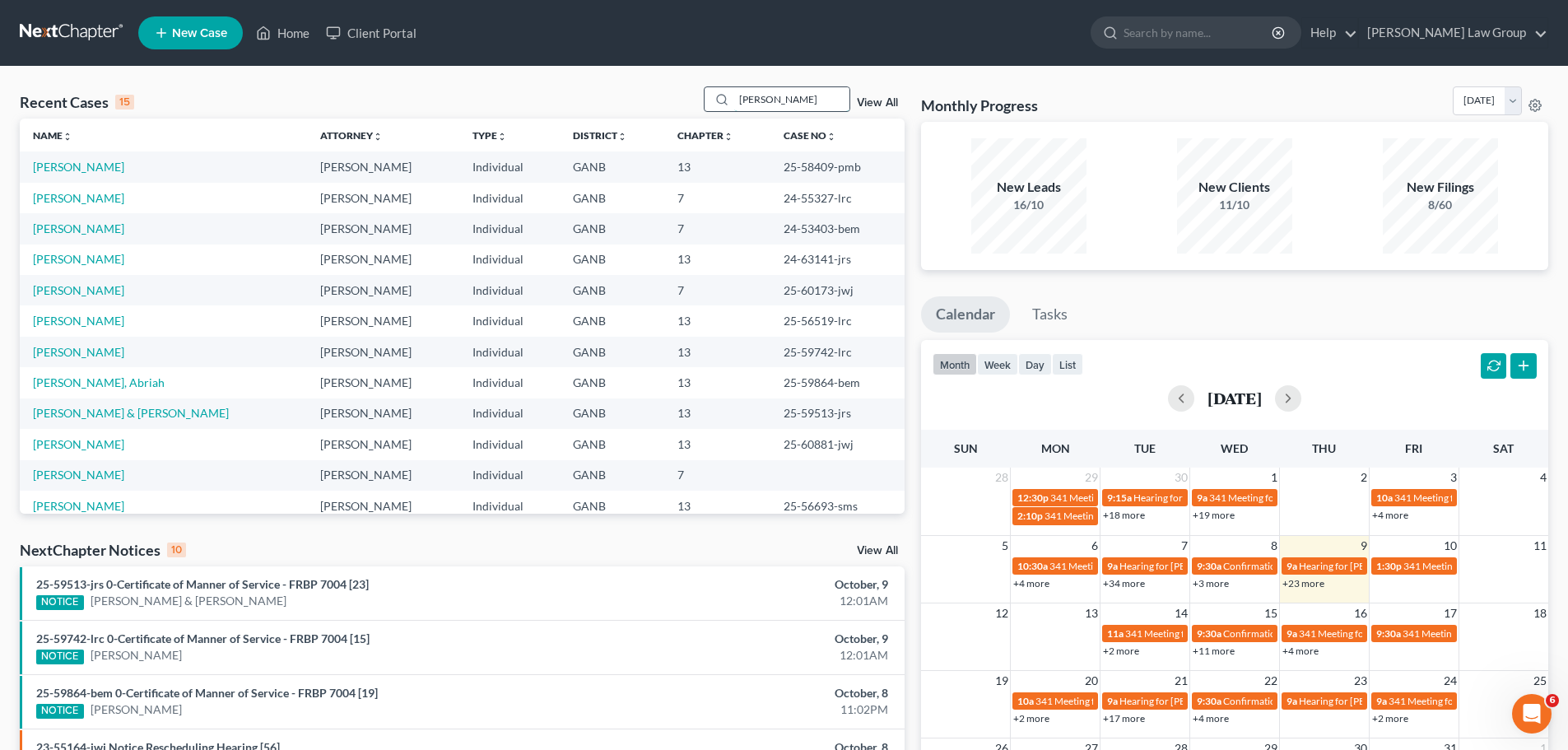
type input "[PERSON_NAME]"
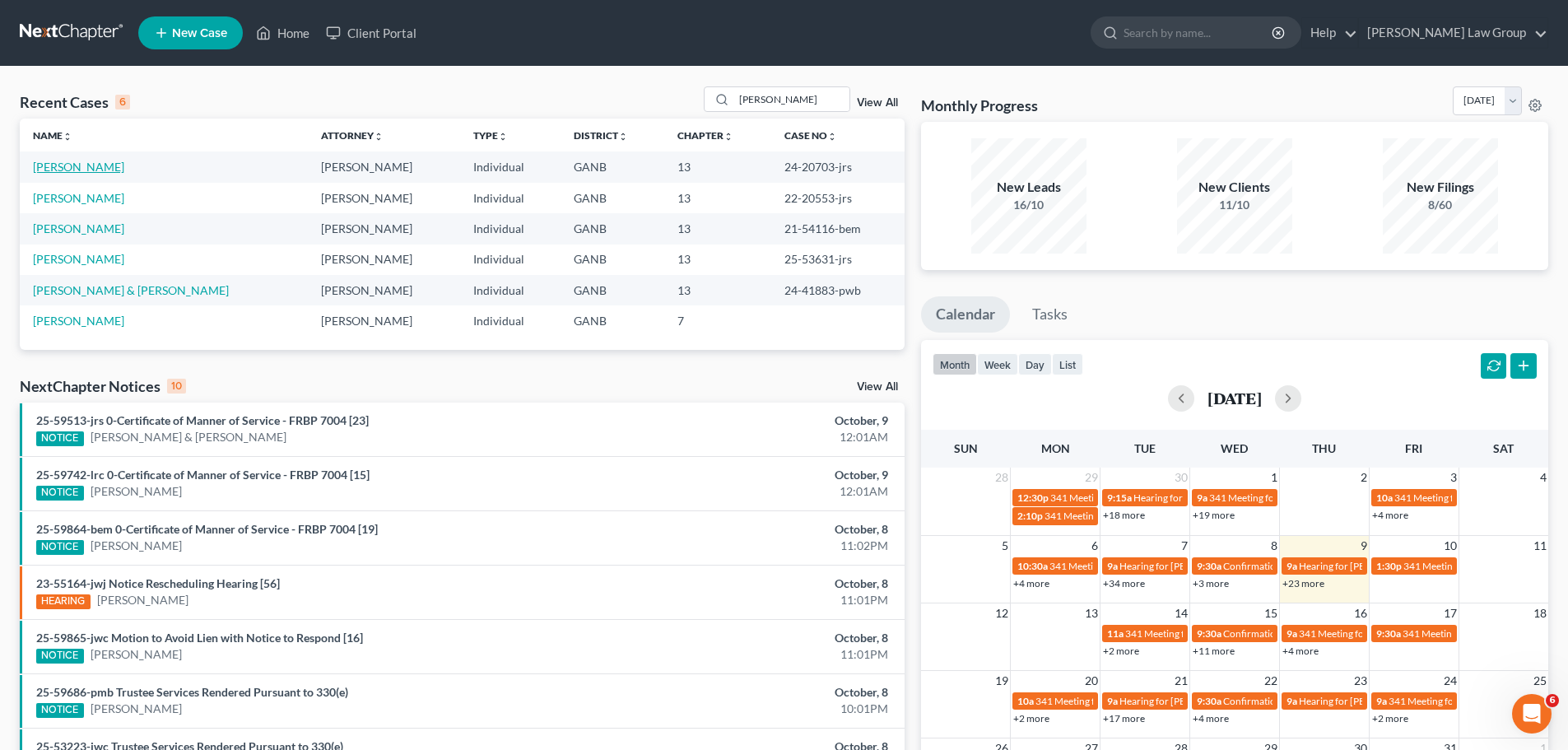
click at [104, 167] on link "[PERSON_NAME]" at bounding box center [79, 166] width 91 height 14
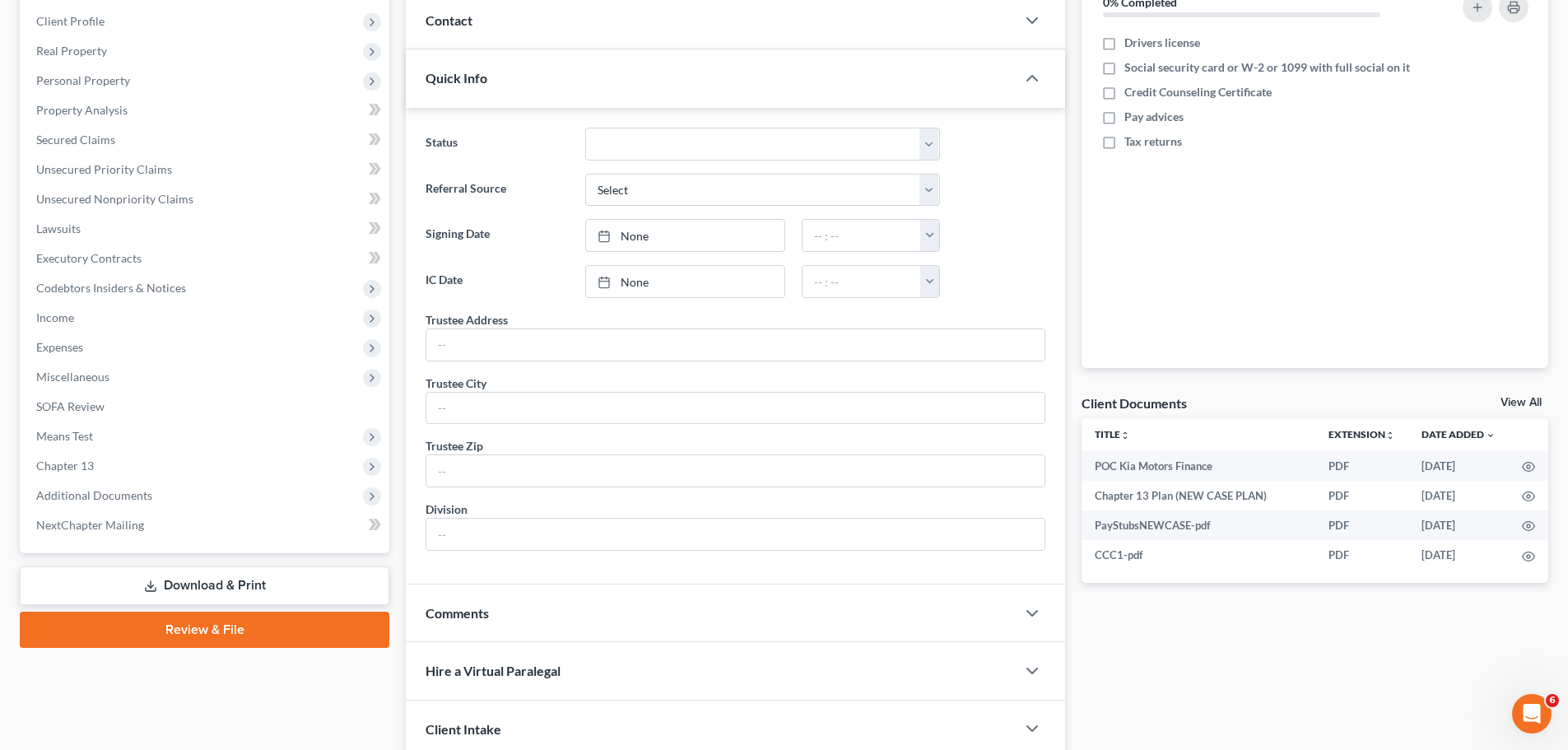
scroll to position [247, 0]
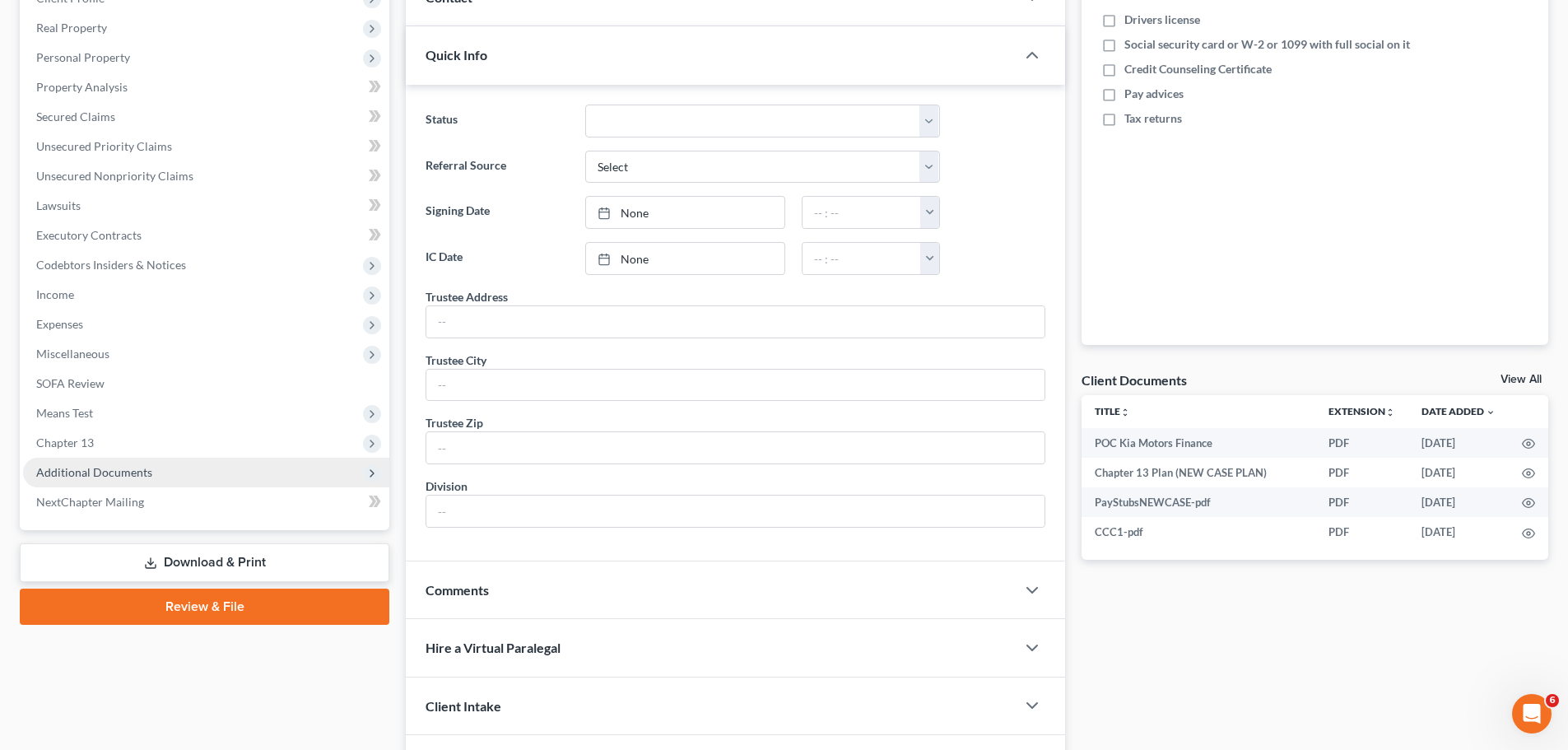
click at [191, 484] on span "Additional Documents" at bounding box center [206, 473] width 366 height 30
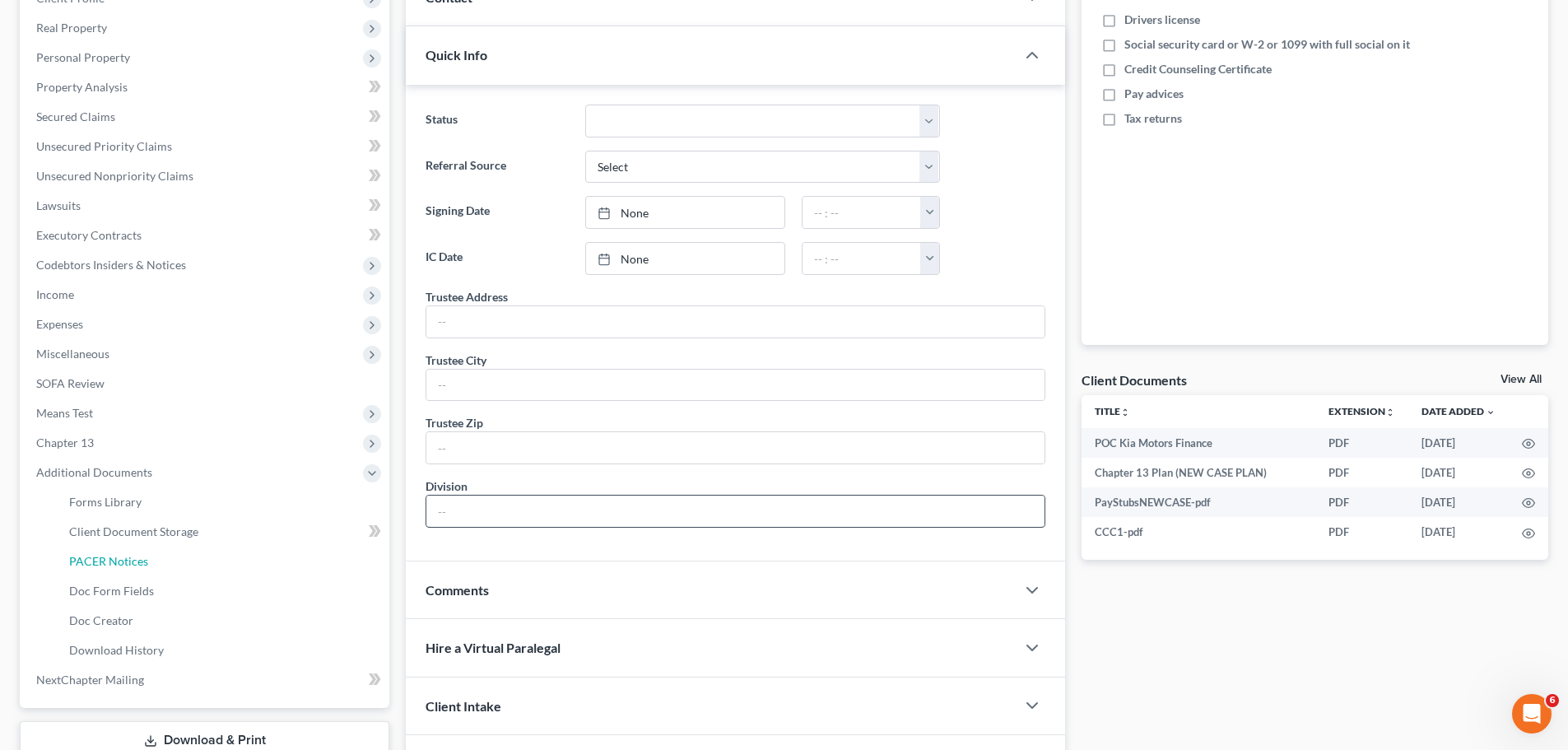
drag, startPoint x: 140, startPoint y: 566, endPoint x: 753, endPoint y: 520, distance: 614.7
click at [141, 566] on span "PACER Notices" at bounding box center [108, 561] width 79 height 14
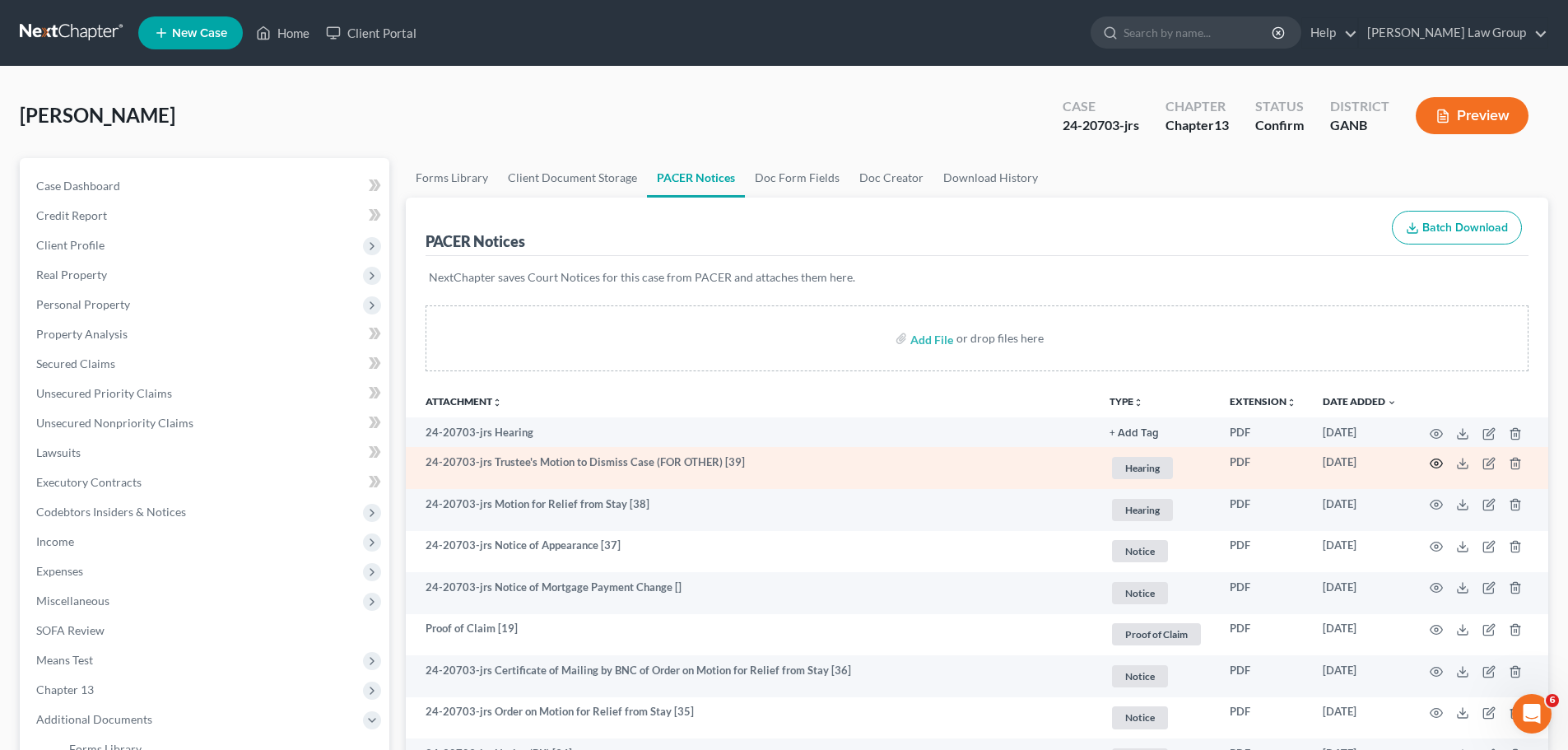
click at [1435, 463] on circle "button" at bounding box center [1437, 464] width 4 height 4
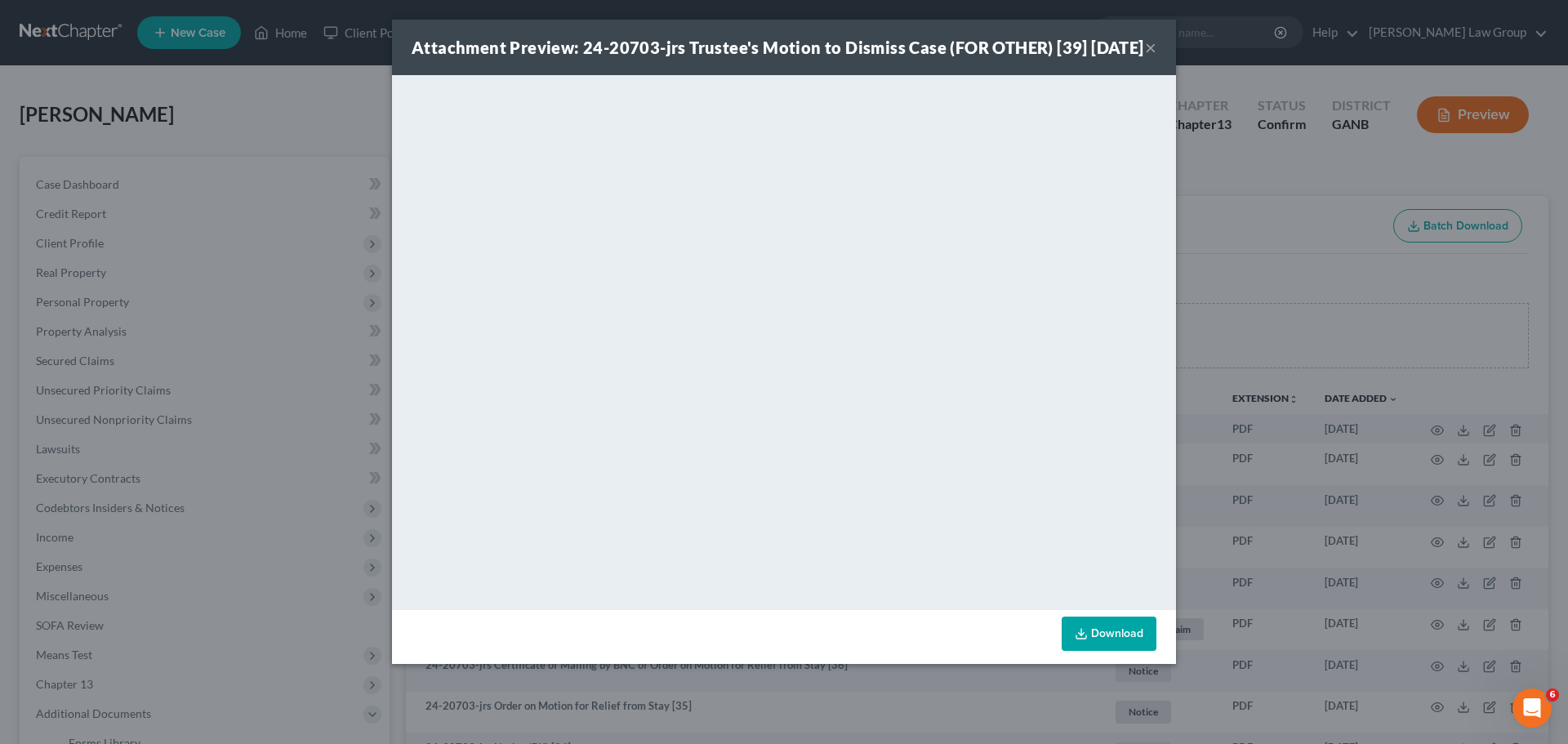
click at [1152, 57] on button "×" at bounding box center [1151, 47] width 12 height 20
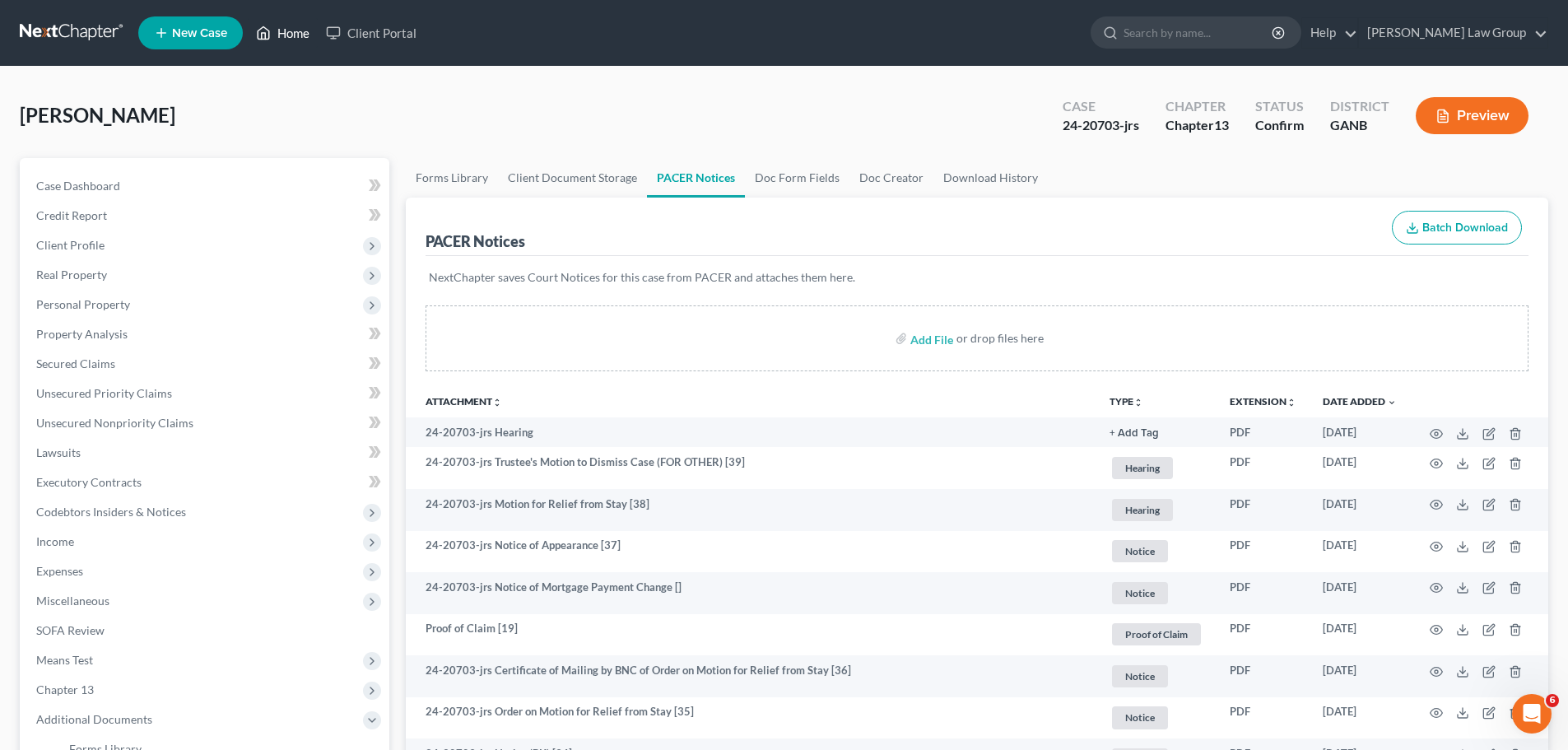
click at [297, 31] on link "Home" at bounding box center [283, 32] width 70 height 30
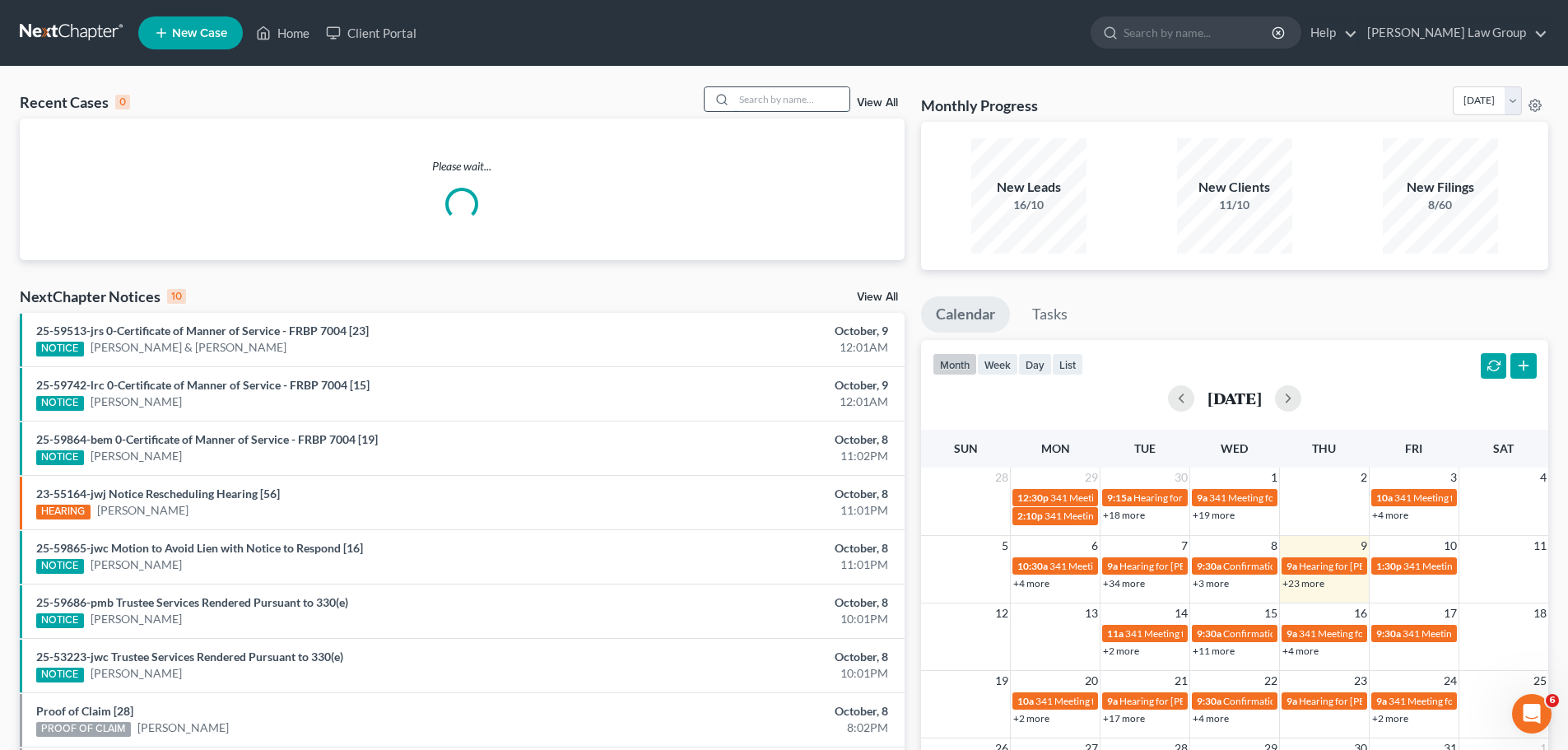
click at [783, 98] on input "search" at bounding box center [792, 99] width 115 height 24
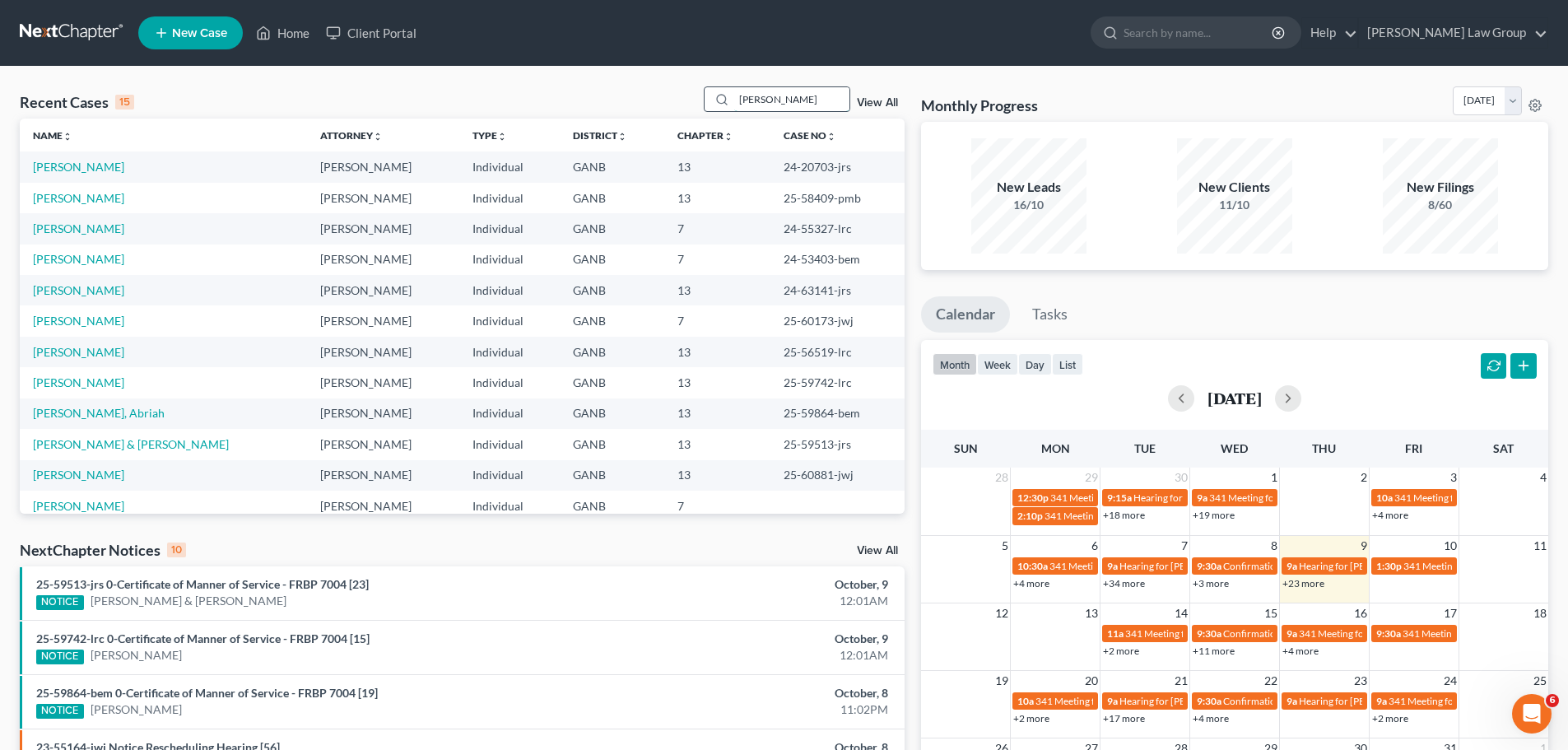
type input "[PERSON_NAME]"
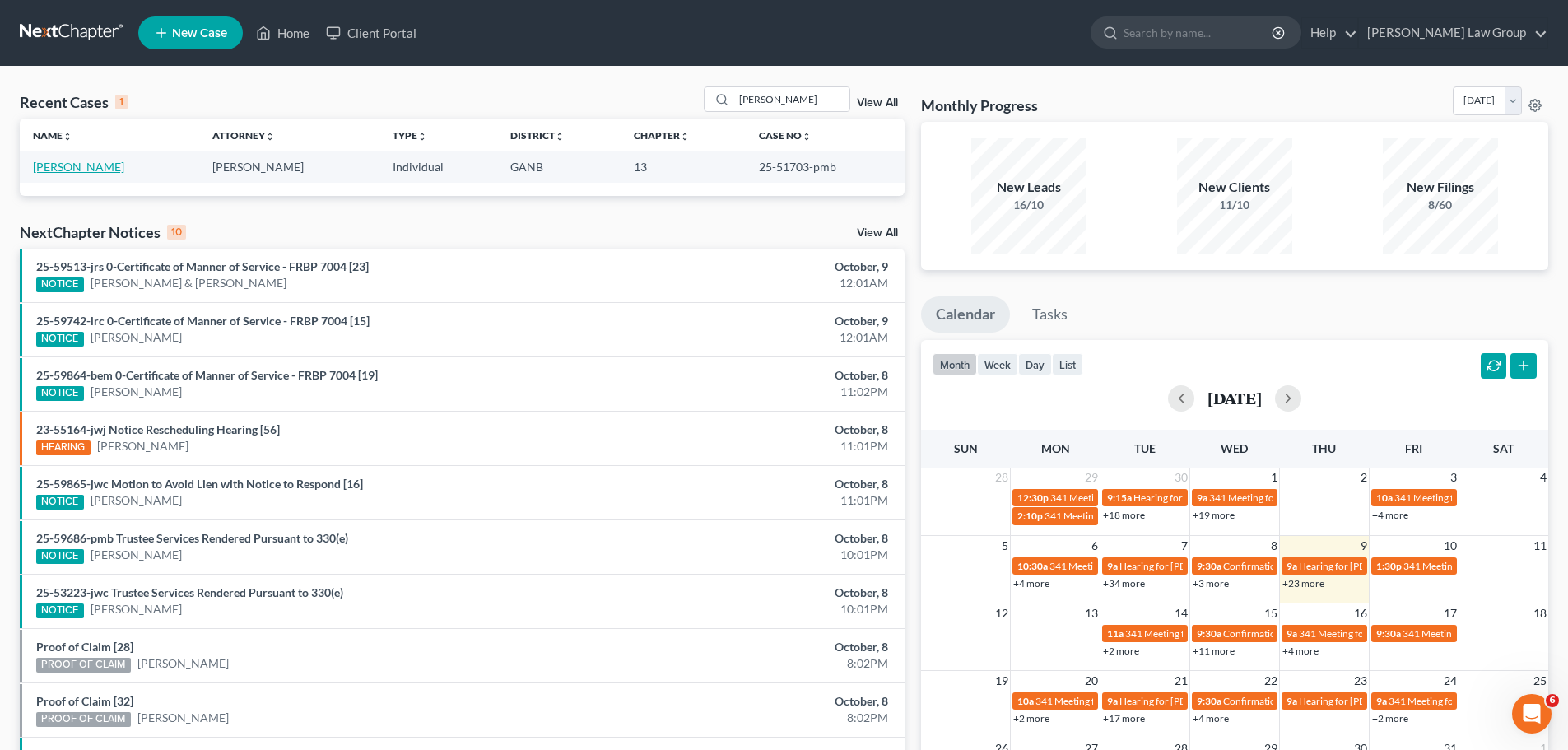
click at [77, 170] on link "[PERSON_NAME]" at bounding box center [79, 166] width 91 height 14
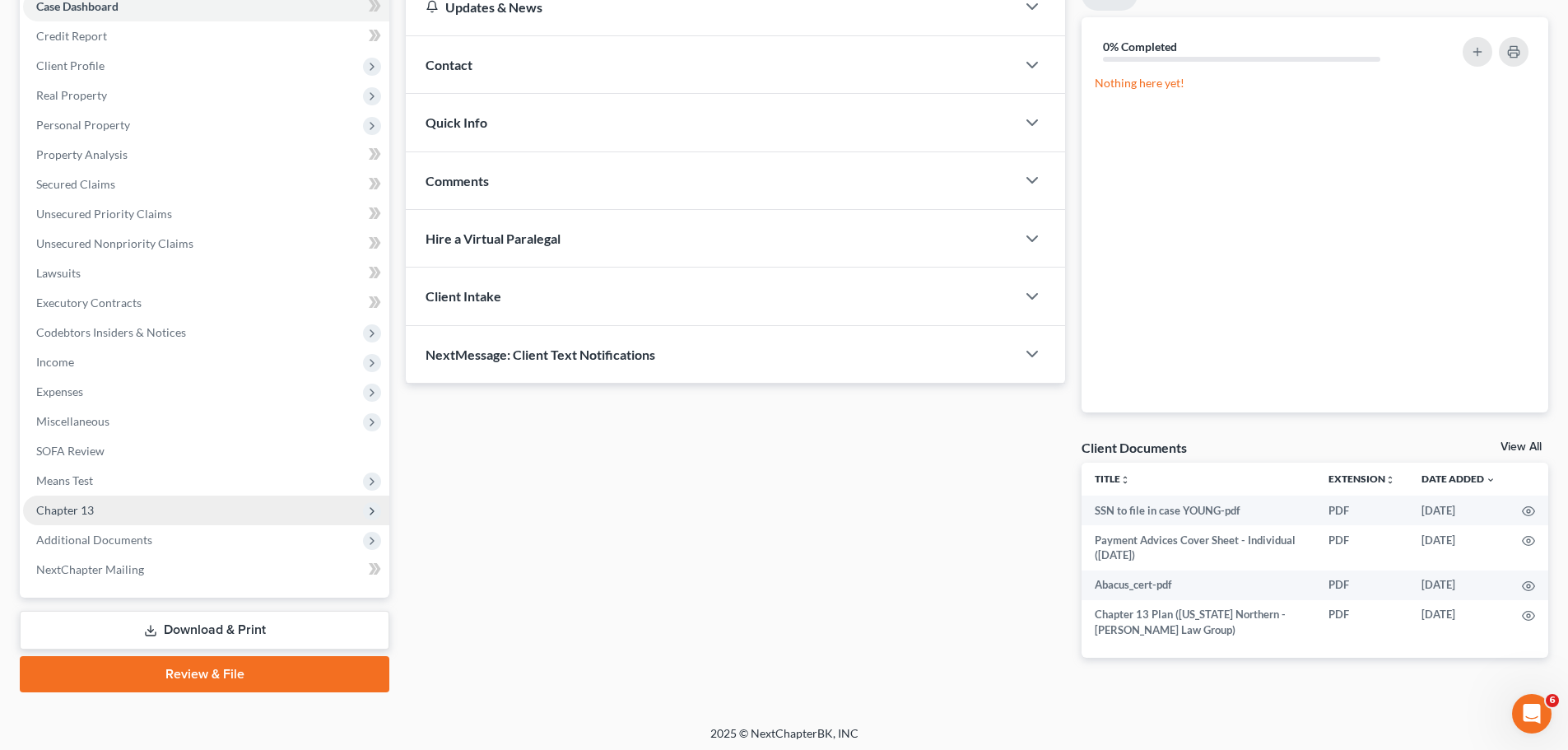
scroll to position [184, 0]
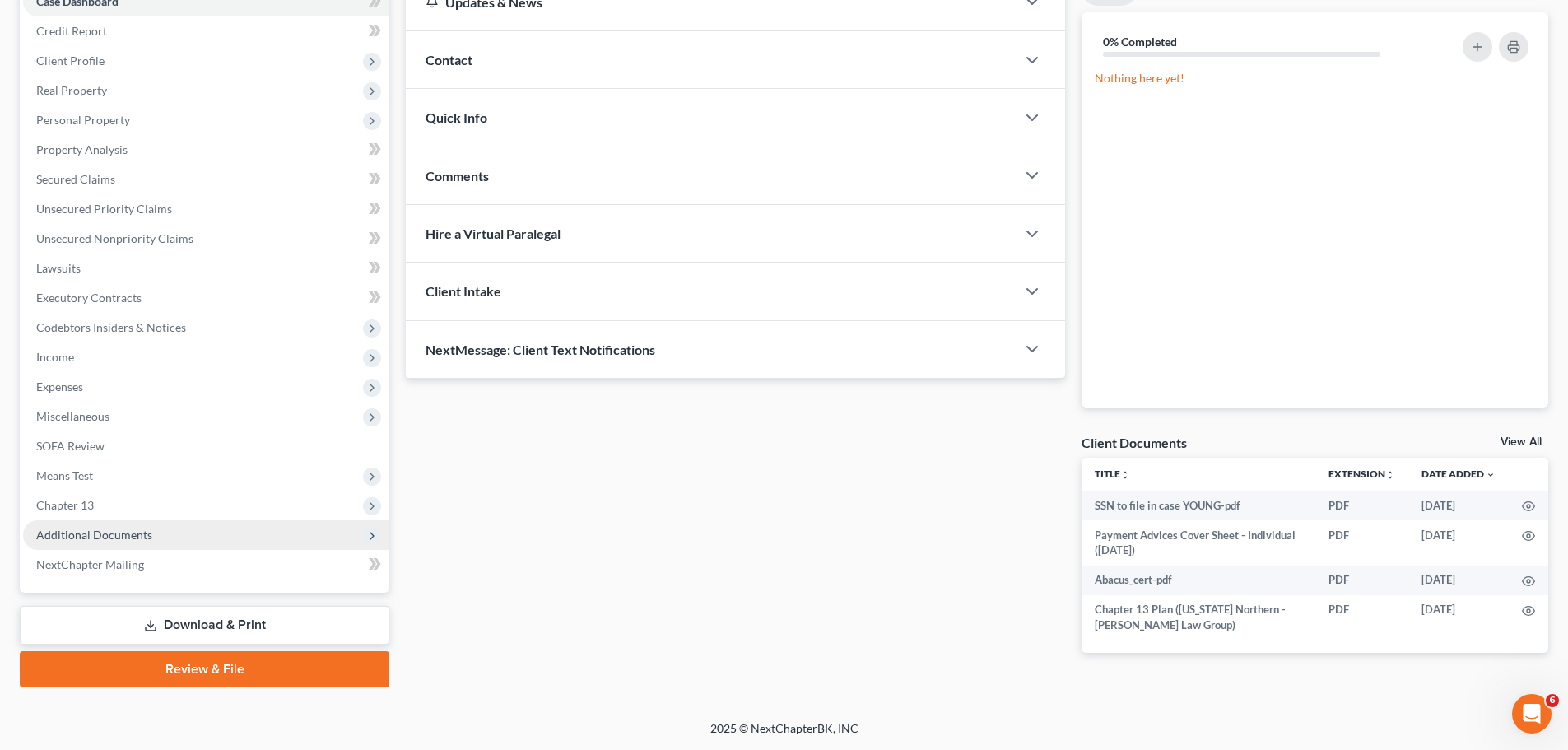
click at [182, 537] on span "Additional Documents" at bounding box center [206, 534] width 366 height 30
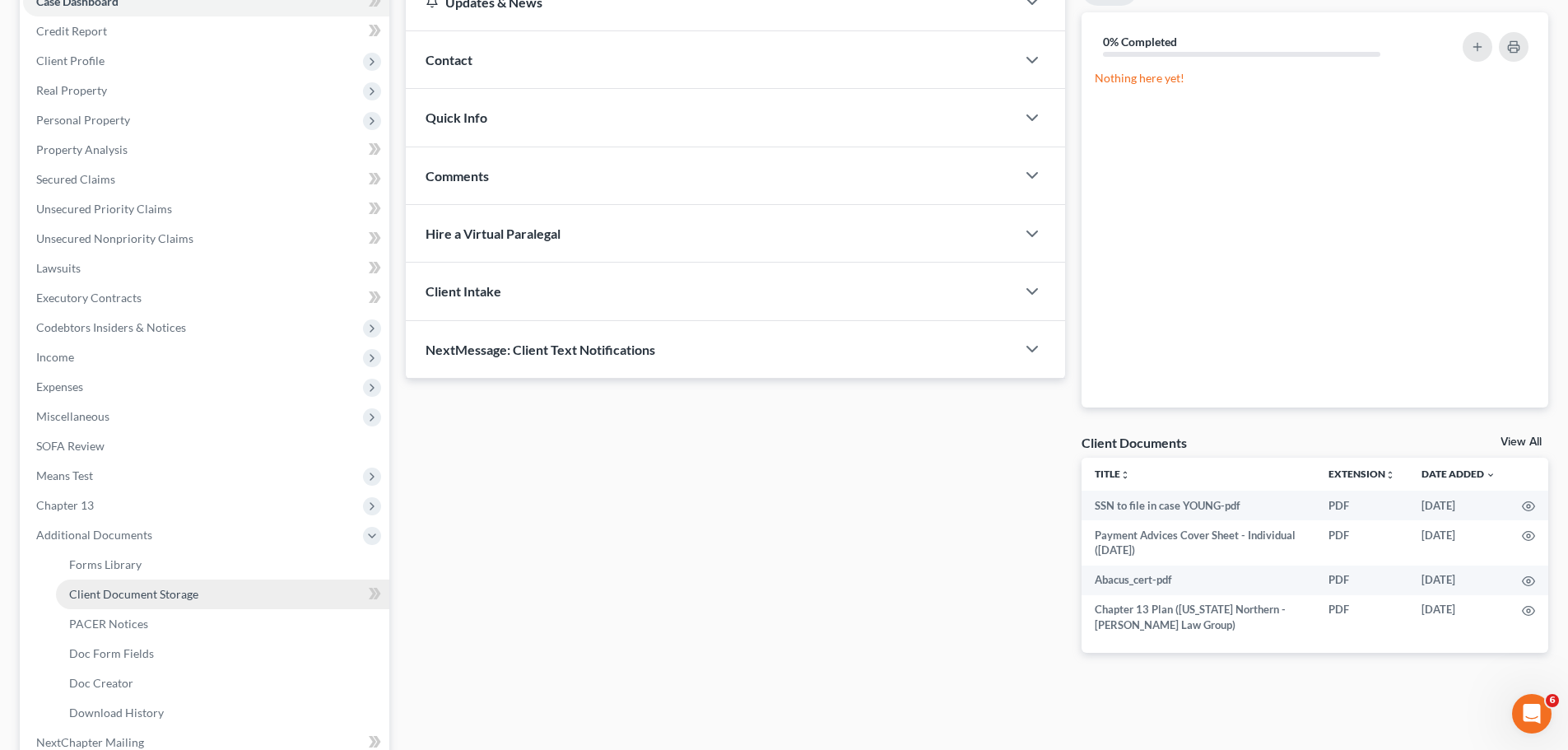
click at [191, 589] on span "Client Document Storage" at bounding box center [133, 594] width 129 height 14
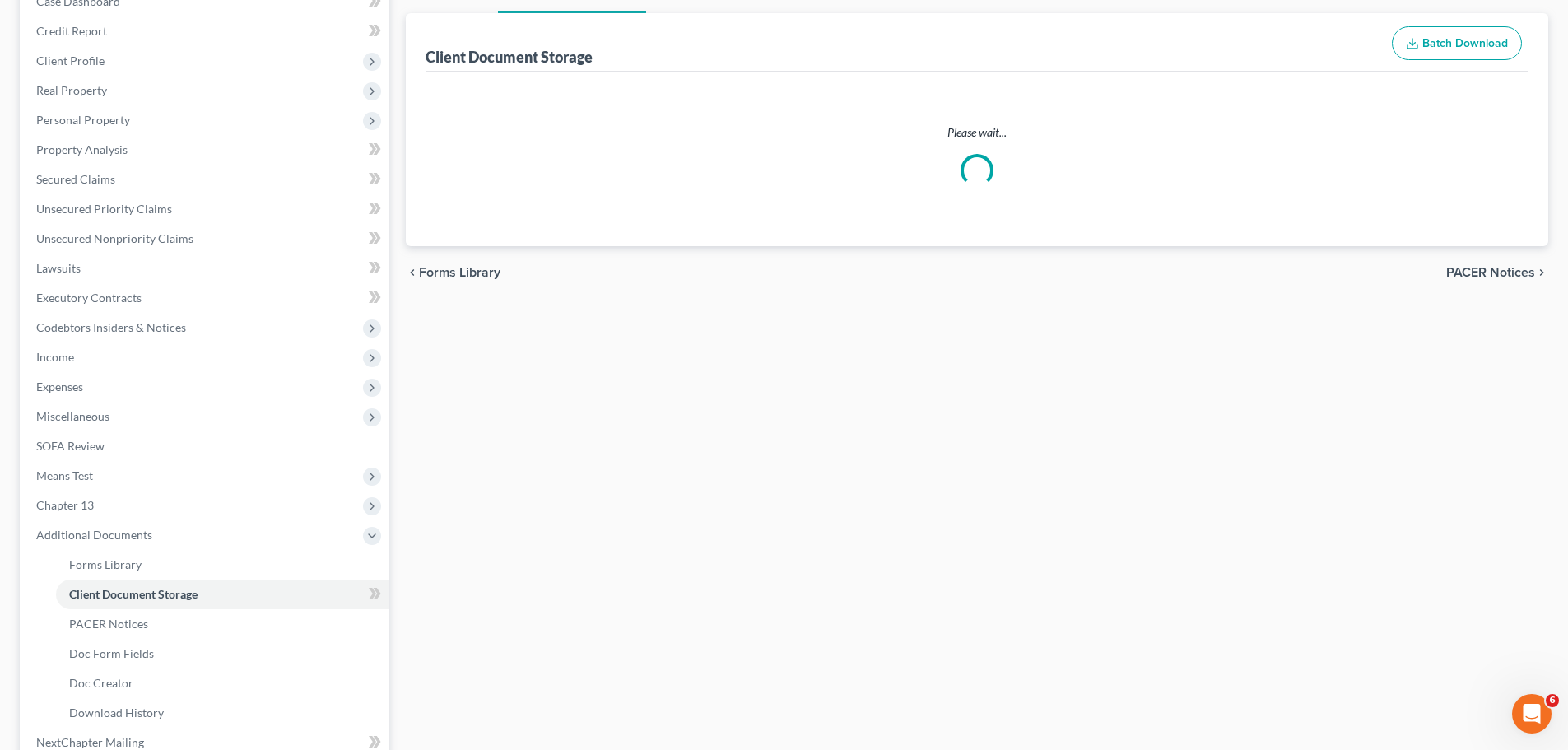
select select "0"
select select "5"
select select "35"
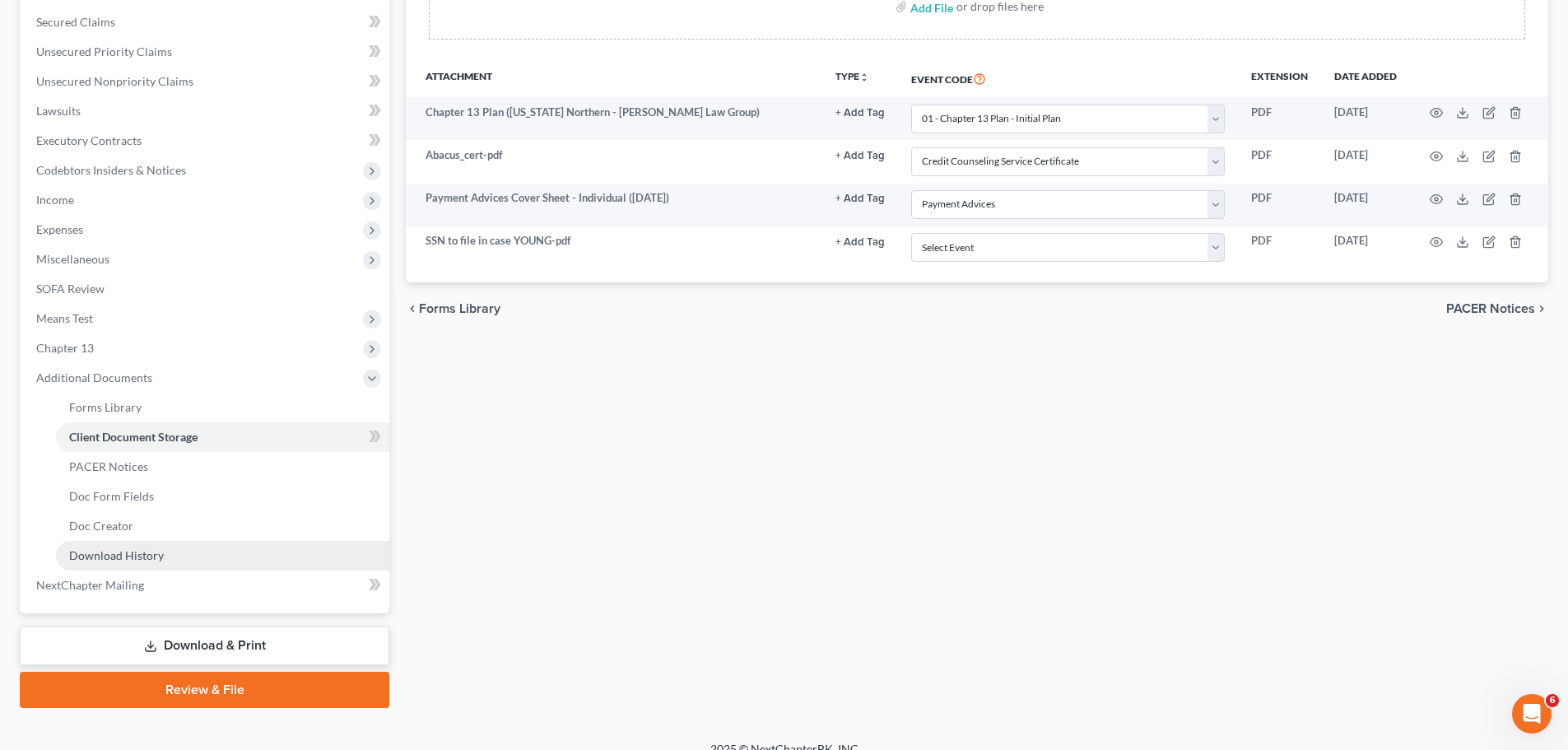
scroll to position [362, 0]
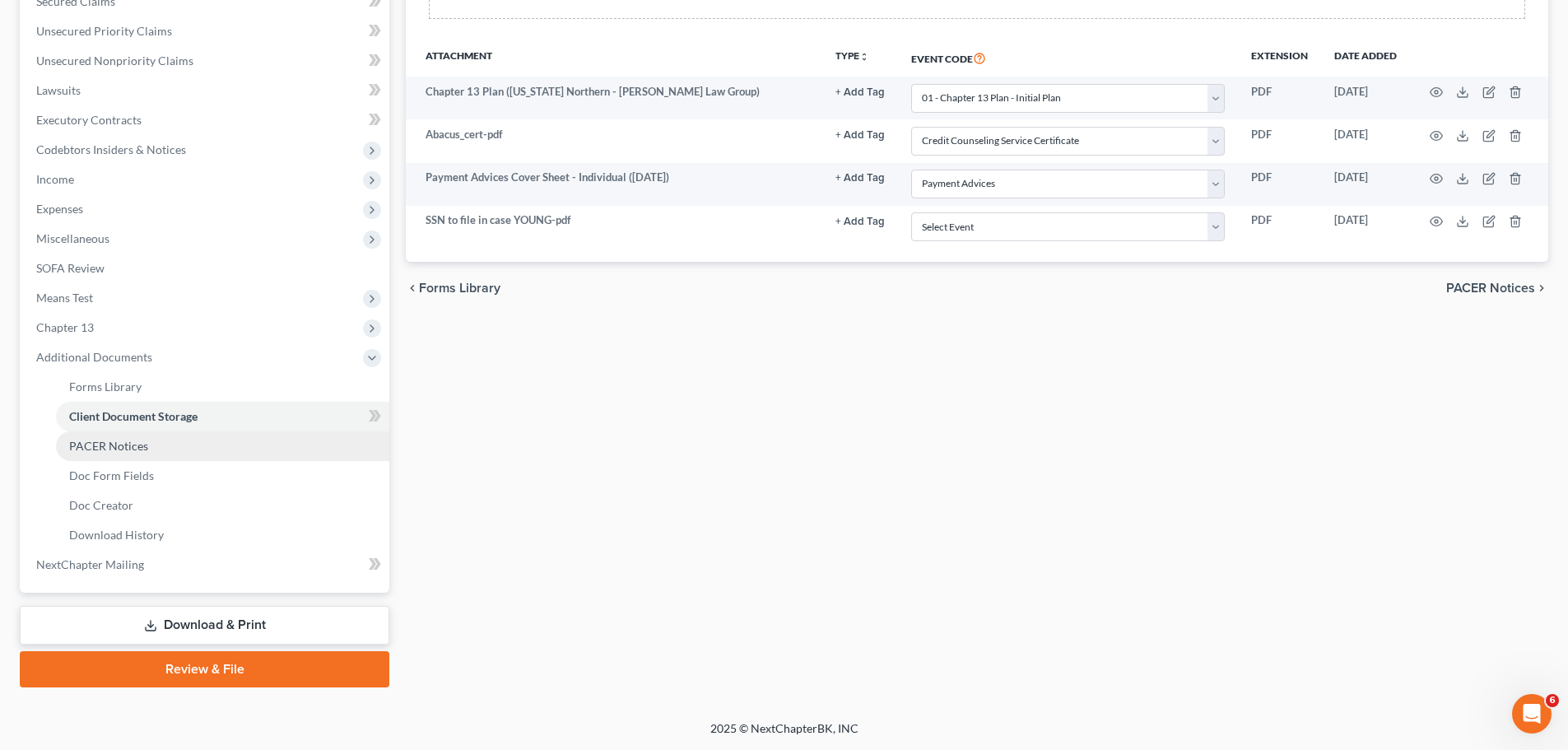
click at [139, 444] on span "PACER Notices" at bounding box center [108, 446] width 79 height 14
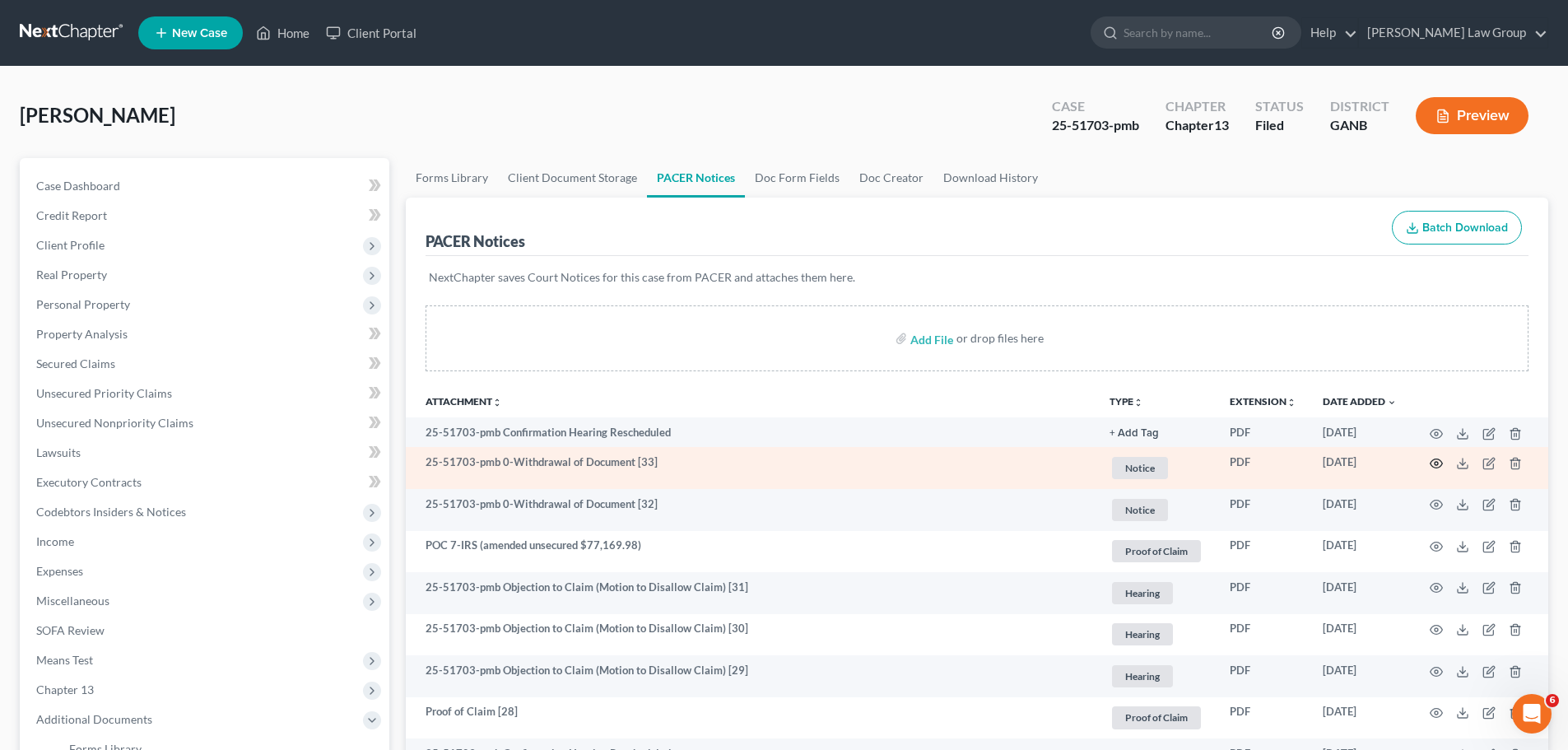
click at [1437, 464] on icon "button" at bounding box center [1436, 464] width 13 height 13
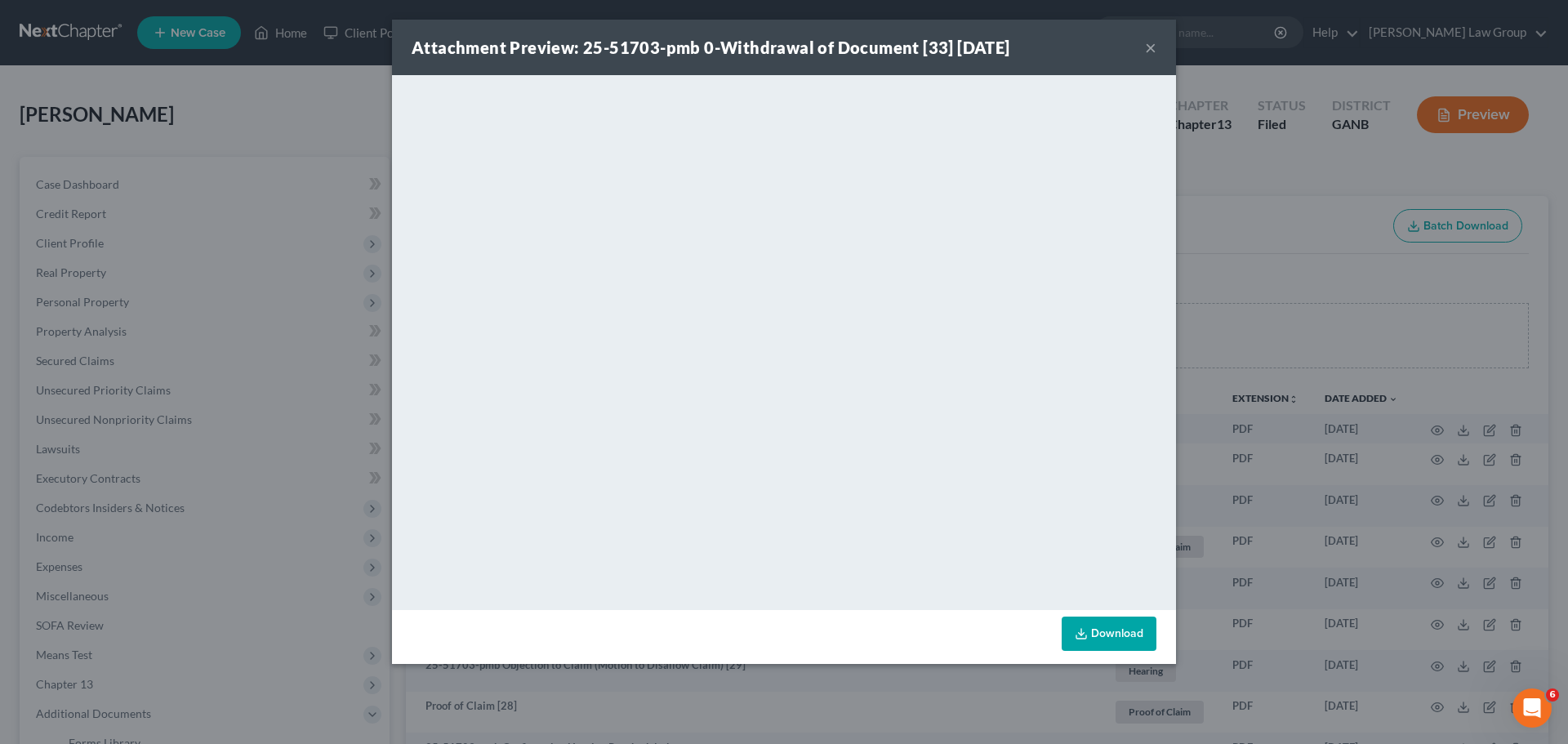
click at [1149, 49] on button "×" at bounding box center [1151, 47] width 12 height 20
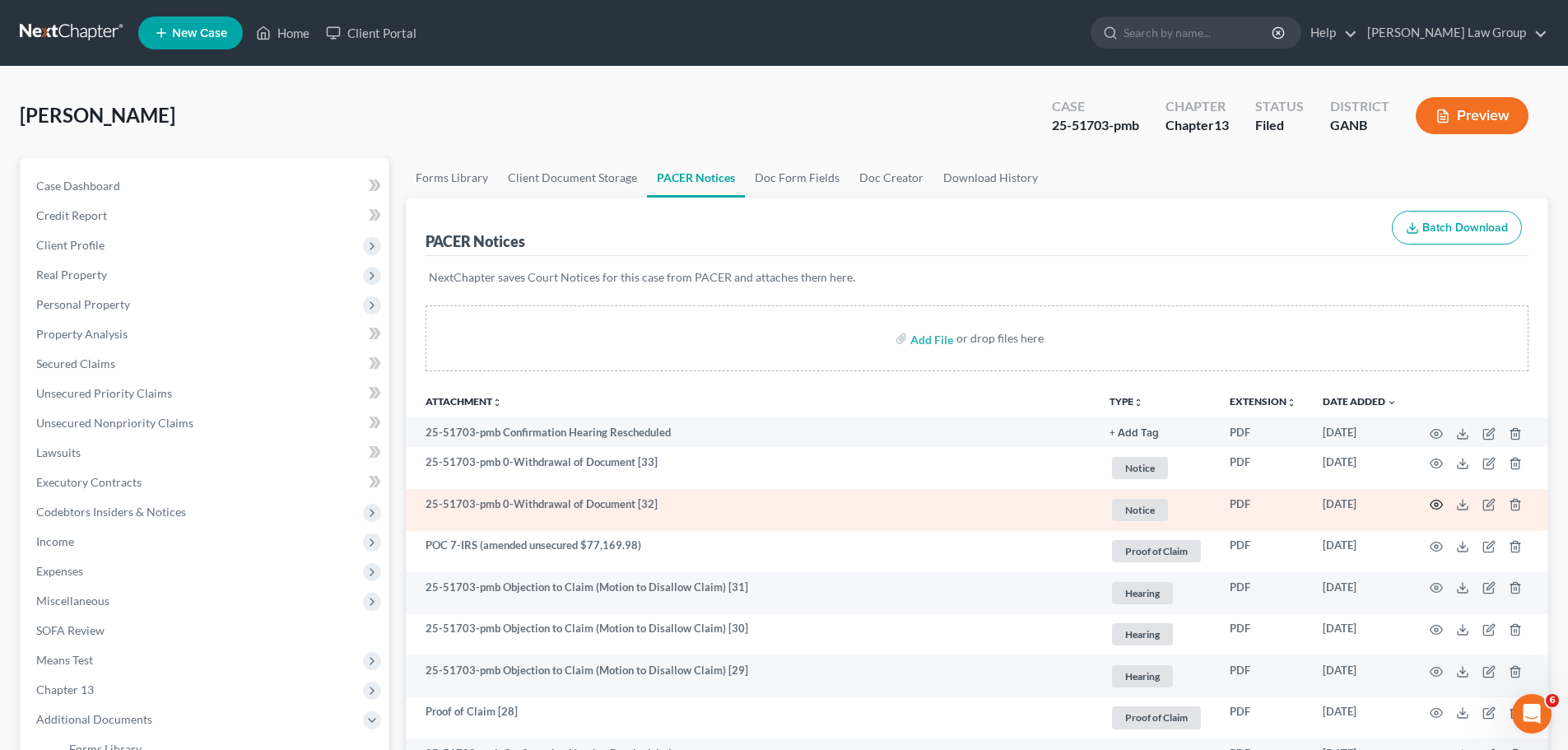
click at [1435, 506] on circle "button" at bounding box center [1437, 505] width 4 height 4
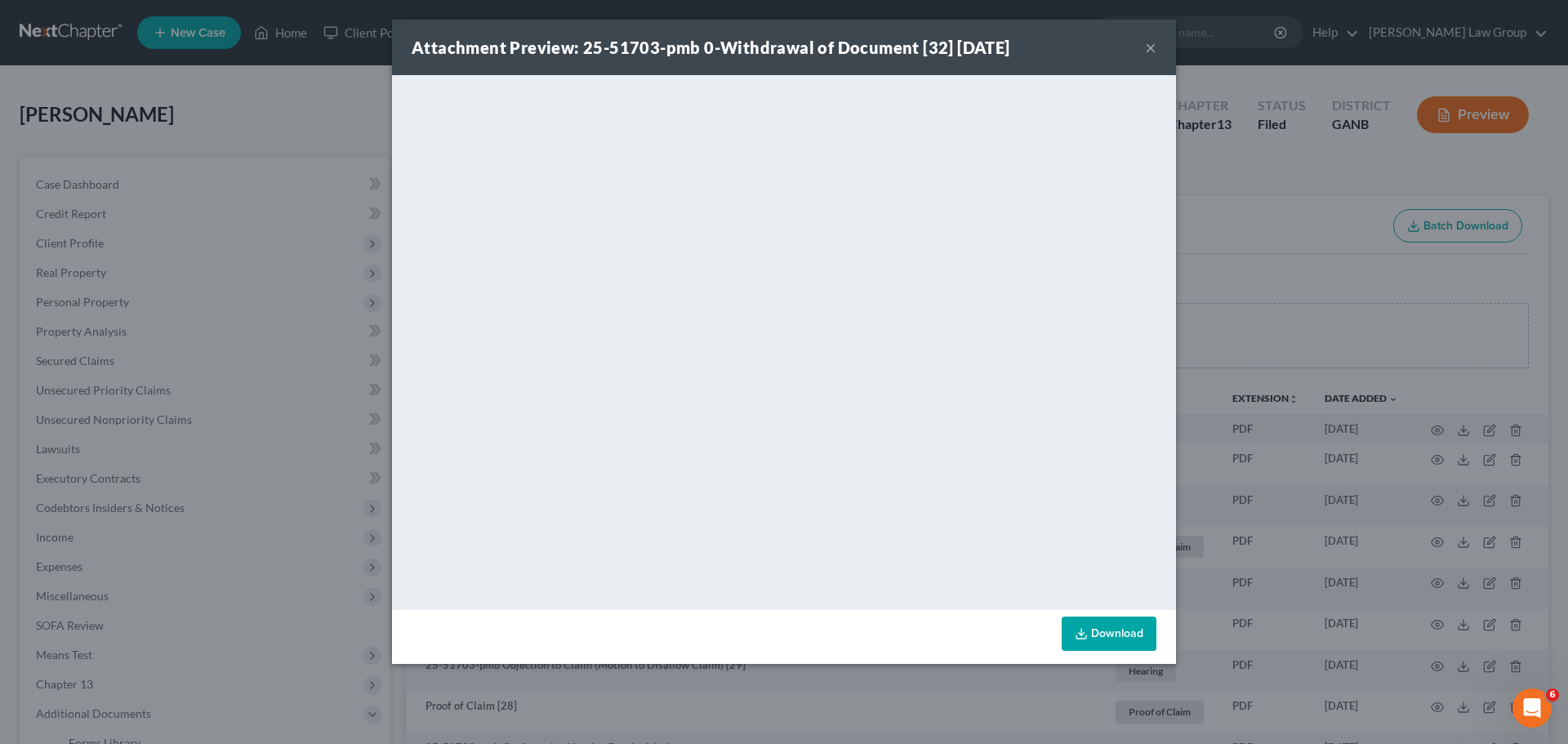
click at [1144, 49] on div "Attachment Preview: 25-51703-pmb 0-Withdrawal of Document [32] [DATE] ×" at bounding box center [784, 47] width 784 height 56
click at [1152, 49] on button "×" at bounding box center [1151, 47] width 12 height 20
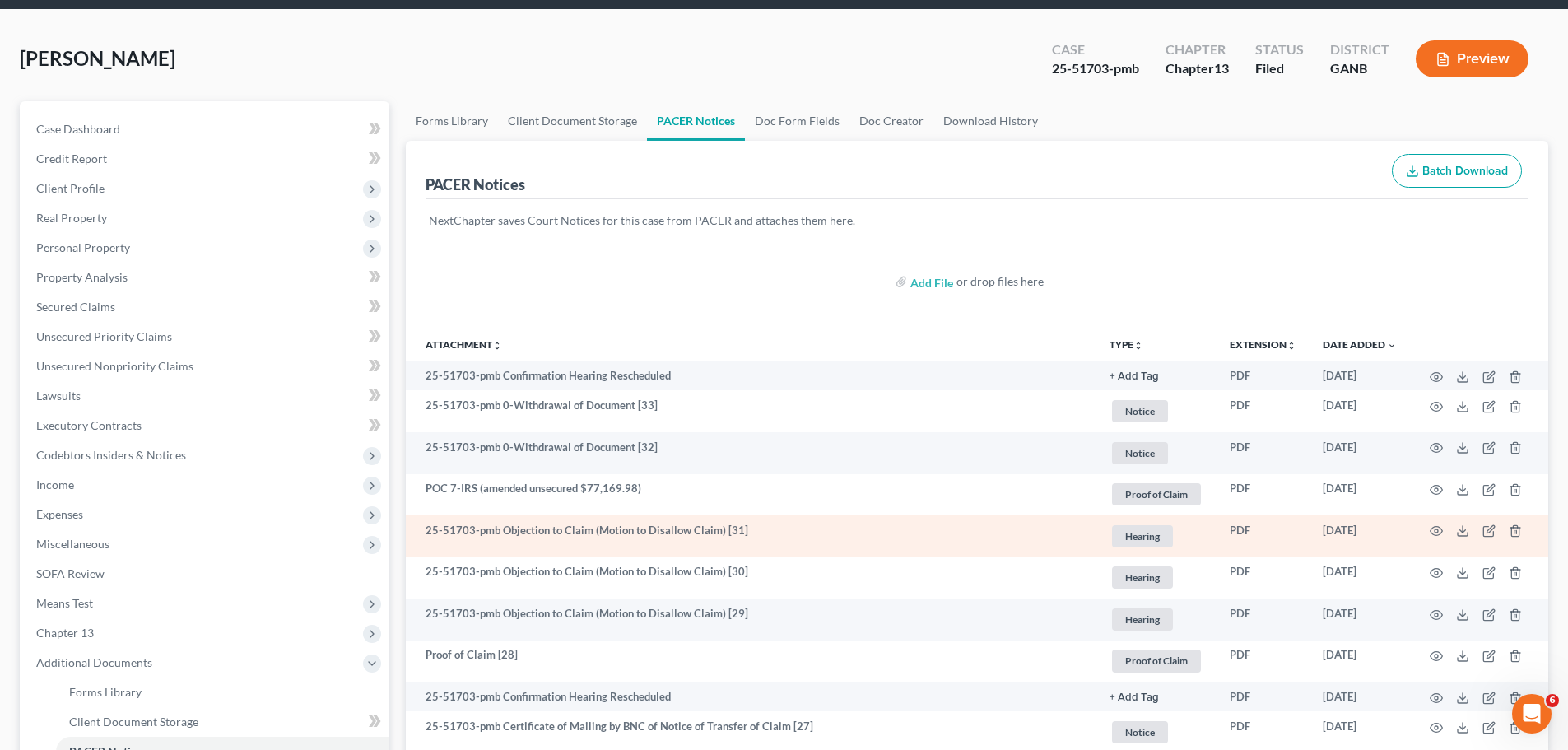
scroll to position [82, 0]
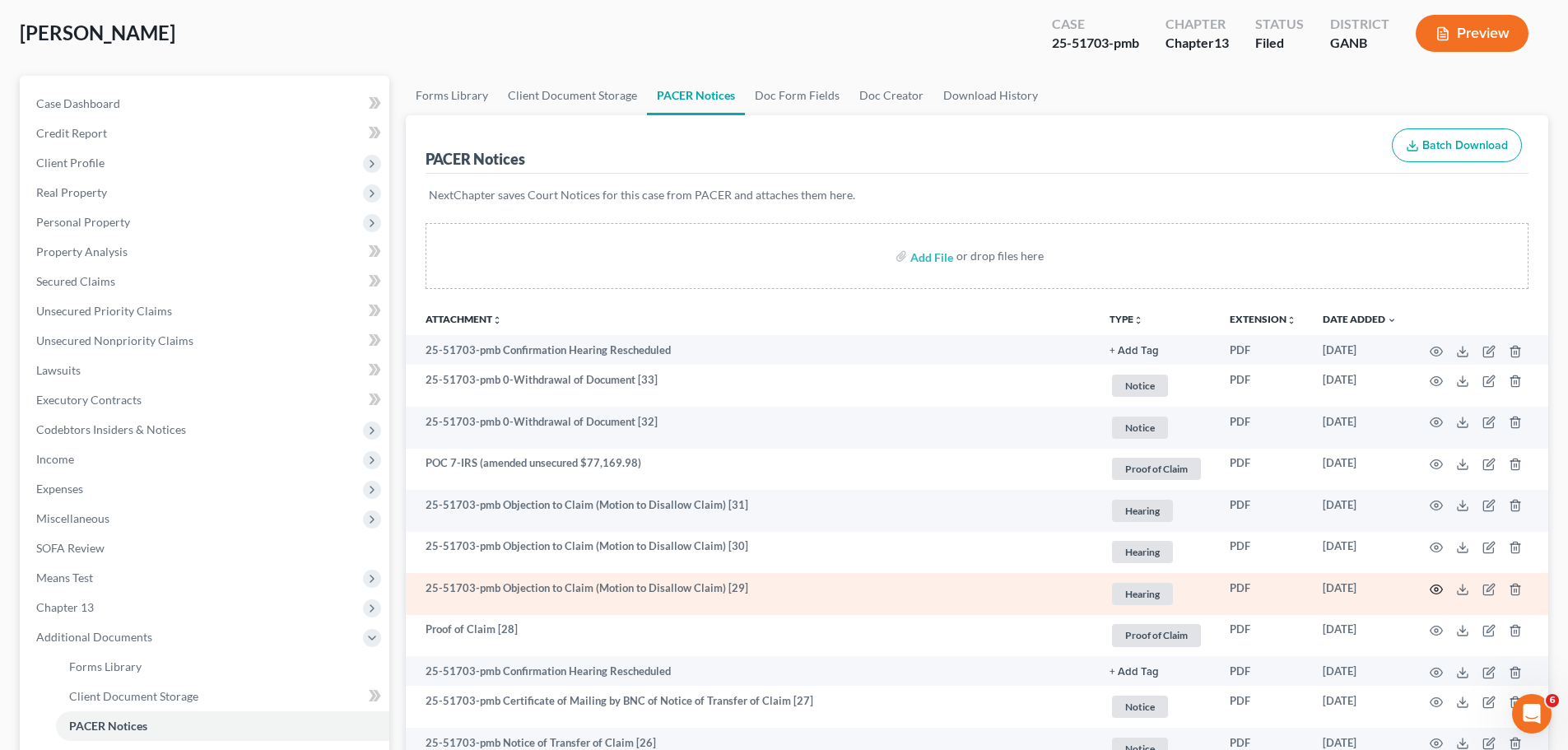
click at [1438, 587] on icon "button" at bounding box center [1436, 589] width 13 height 13
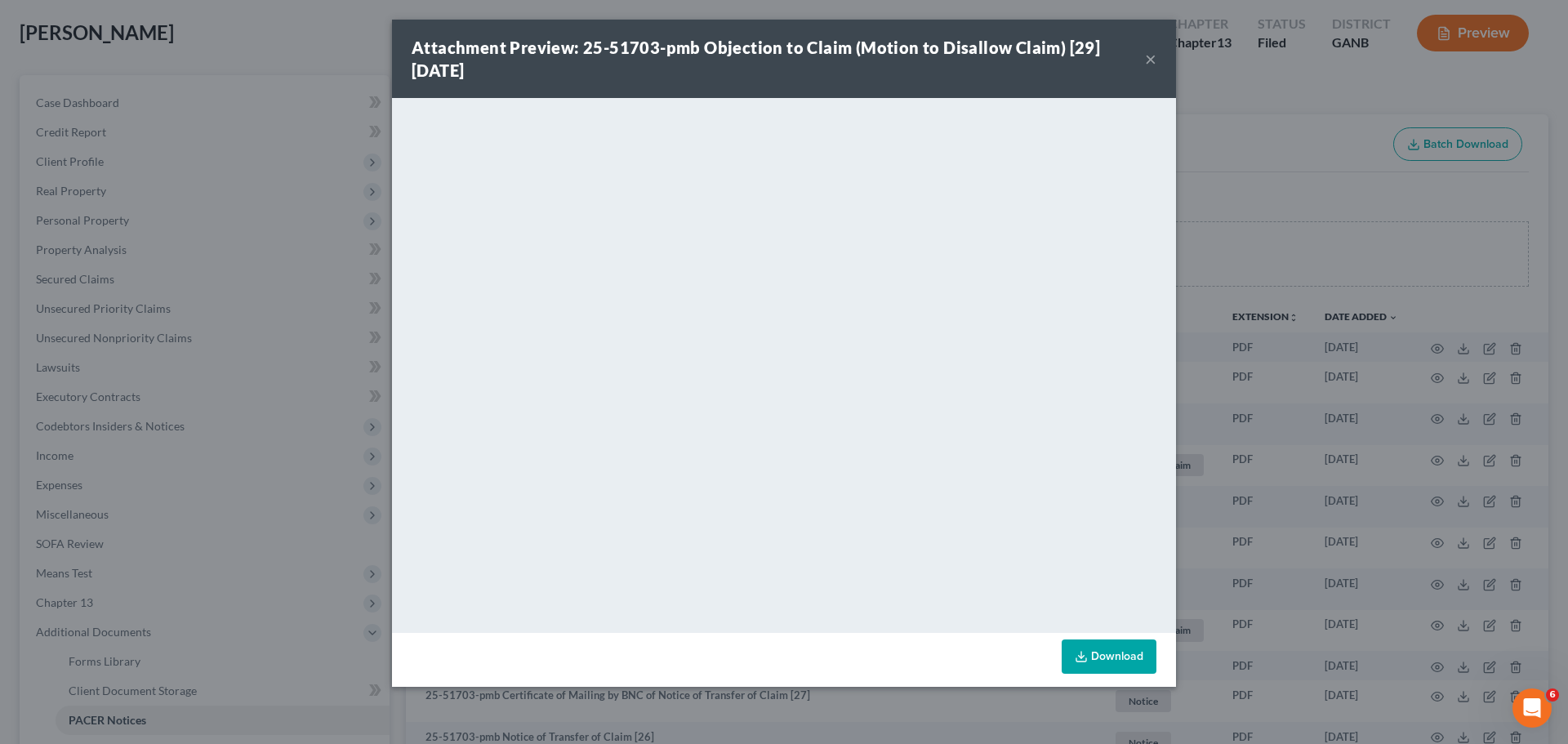
click at [1153, 61] on button "×" at bounding box center [1151, 59] width 12 height 20
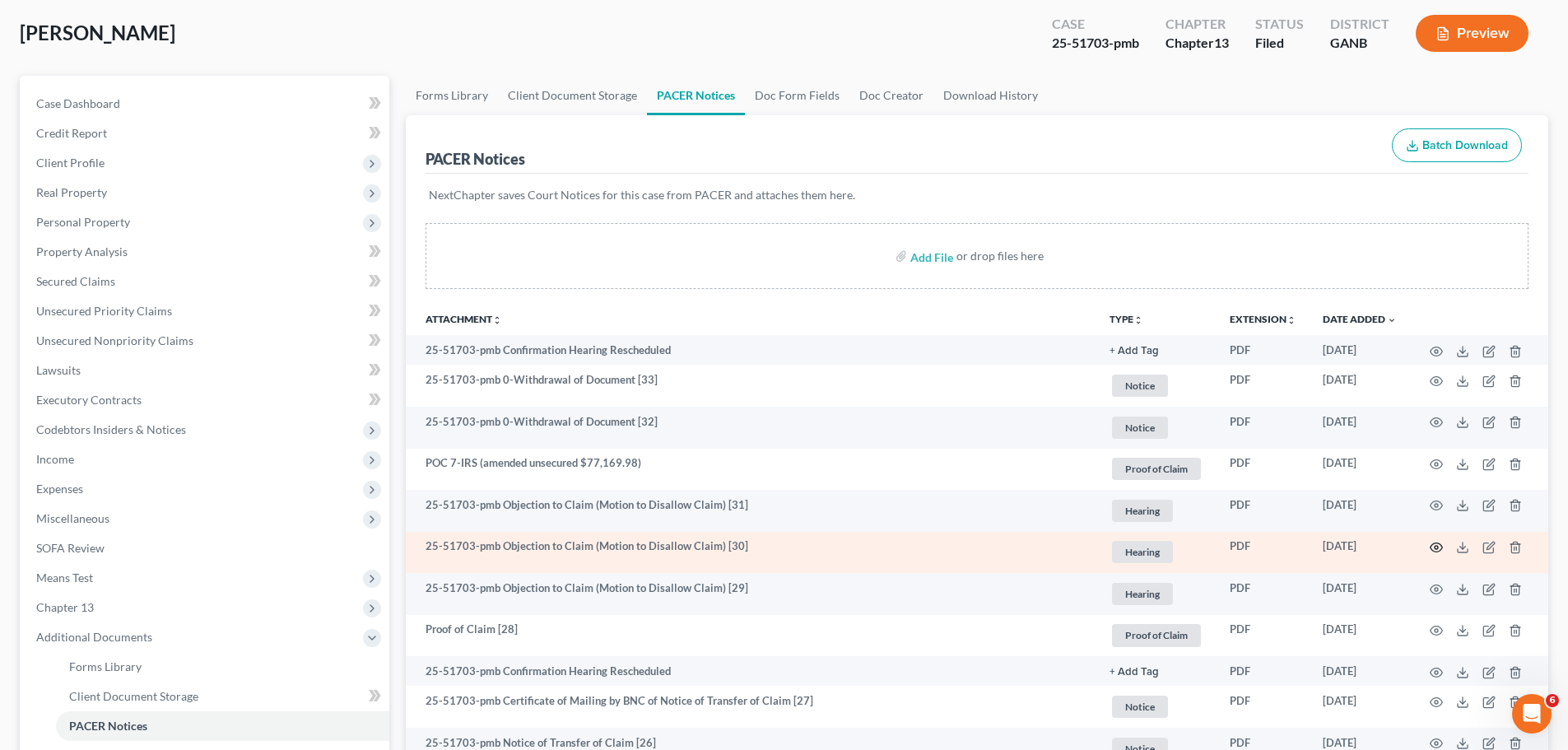
click at [1438, 544] on icon "button" at bounding box center [1437, 548] width 13 height 9
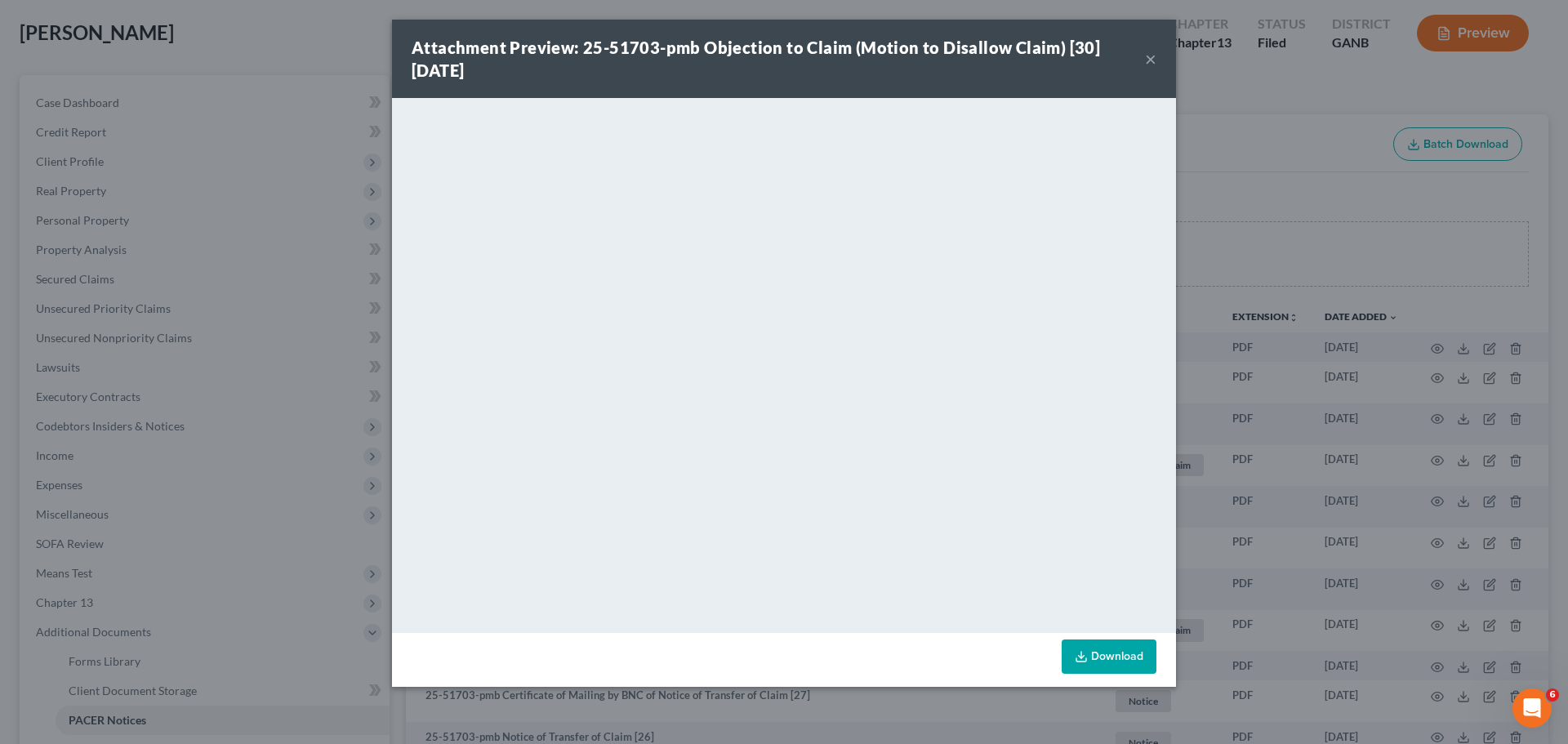
click at [1157, 62] on div "Attachment Preview: 25-51703-pmb Objection to Claim (Motion to Disallow Claim) …" at bounding box center [784, 59] width 784 height 78
click at [1152, 60] on button "×" at bounding box center [1151, 59] width 12 height 20
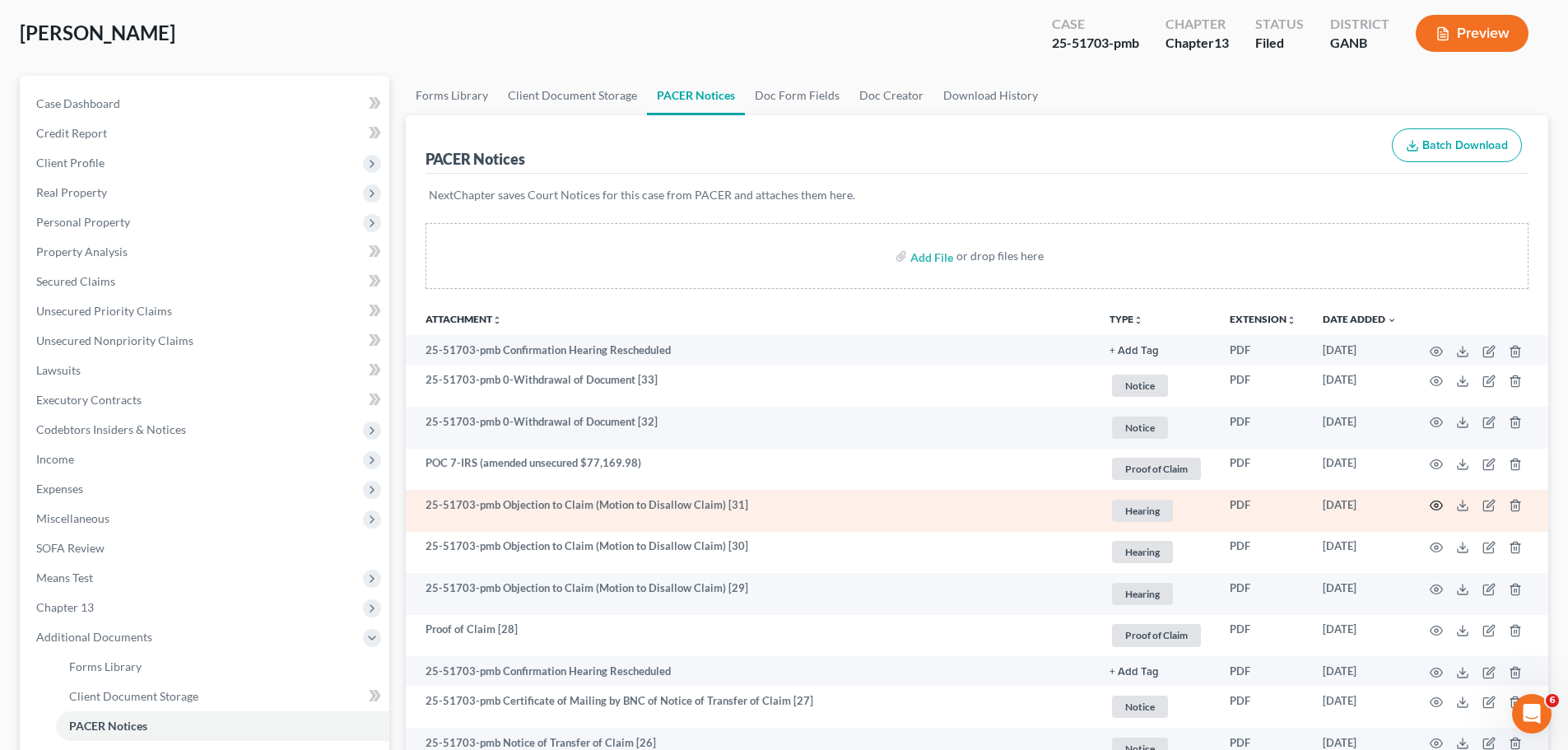
click at [1431, 510] on icon "button" at bounding box center [1436, 506] width 13 height 13
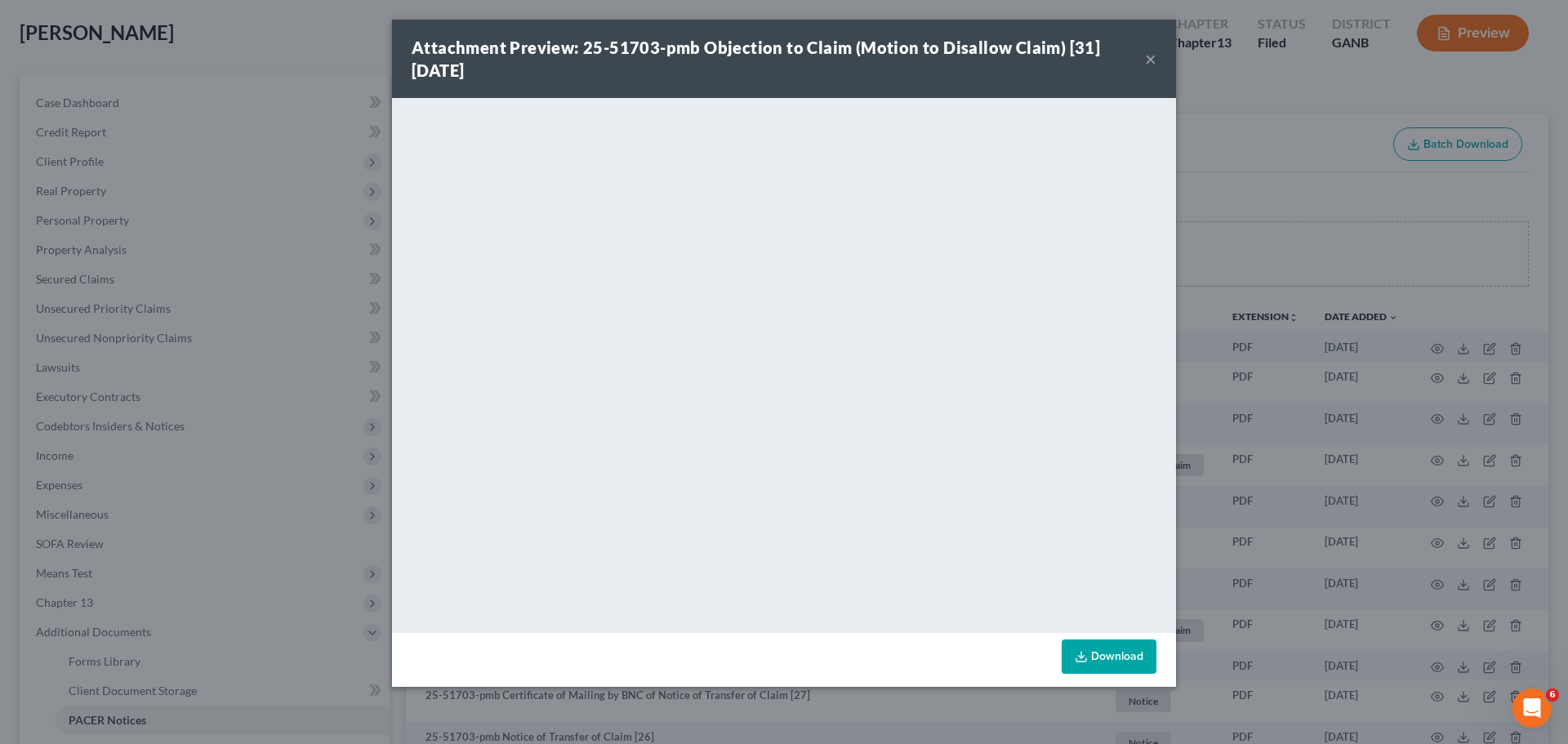
click at [1152, 55] on button "×" at bounding box center [1151, 59] width 12 height 20
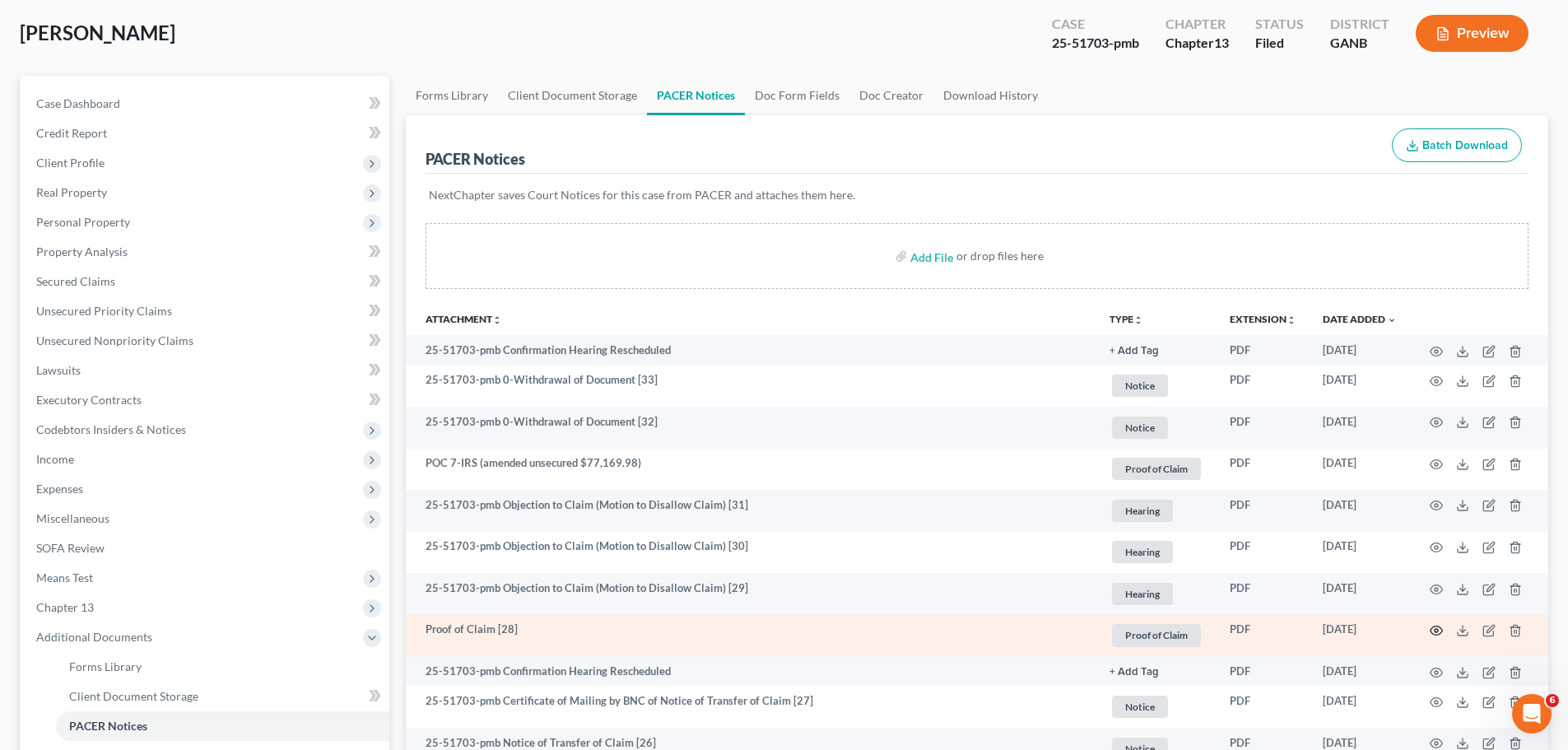
click at [1435, 628] on icon "button" at bounding box center [1436, 630] width 13 height 13
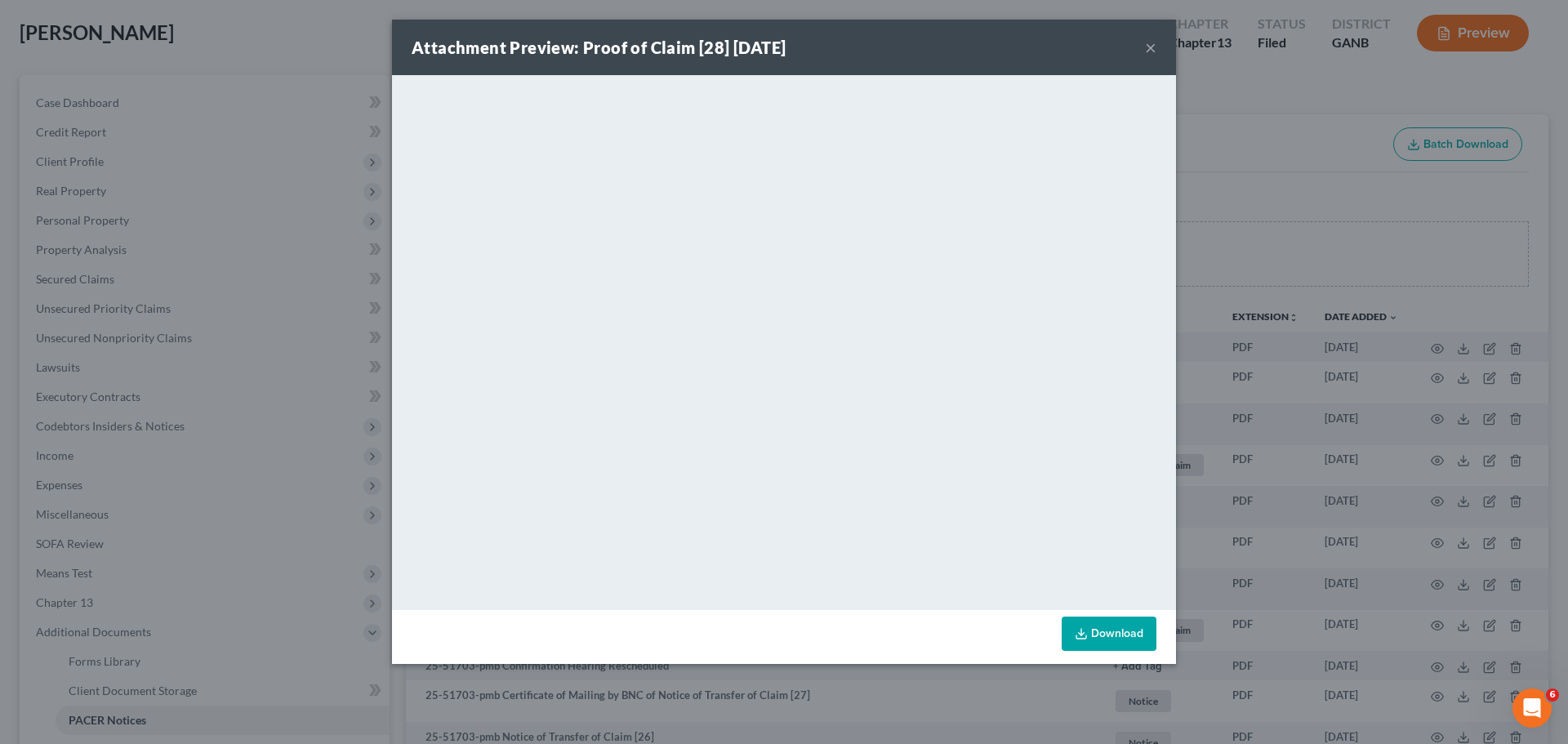
click at [1150, 51] on button "×" at bounding box center [1151, 47] width 12 height 20
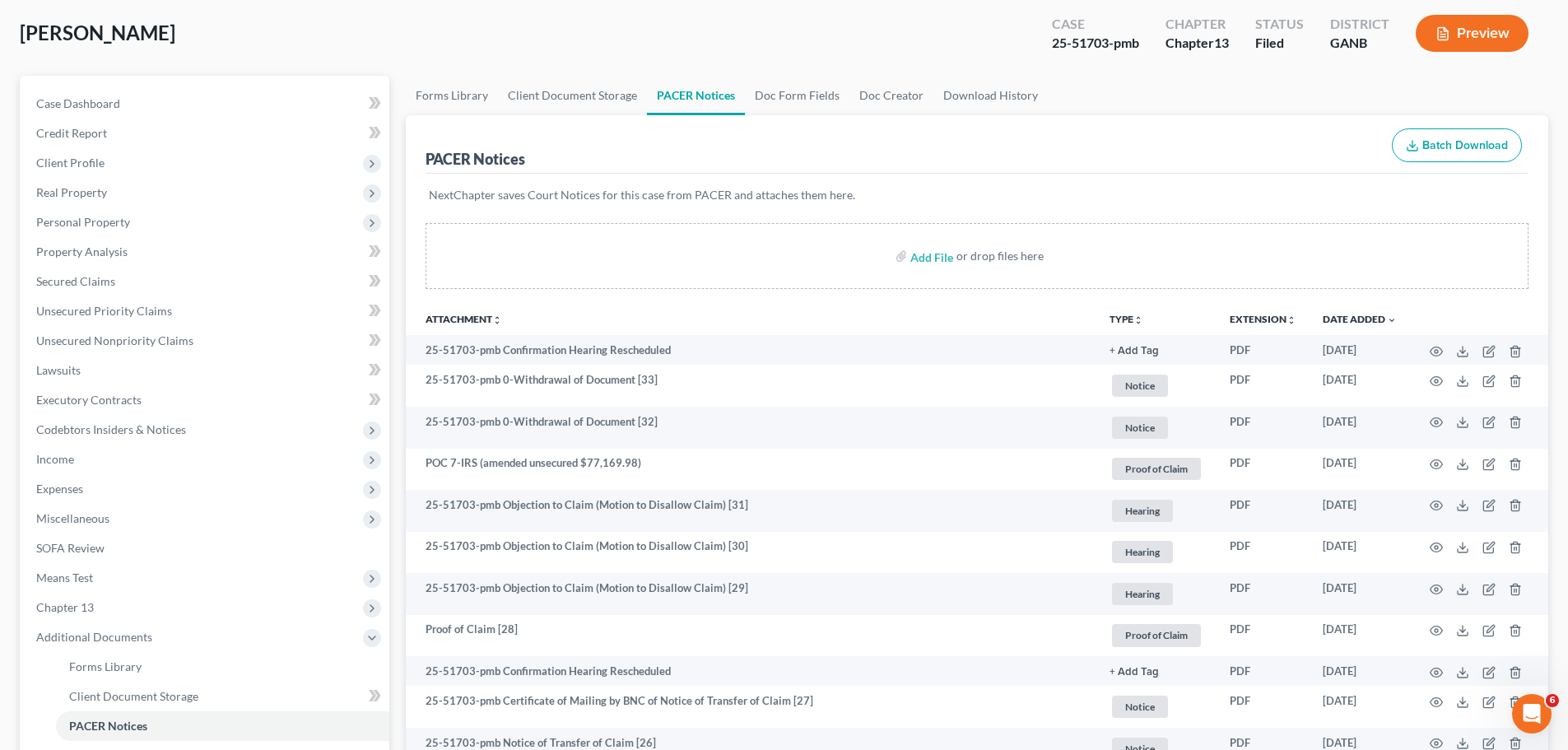
click at [1116, 319] on button "TYPE unfold_more" at bounding box center [1126, 320] width 34 height 11
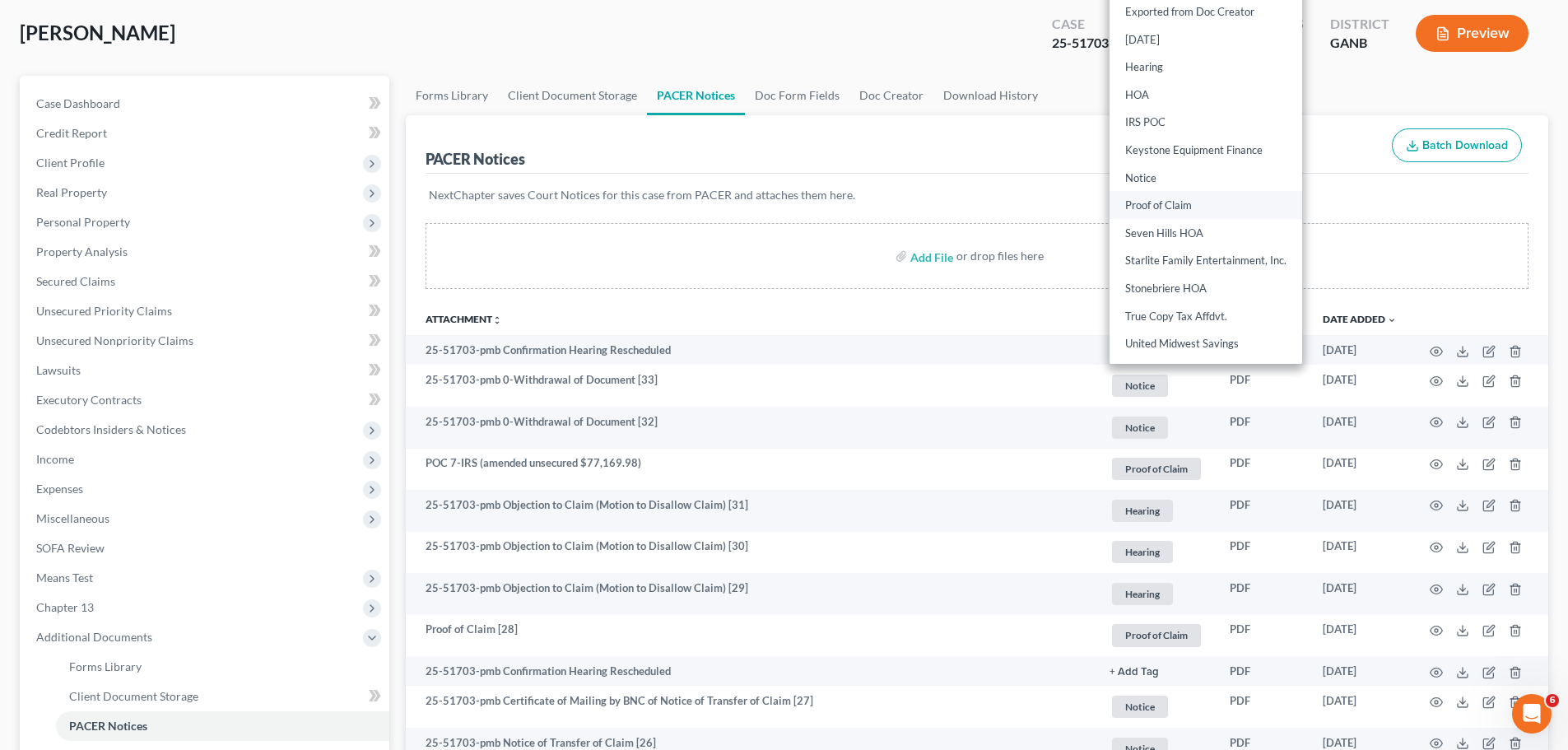
click at [1172, 205] on link "Proof of Claim" at bounding box center [1205, 205] width 192 height 28
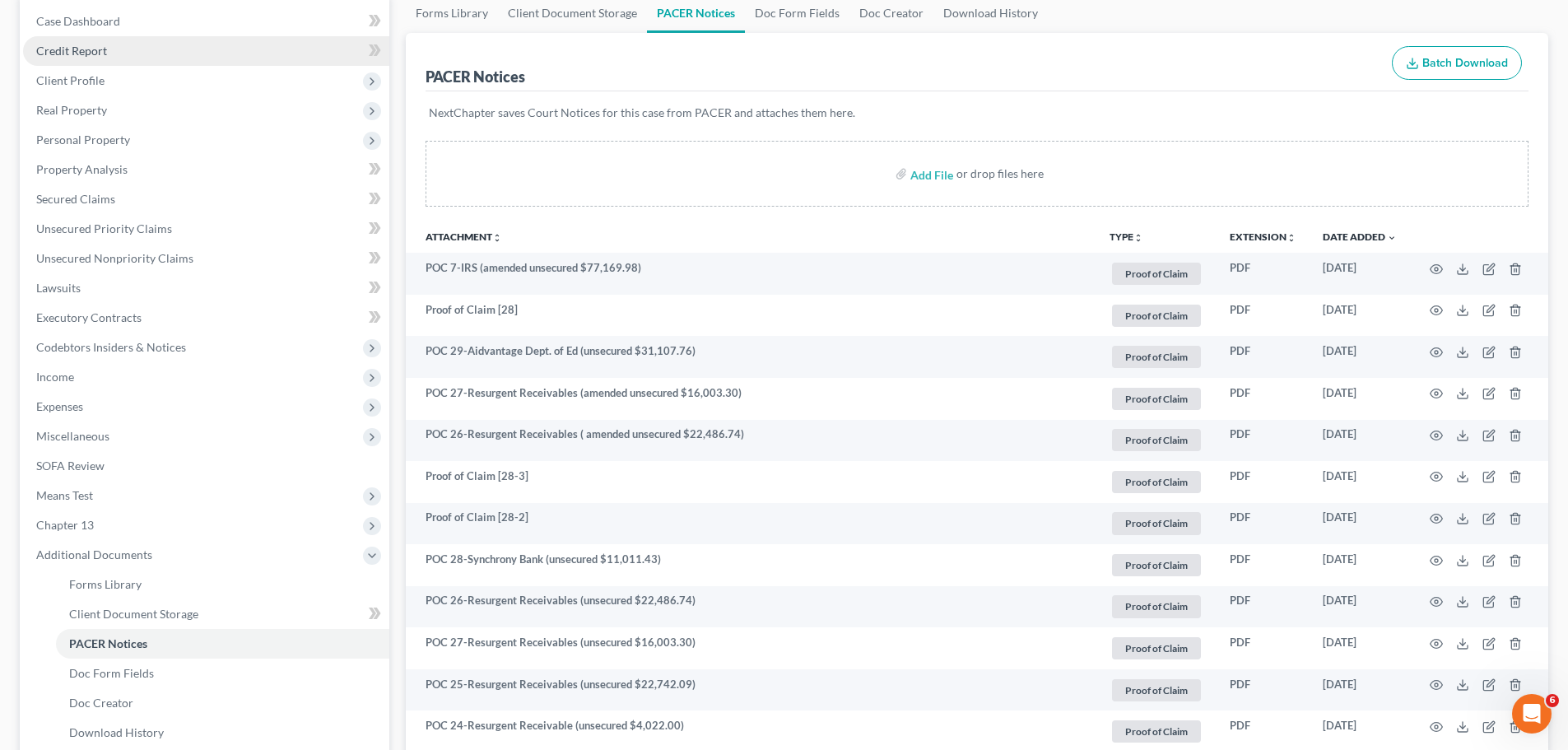
scroll to position [0, 0]
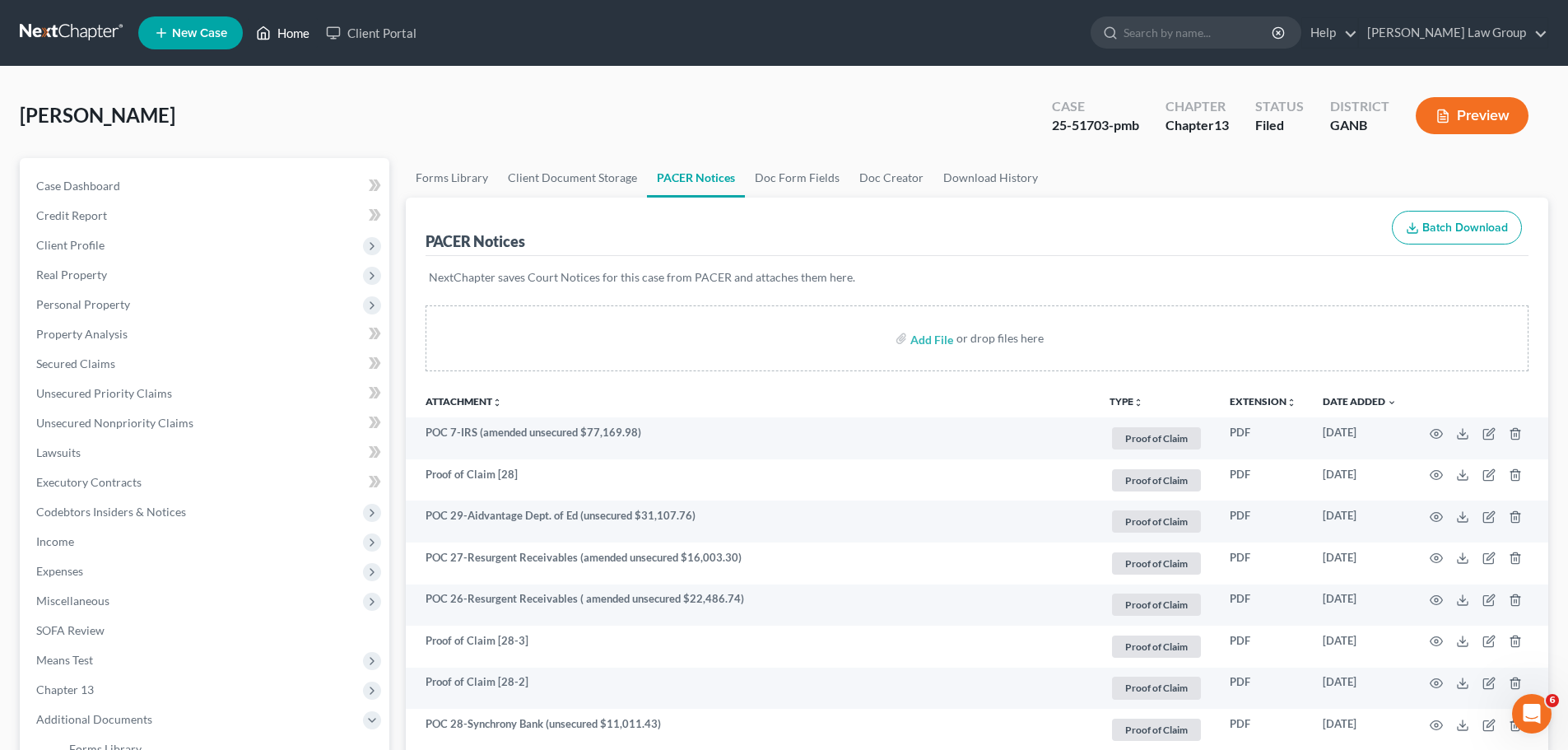
drag, startPoint x: 289, startPoint y: 27, endPoint x: 626, endPoint y: 81, distance: 341.3
click at [289, 27] on link "Home" at bounding box center [283, 32] width 70 height 30
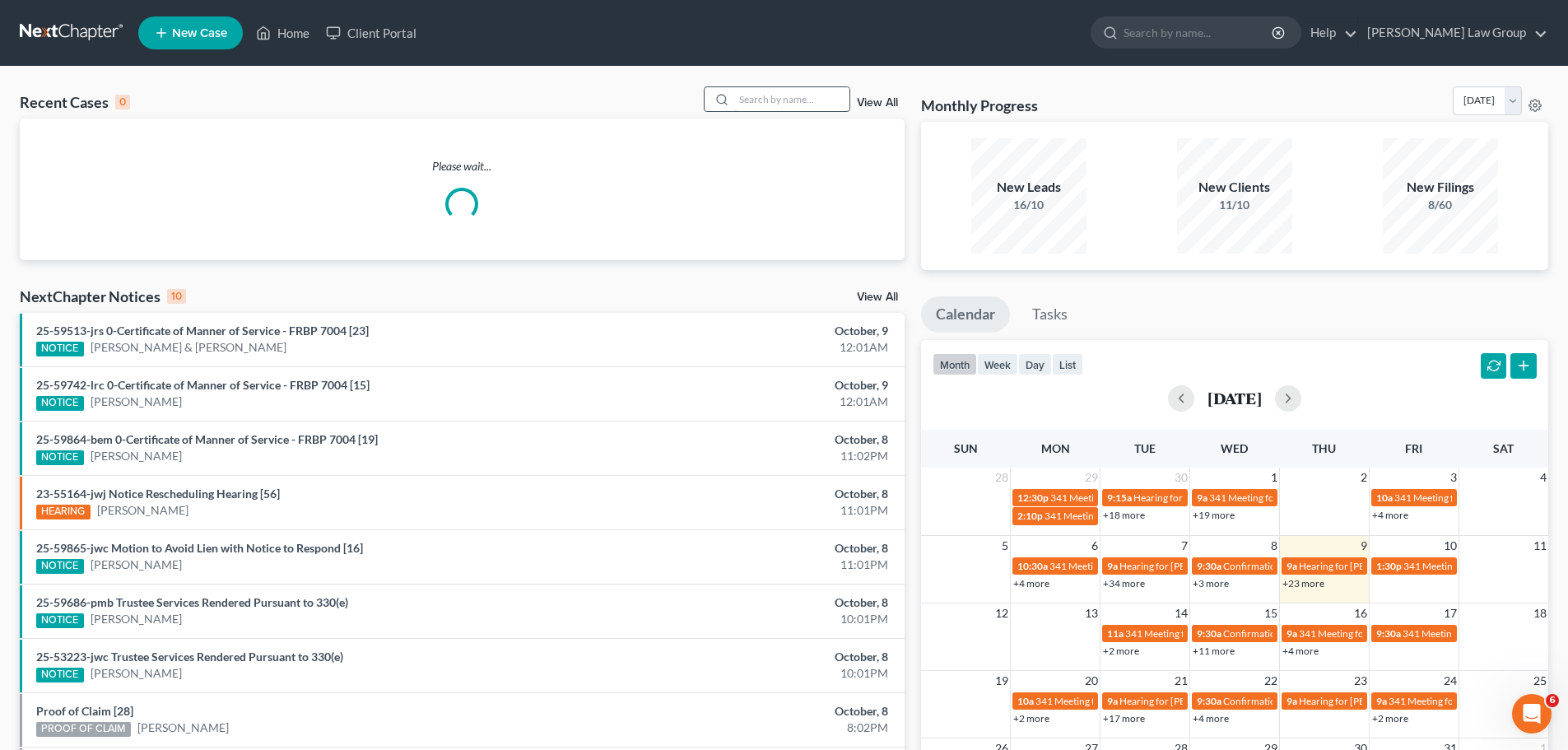
click at [790, 105] on input "search" at bounding box center [792, 99] width 115 height 24
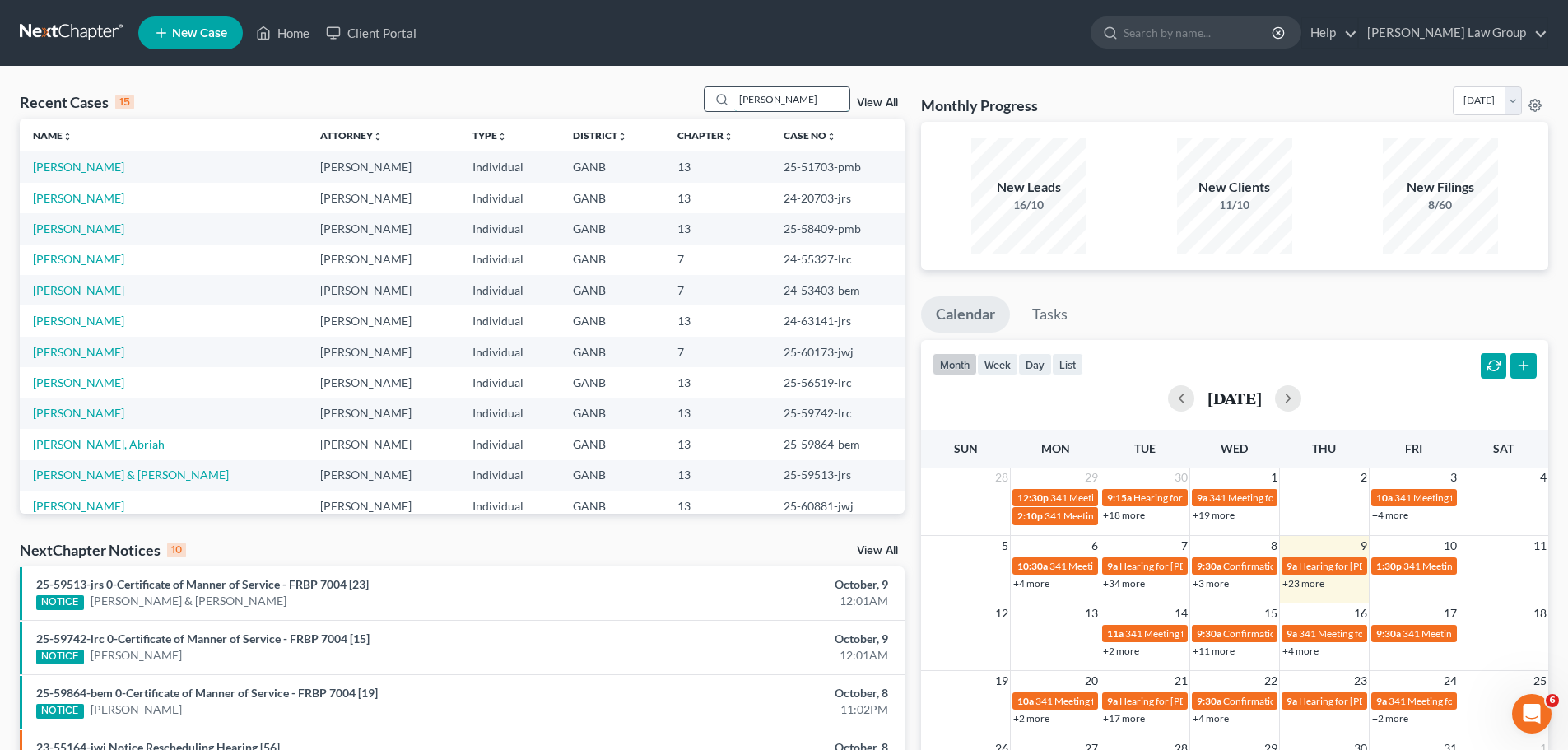
type input "[PERSON_NAME]"
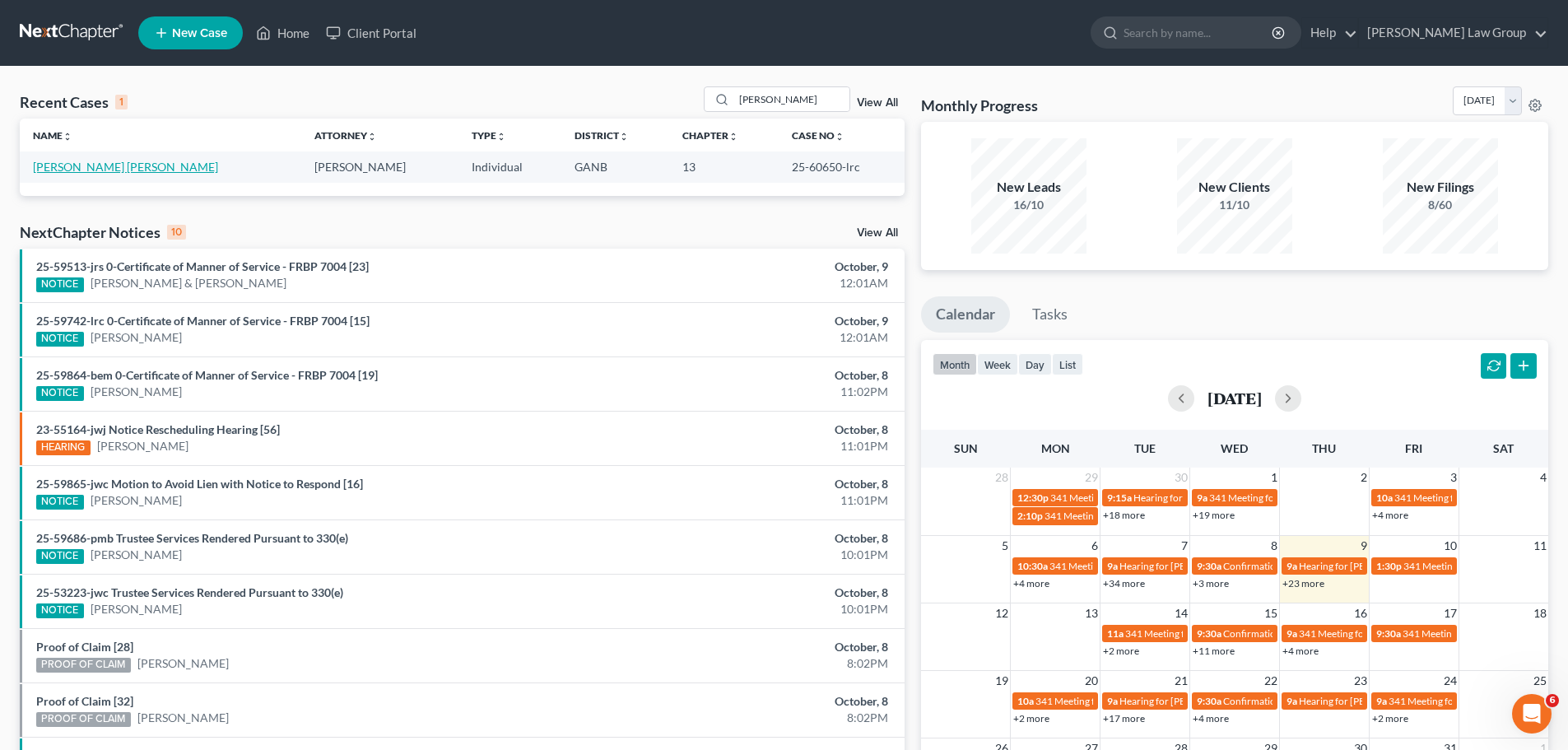
click at [119, 166] on link "[PERSON_NAME] [PERSON_NAME]" at bounding box center [125, 166] width 185 height 14
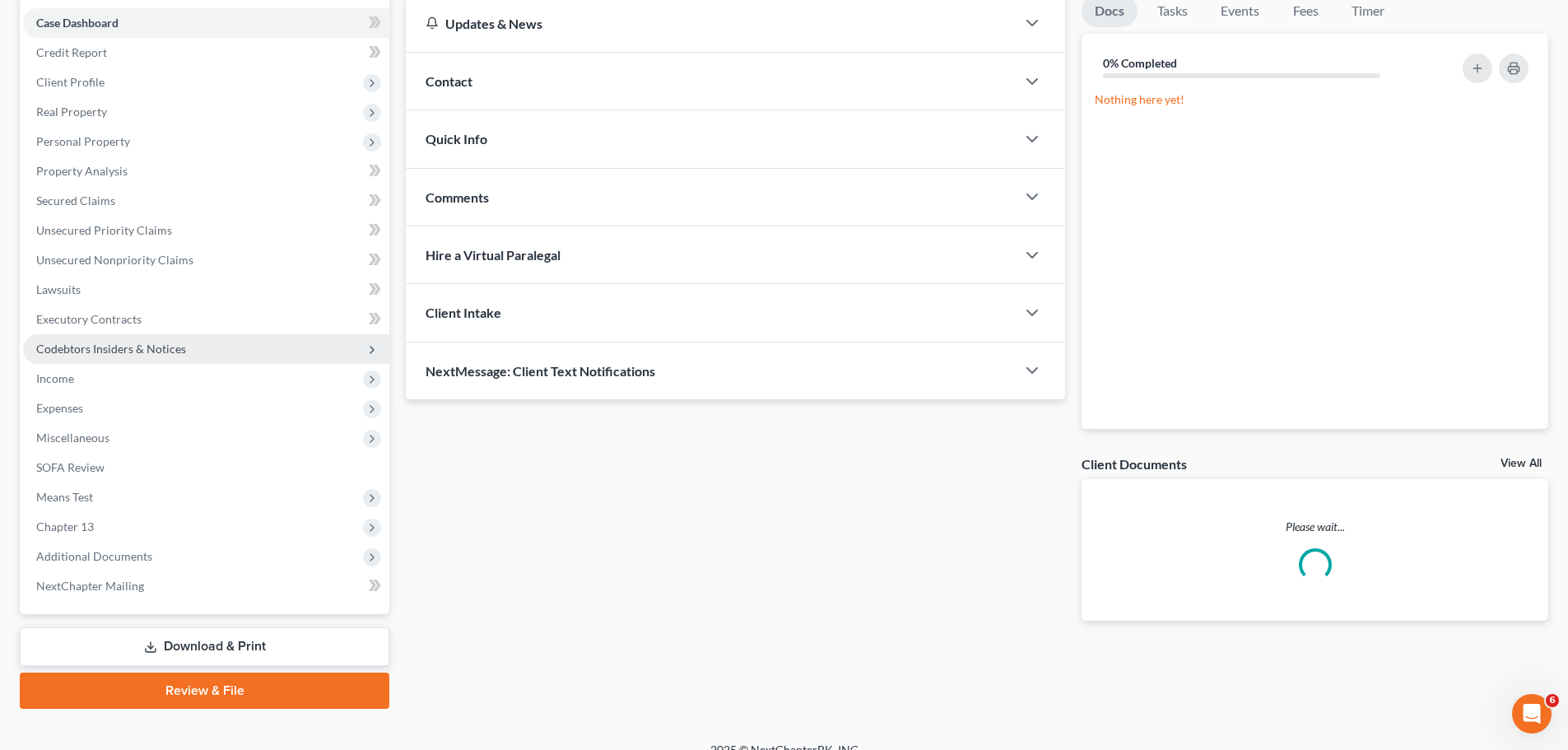
scroll to position [165, 0]
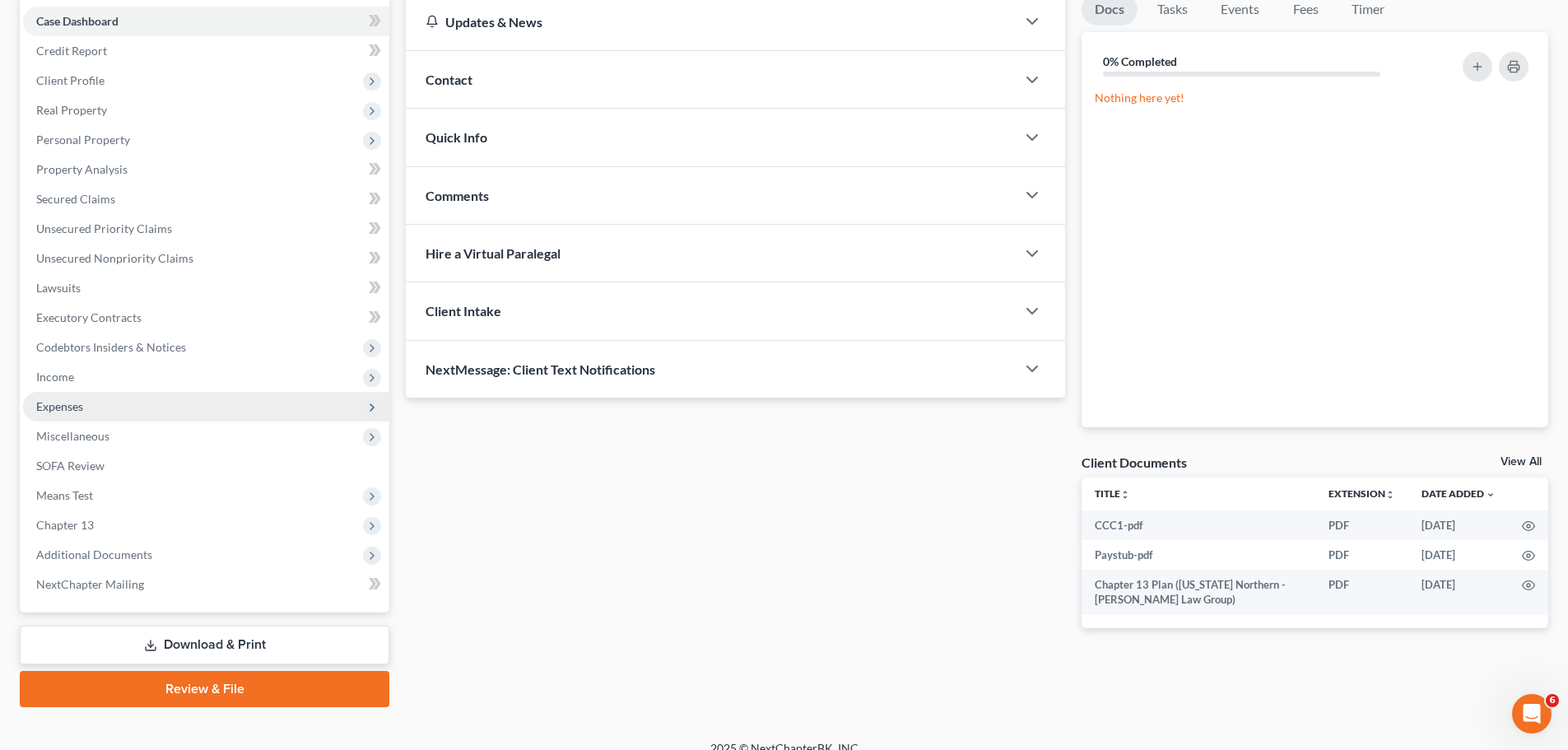
drag, startPoint x: 93, startPoint y: 373, endPoint x: 178, endPoint y: 394, distance: 87.6
click at [92, 374] on span "Income" at bounding box center [206, 377] width 366 height 30
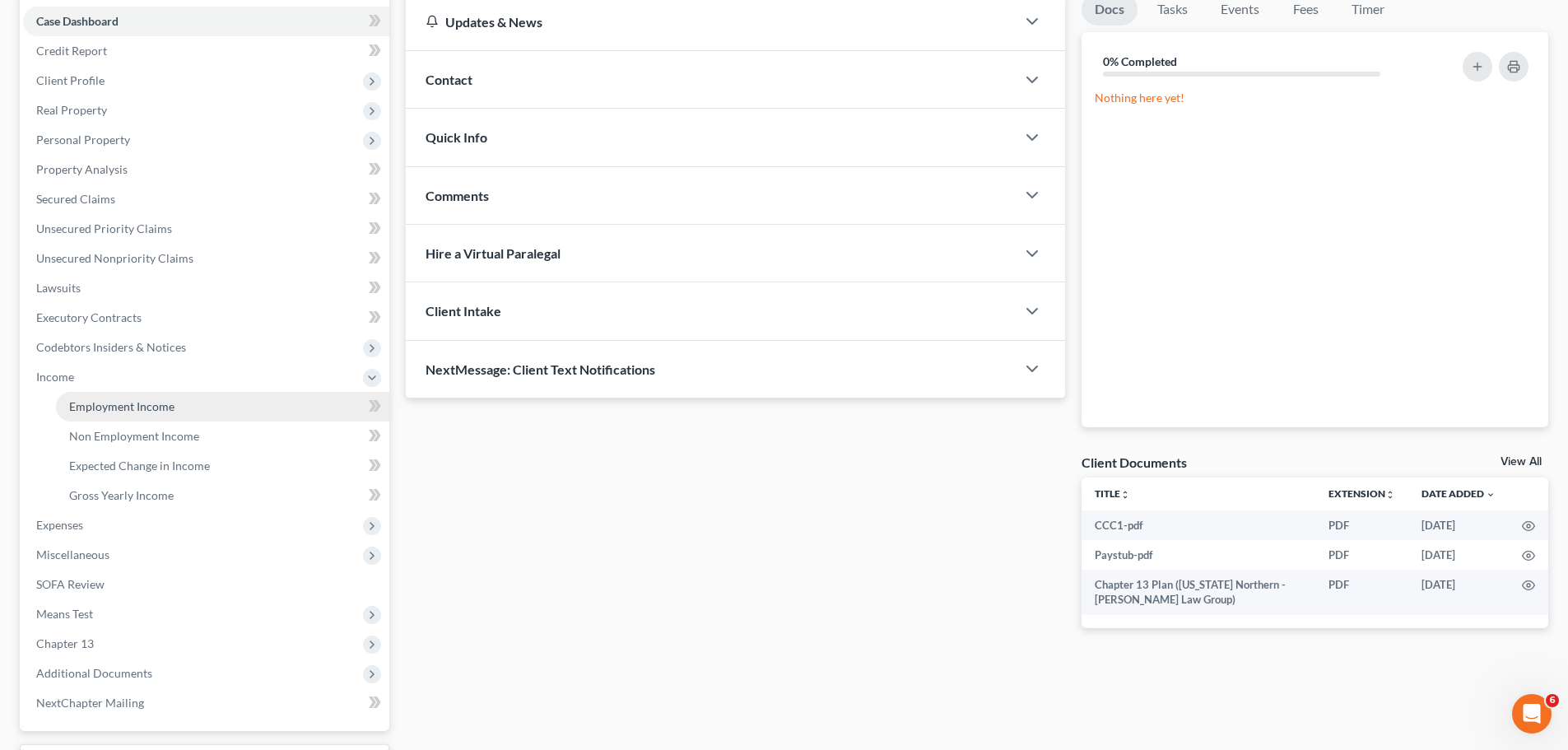
click at [182, 406] on link "Employment Income" at bounding box center [223, 406] width 334 height 30
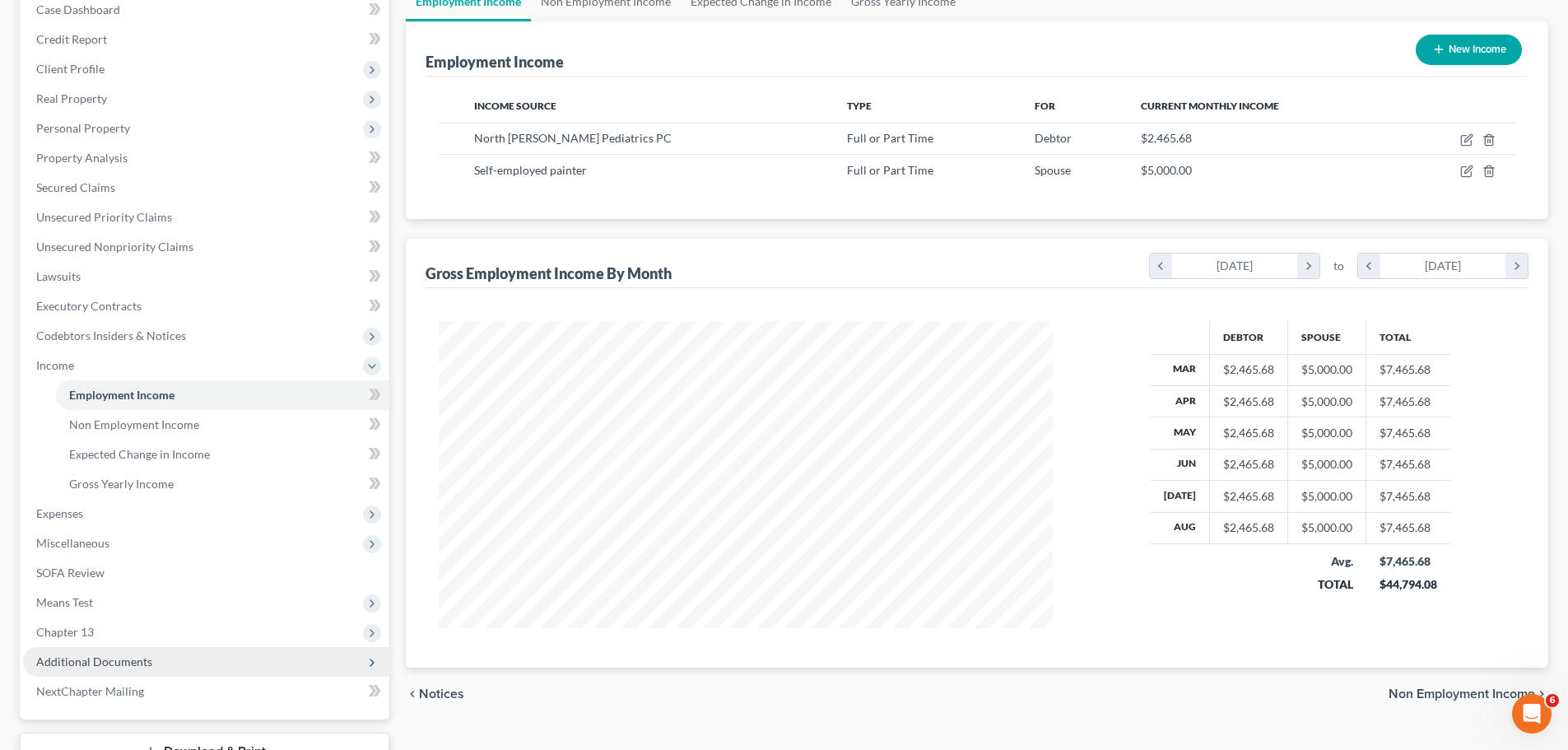
scroll to position [303, 0]
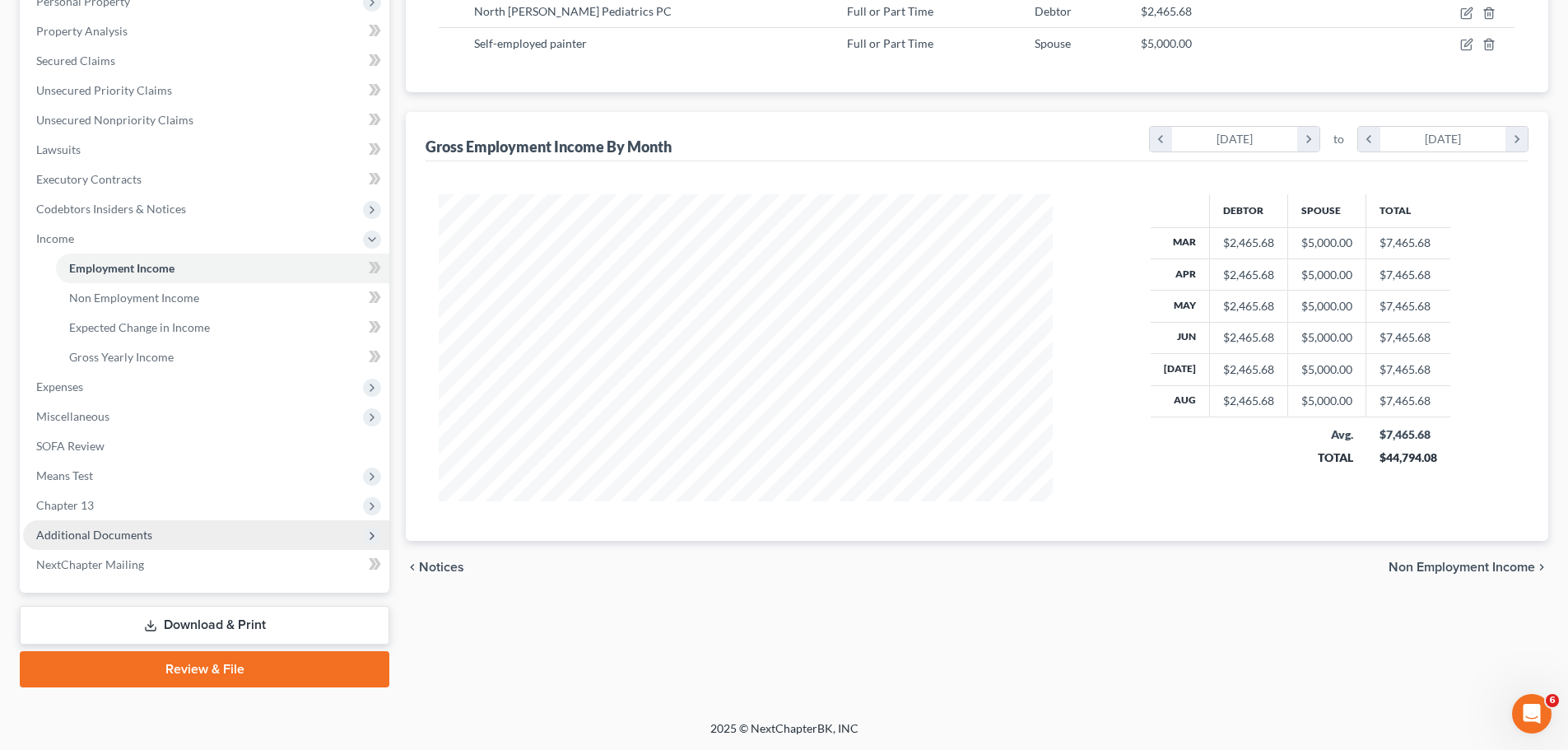
click at [161, 540] on span "Additional Documents" at bounding box center [206, 534] width 366 height 30
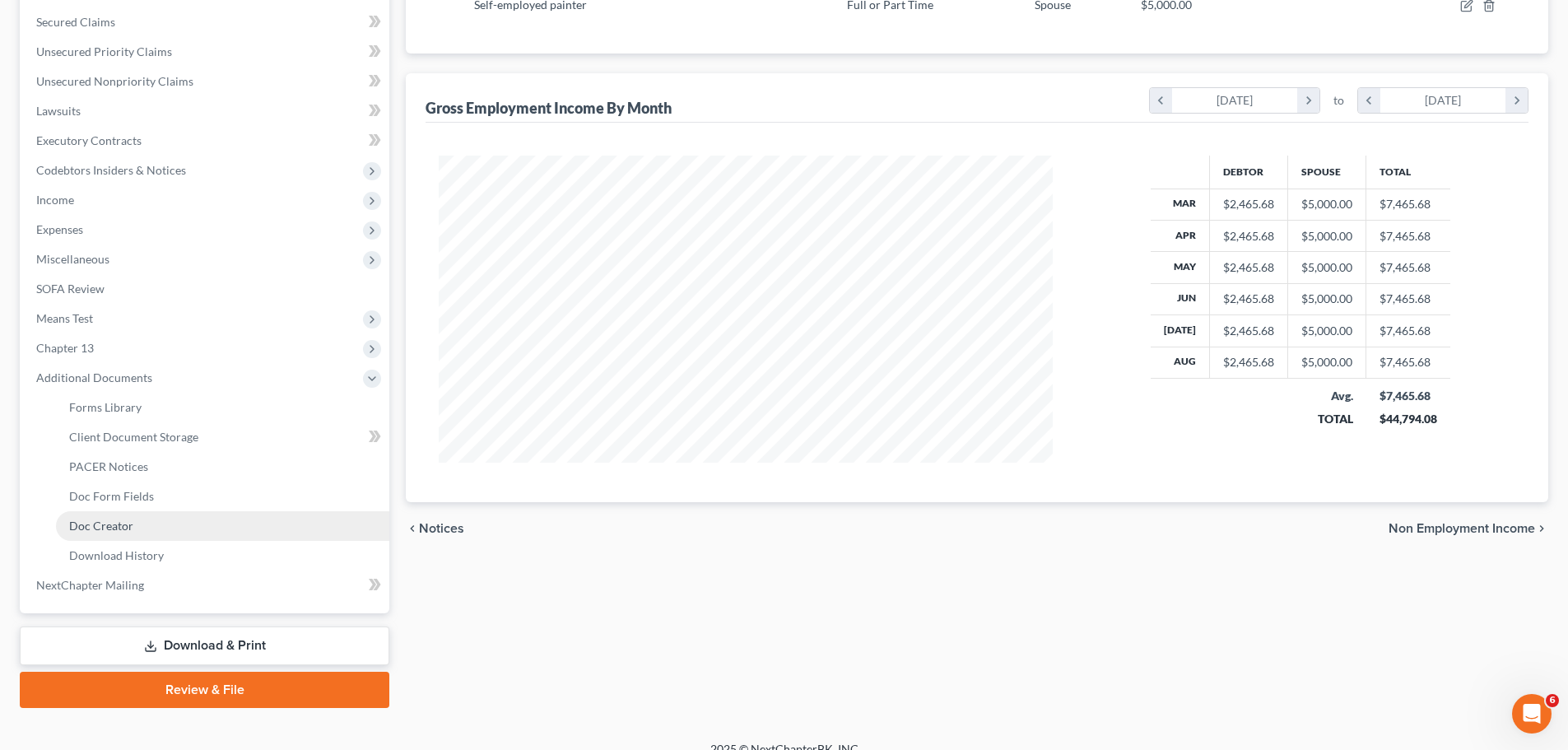
scroll to position [362, 0]
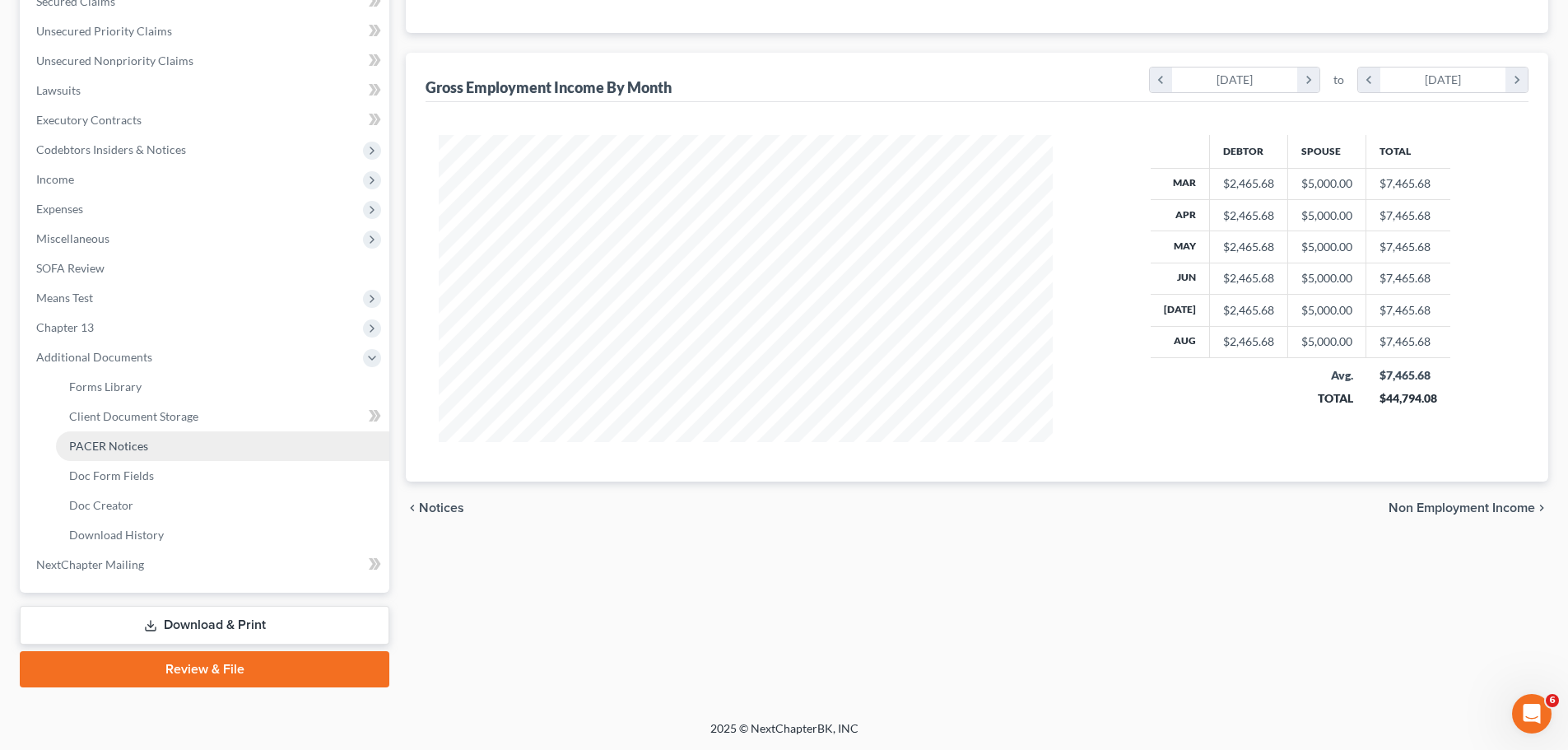
click at [158, 453] on link "PACER Notices" at bounding box center [223, 446] width 334 height 30
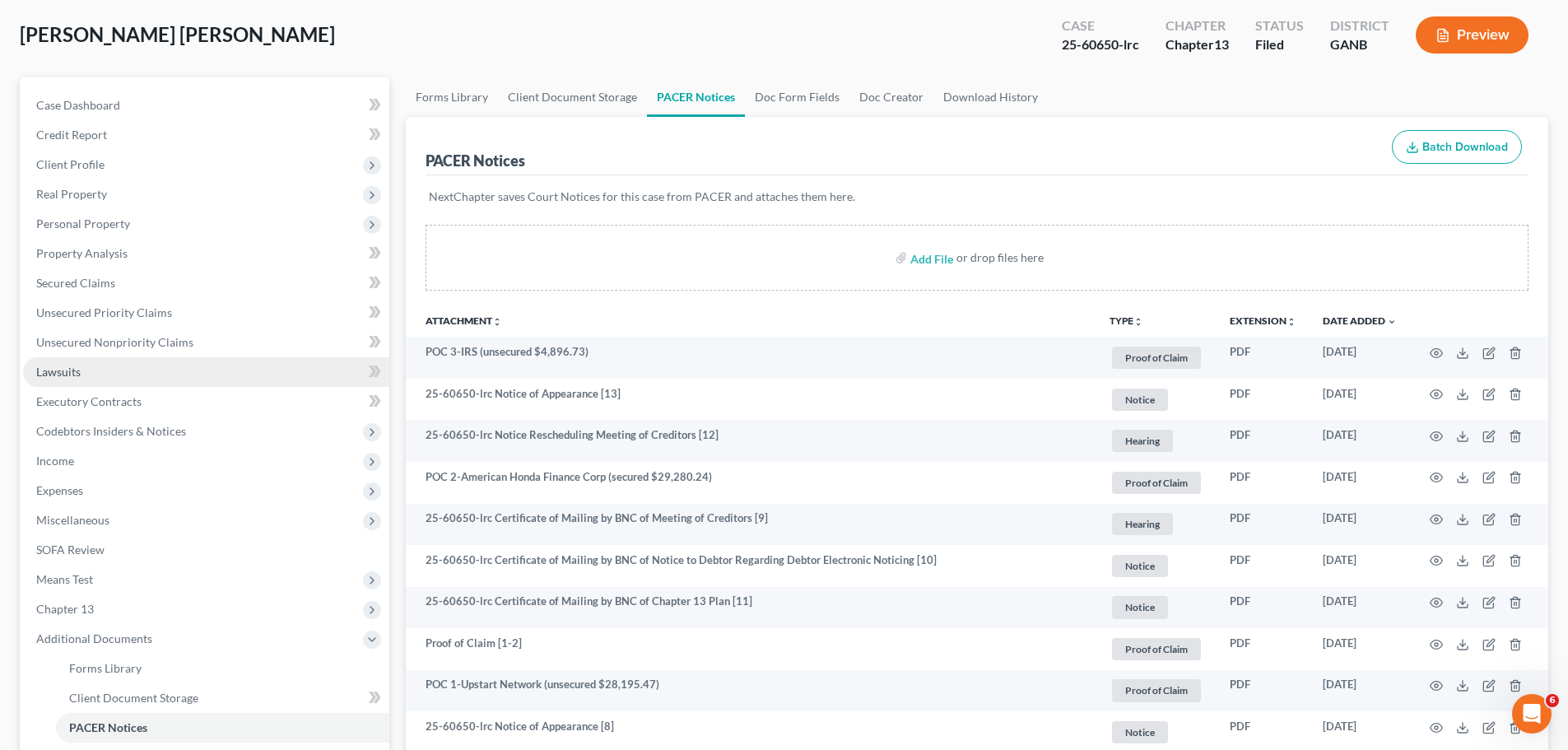
scroll to position [109, 0]
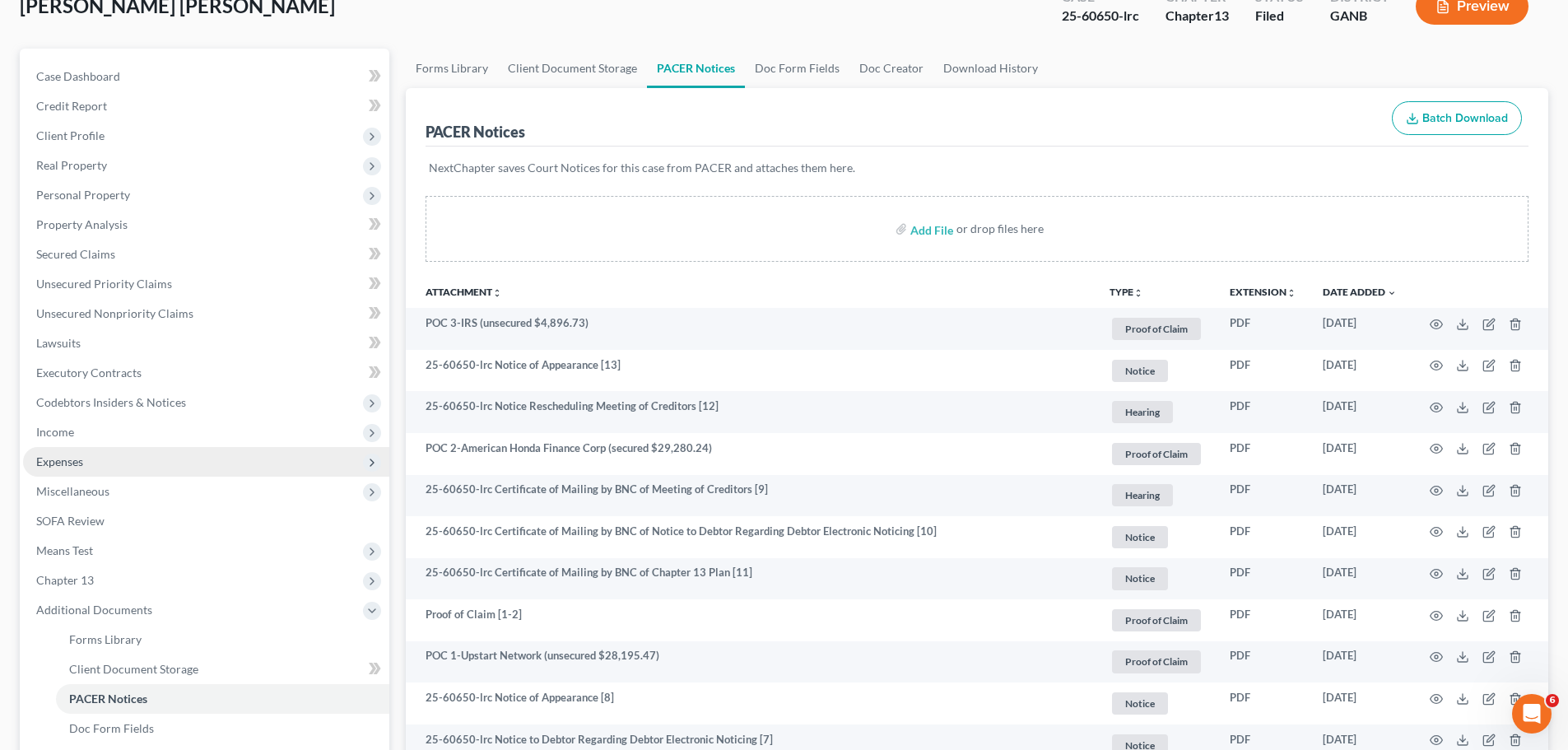
click at [114, 474] on span "Expenses" at bounding box center [206, 462] width 366 height 30
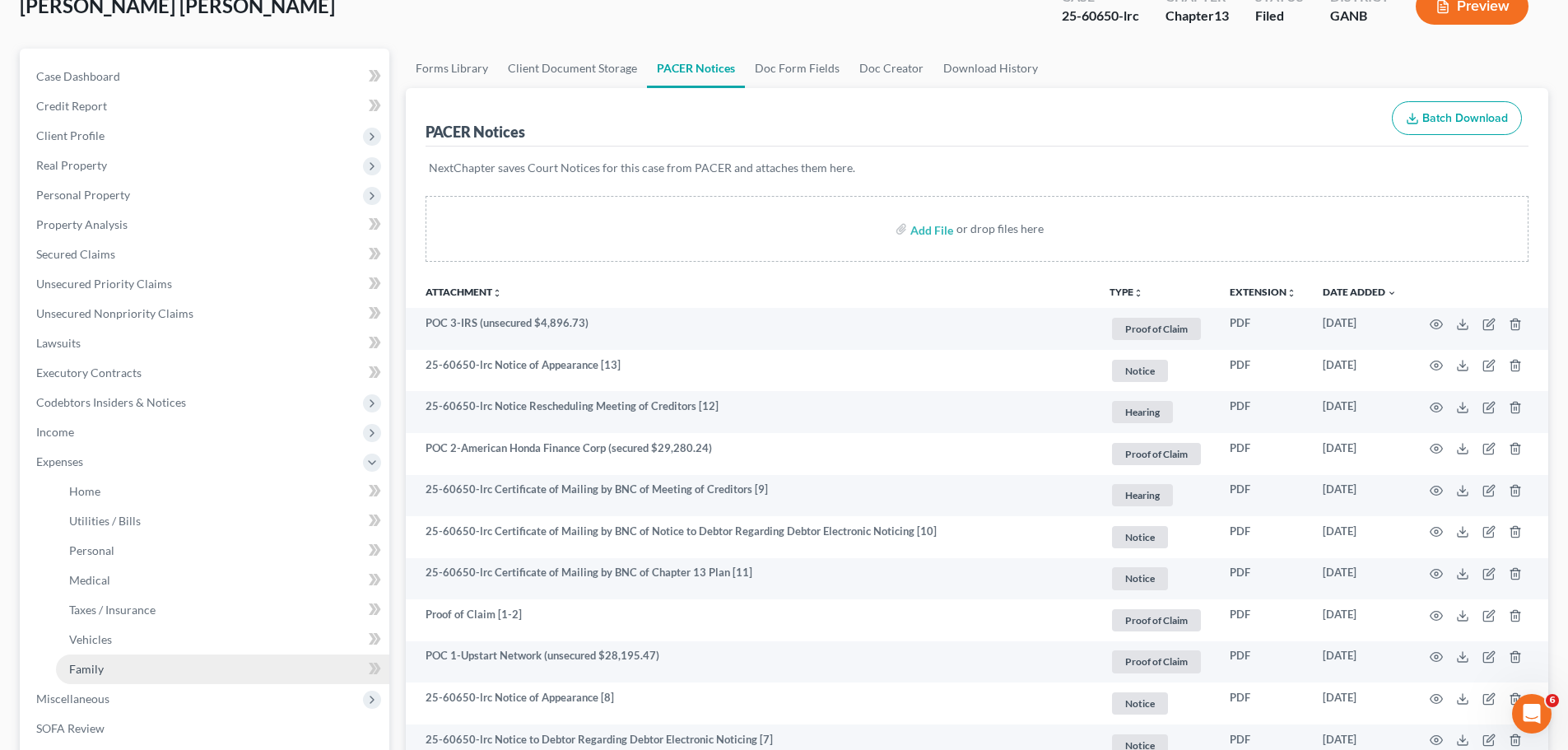
click at [130, 671] on link "Family" at bounding box center [223, 669] width 334 height 30
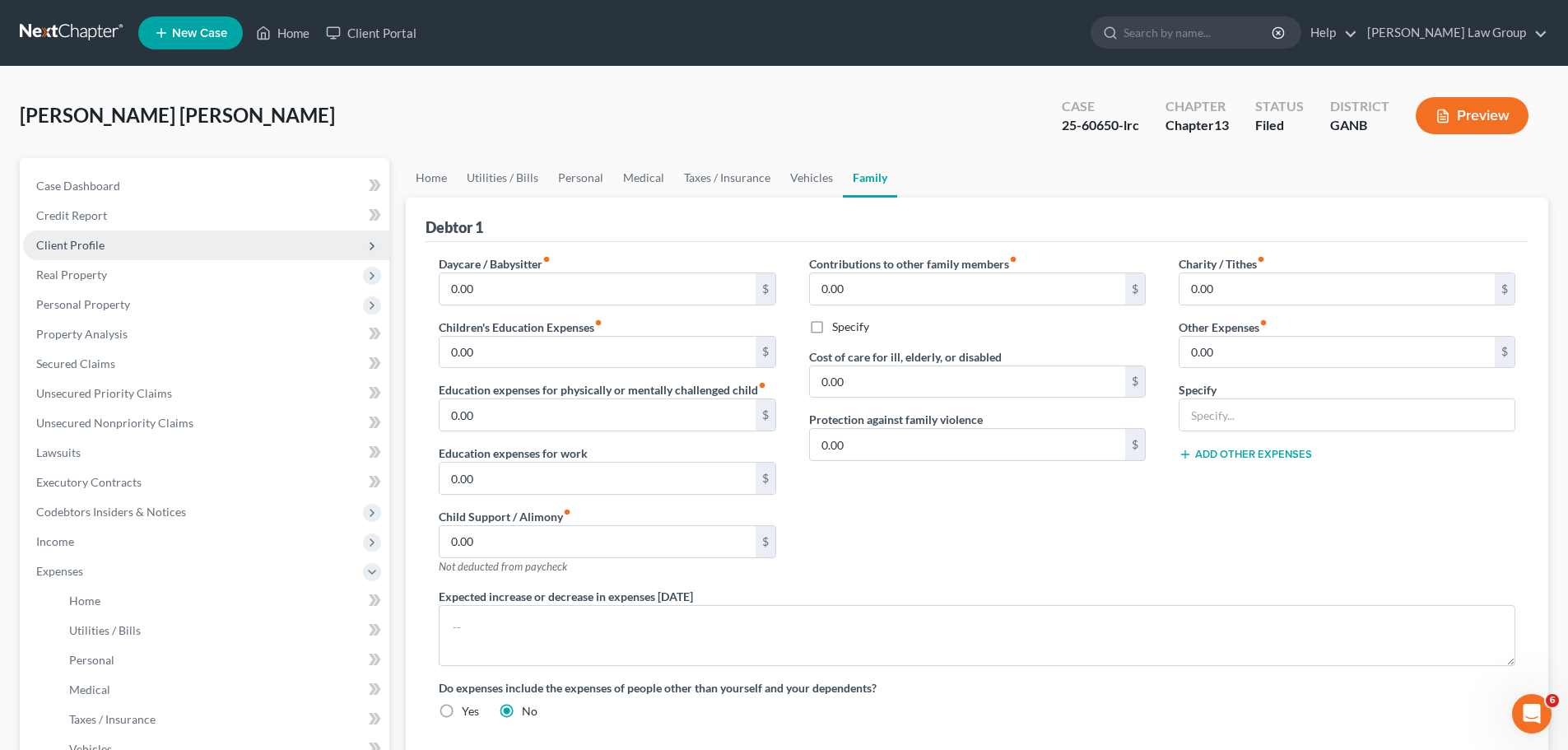
click at [297, 250] on span "Client Profile" at bounding box center [206, 245] width 366 height 30
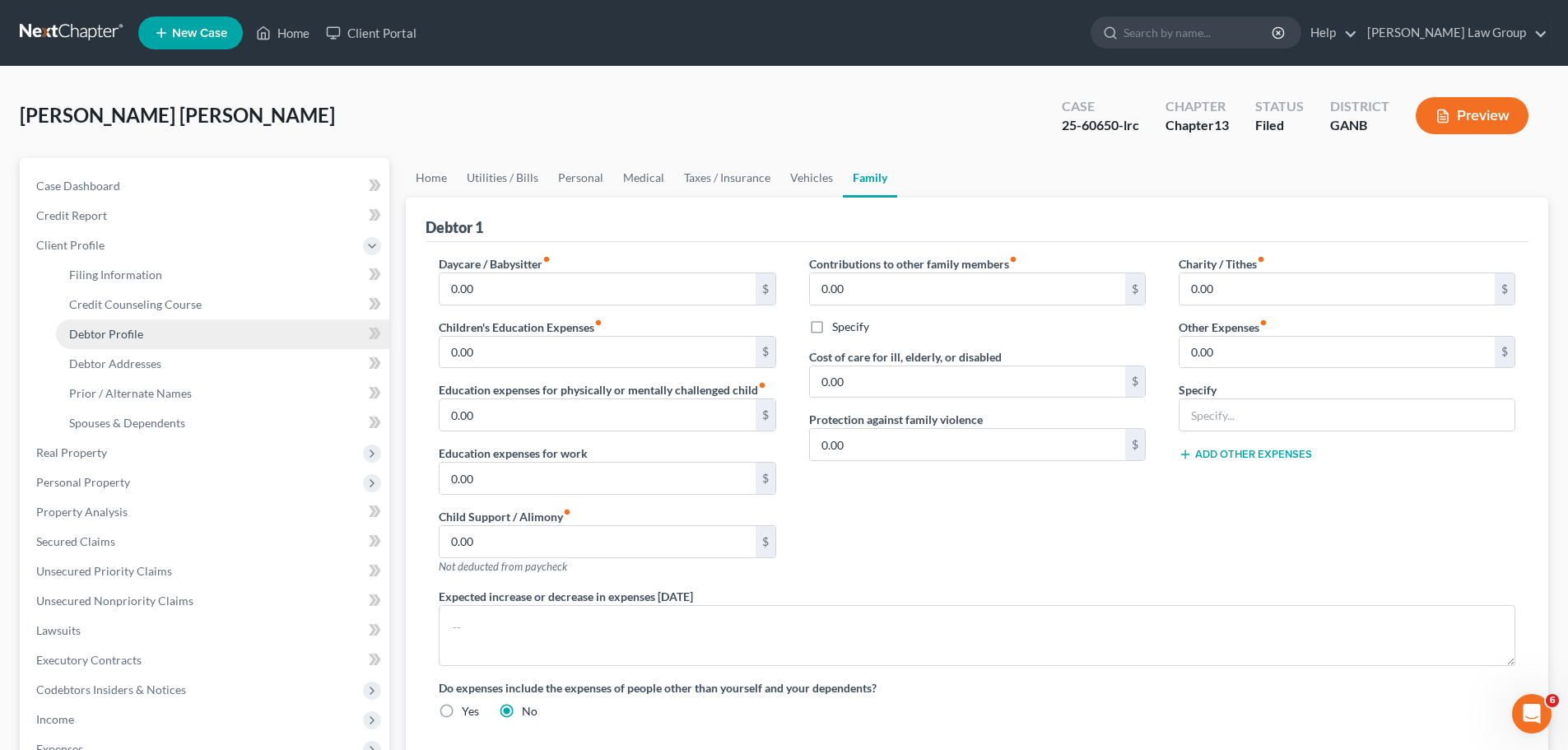
drag, startPoint x: 215, startPoint y: 329, endPoint x: 225, endPoint y: 330, distance: 10.0
click at [215, 329] on link "Debtor Profile" at bounding box center [223, 334] width 334 height 30
select select "1"
select select "4"
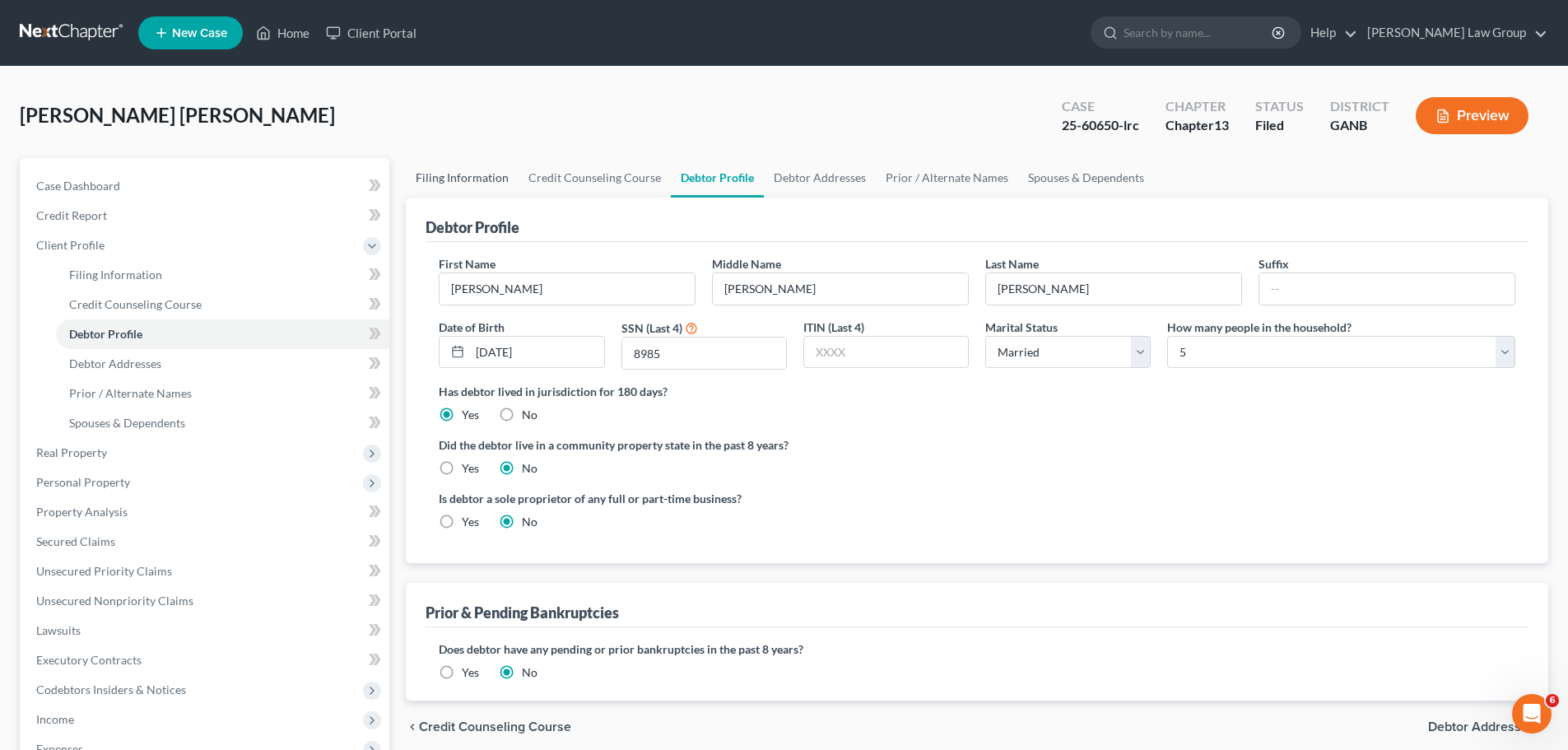
click at [446, 175] on link "Filing Information" at bounding box center [462, 178] width 113 height 39
select select "1"
select select "0"
select select "3"
select select "19"
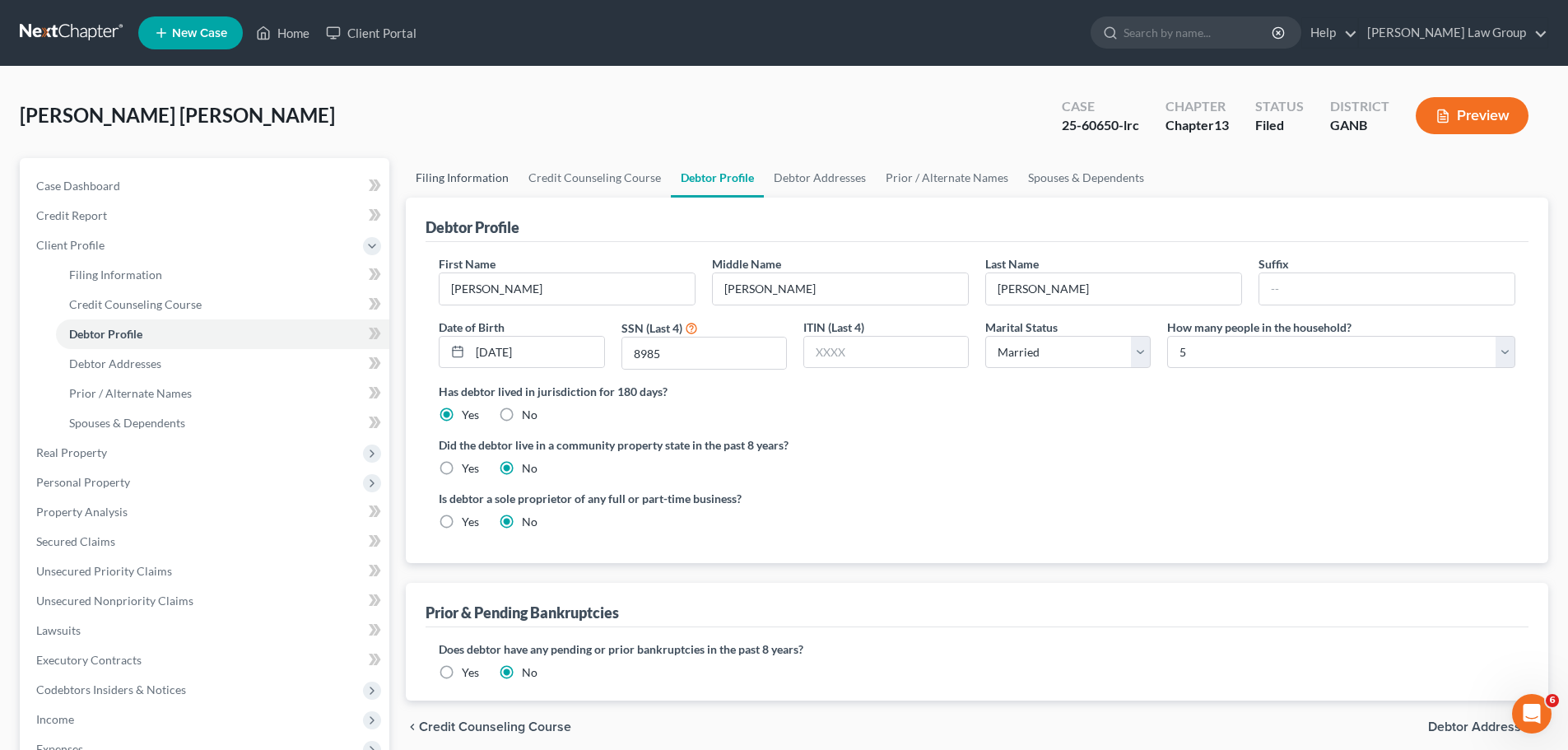
select select "0"
select select "10"
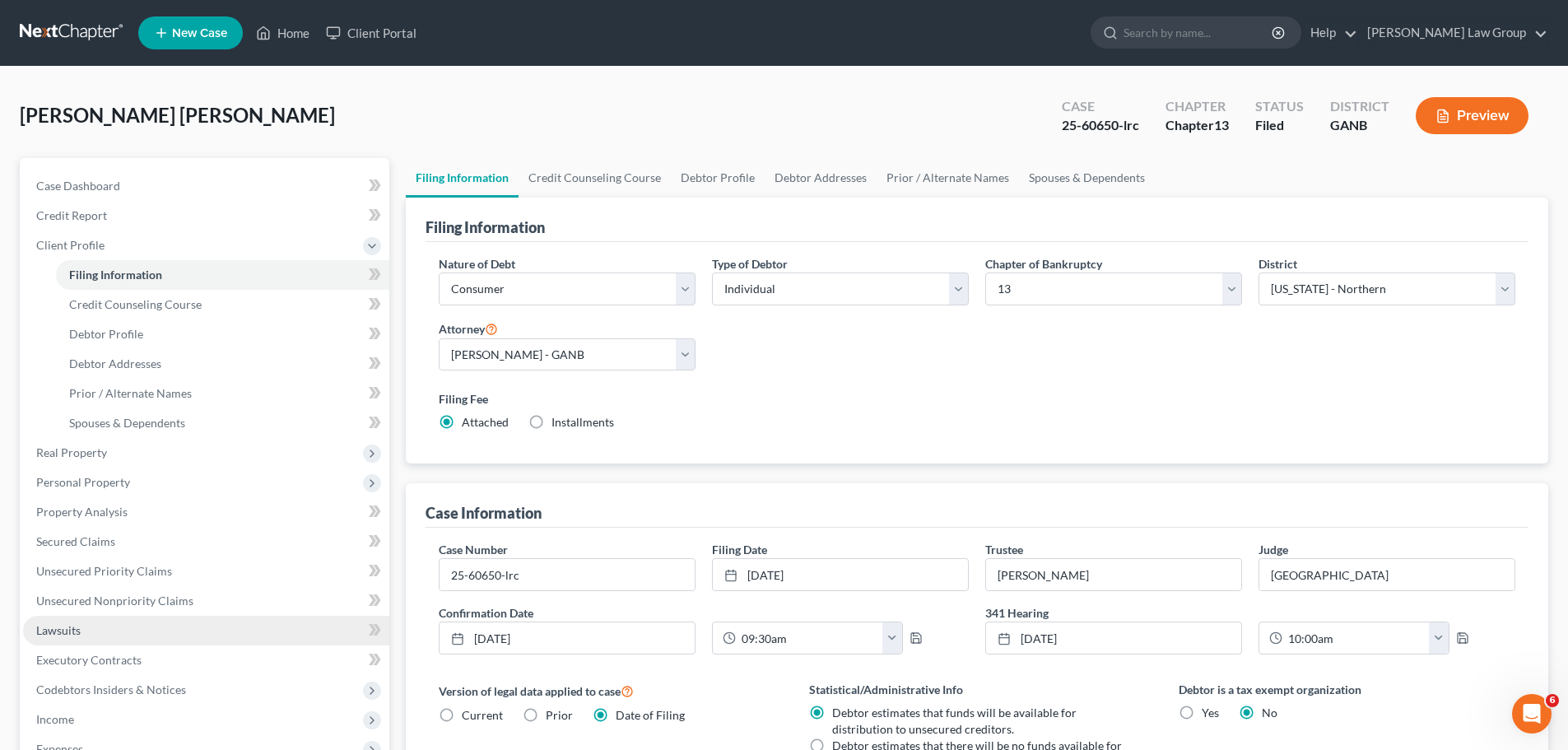
scroll to position [362, 0]
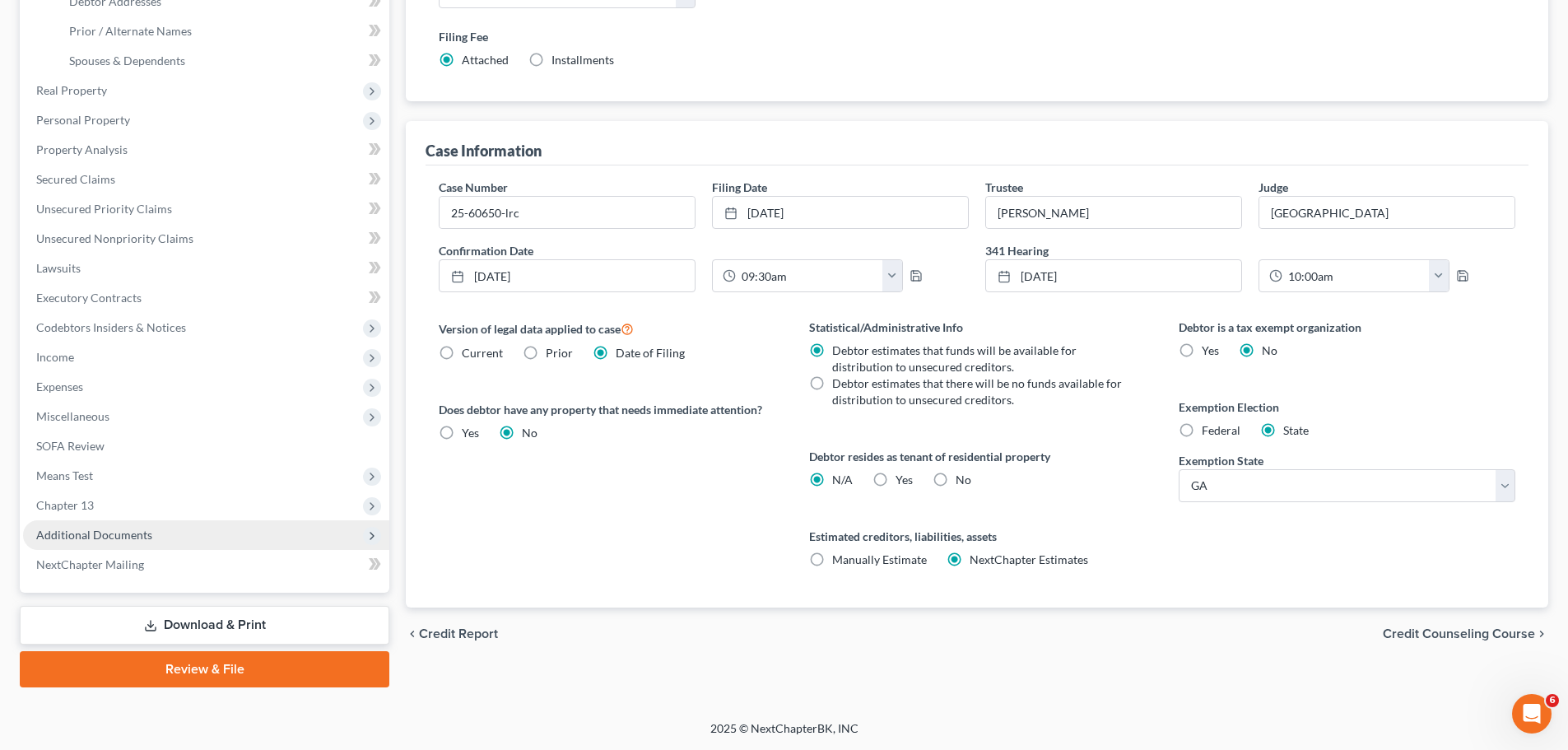
click at [229, 526] on span "Additional Documents" at bounding box center [206, 534] width 366 height 30
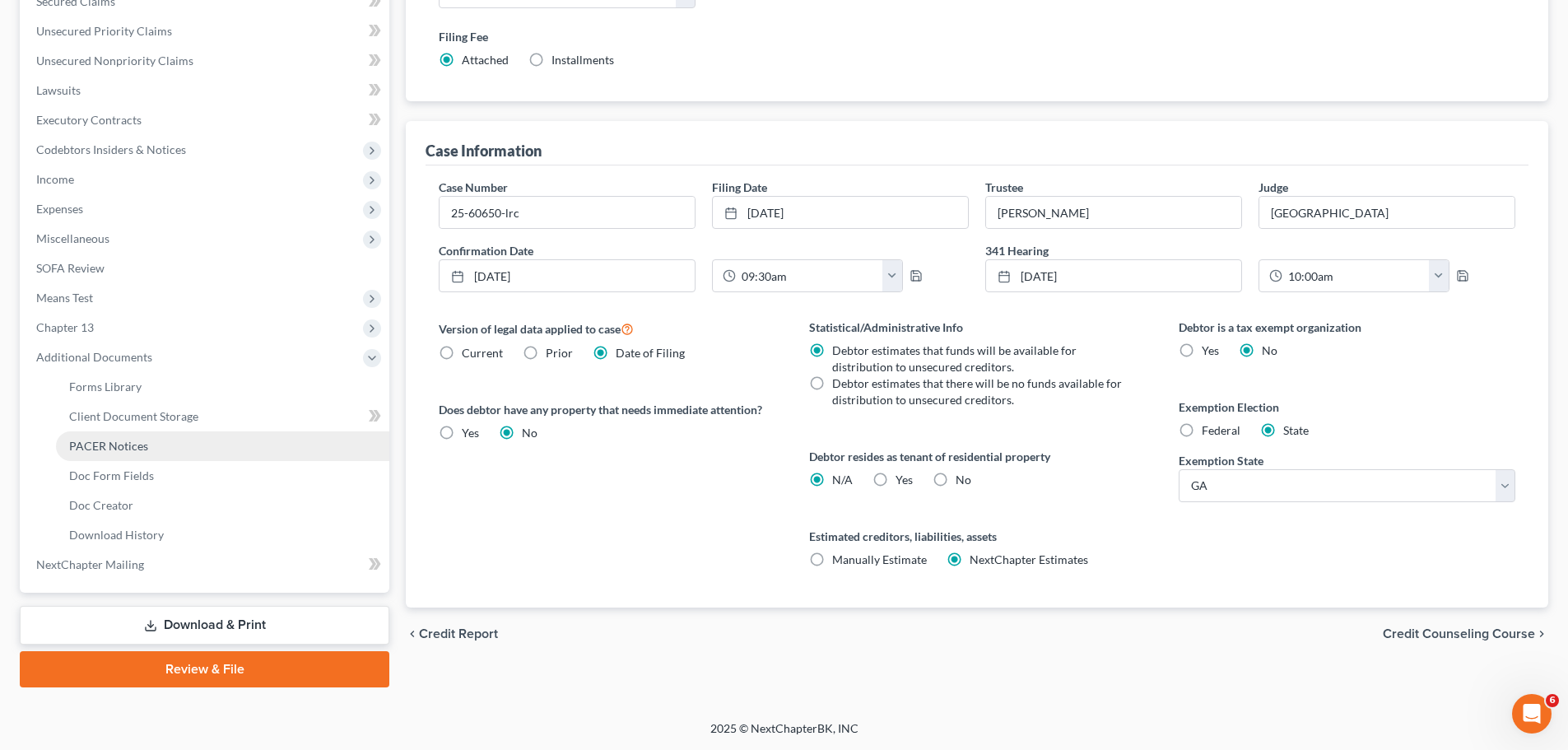
click at [195, 435] on link "PACER Notices" at bounding box center [223, 446] width 334 height 30
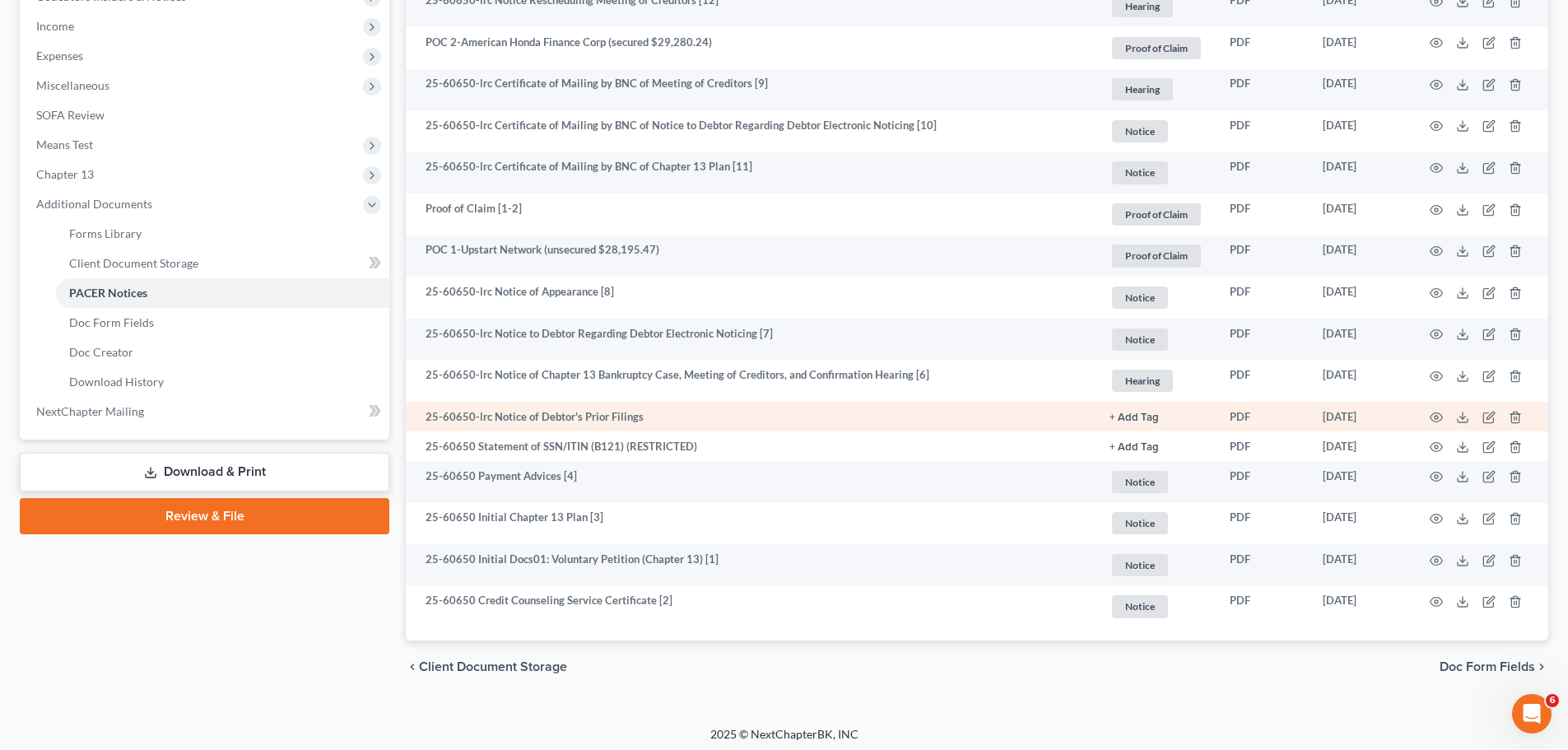
scroll to position [521, 0]
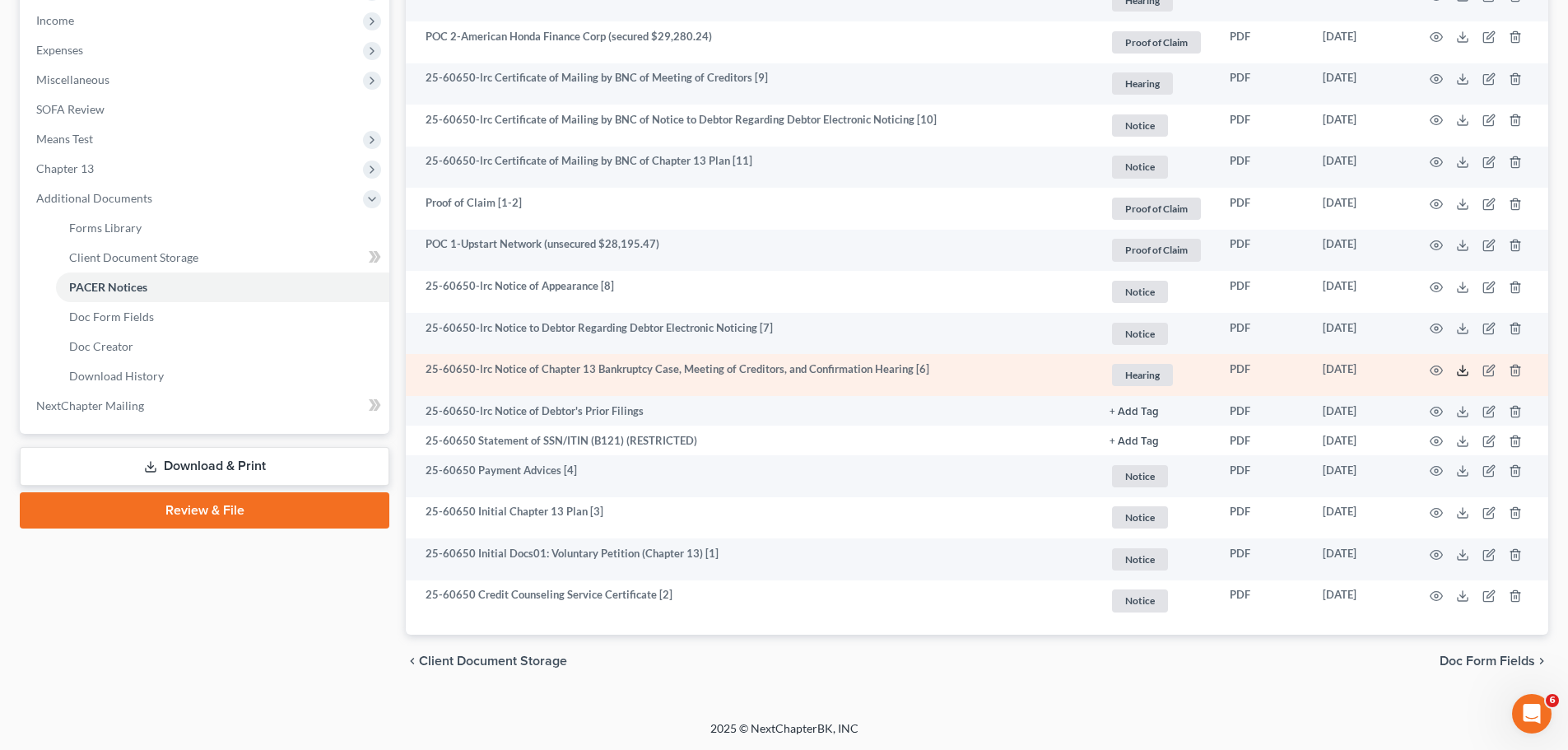
click at [1458, 372] on icon at bounding box center [1462, 371] width 13 height 13
